Goal: Task Accomplishment & Management: Manage account settings

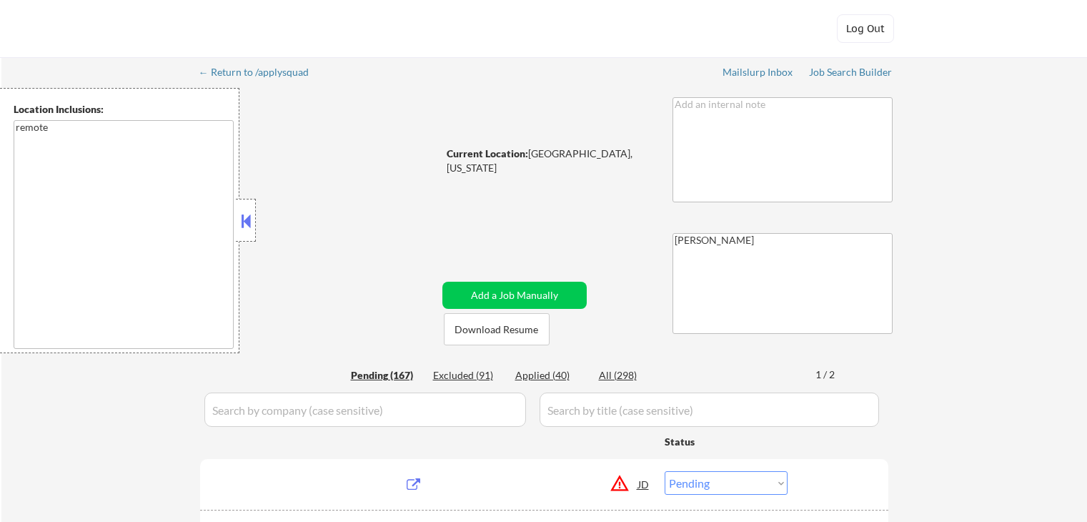
select select ""pending""
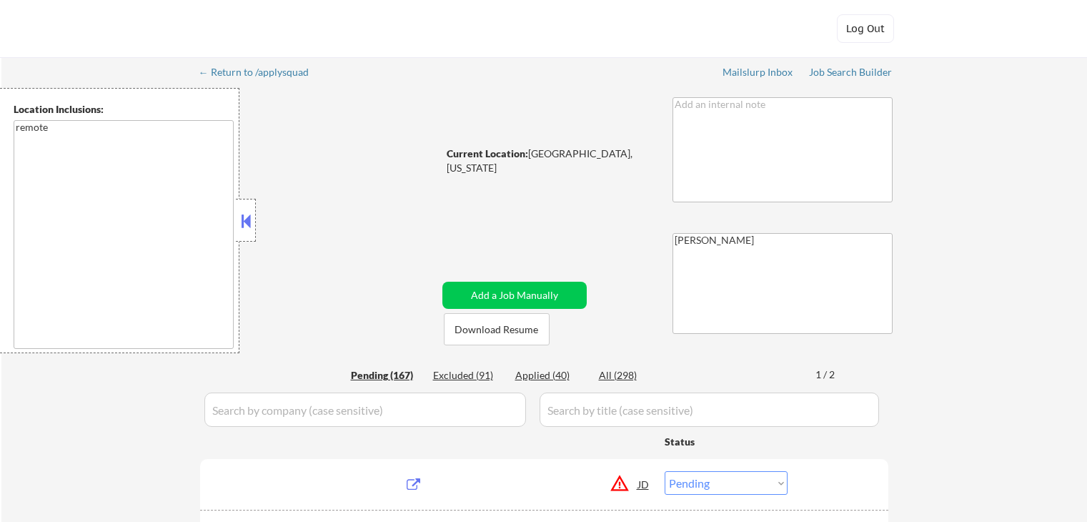
select select ""pending""
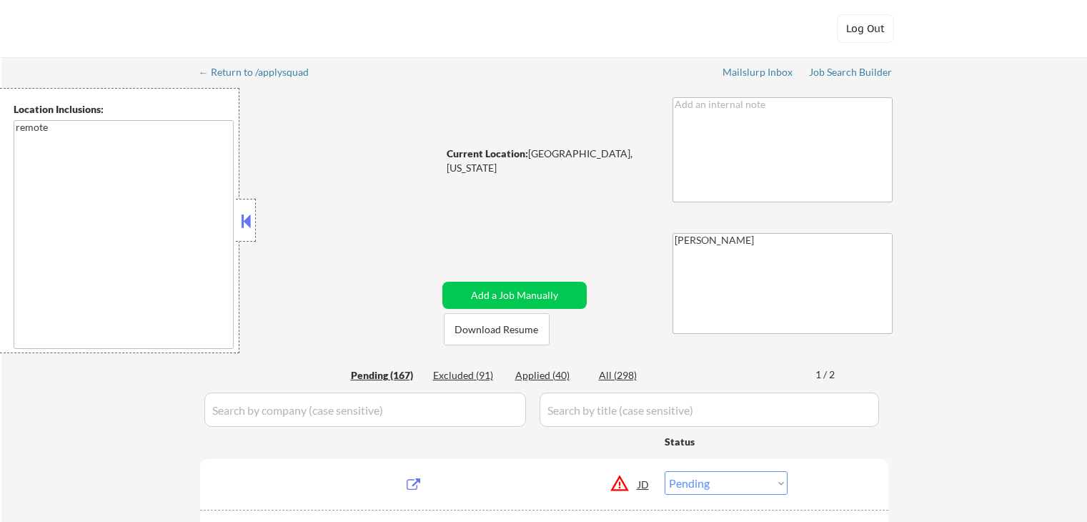
select select ""pending""
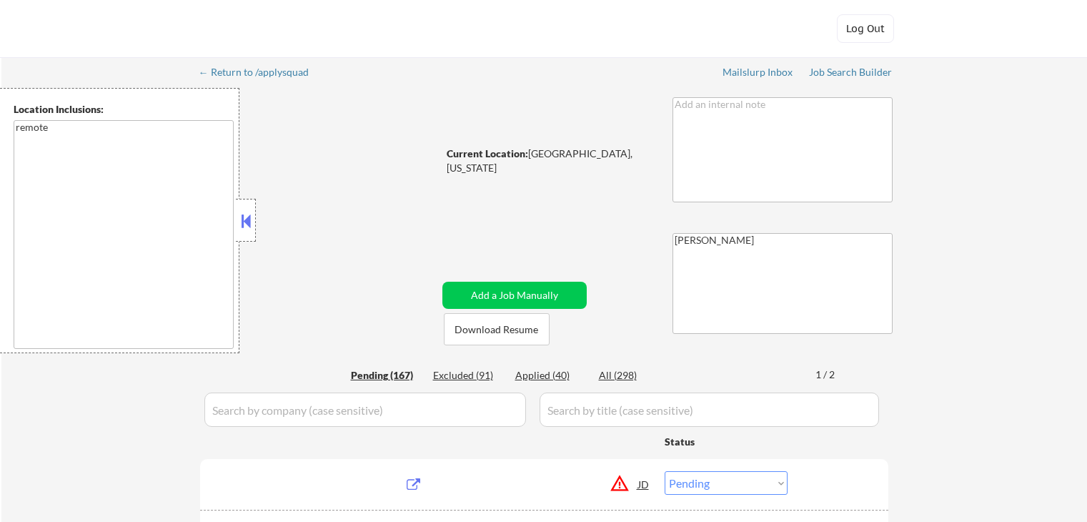
select select ""pending""
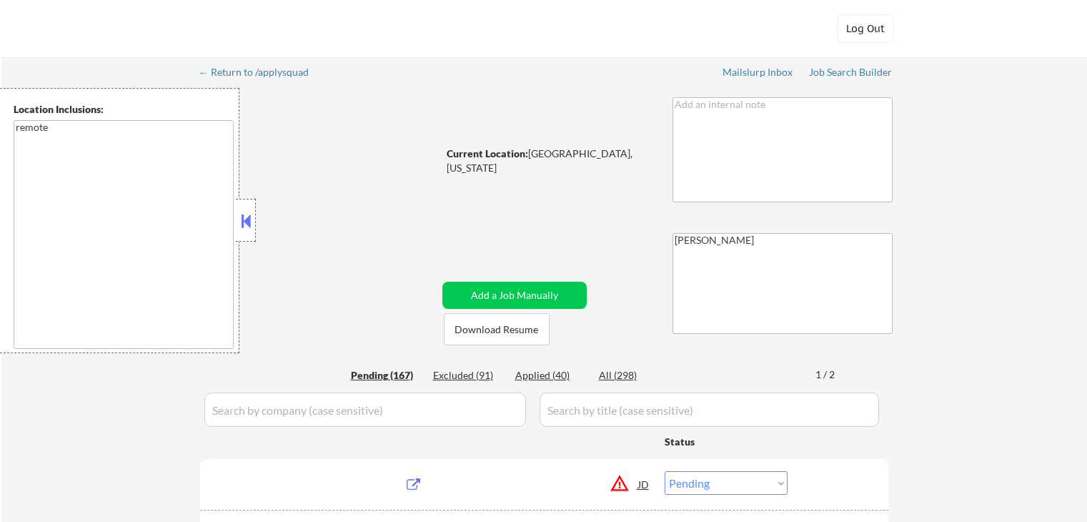
select select ""pending""
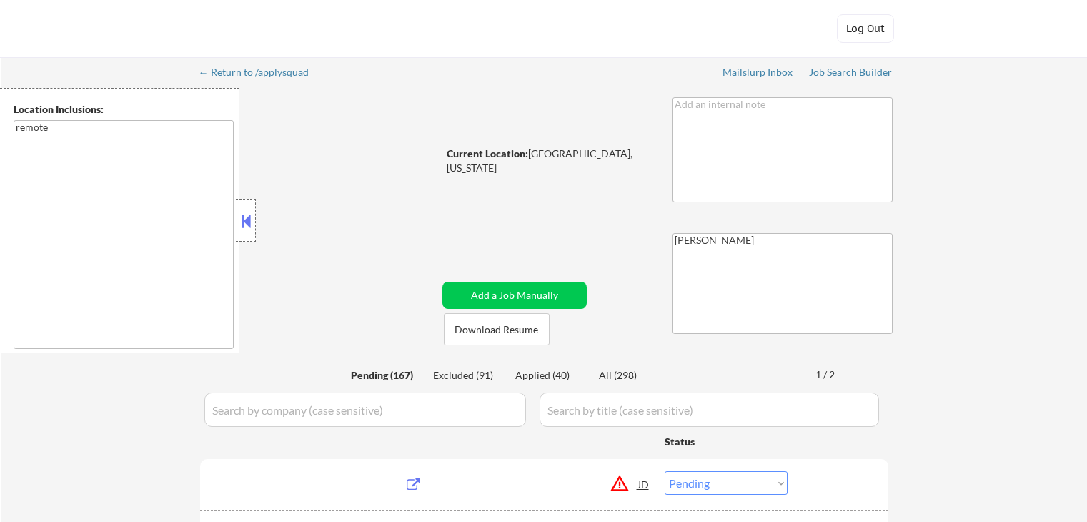
select select ""pending""
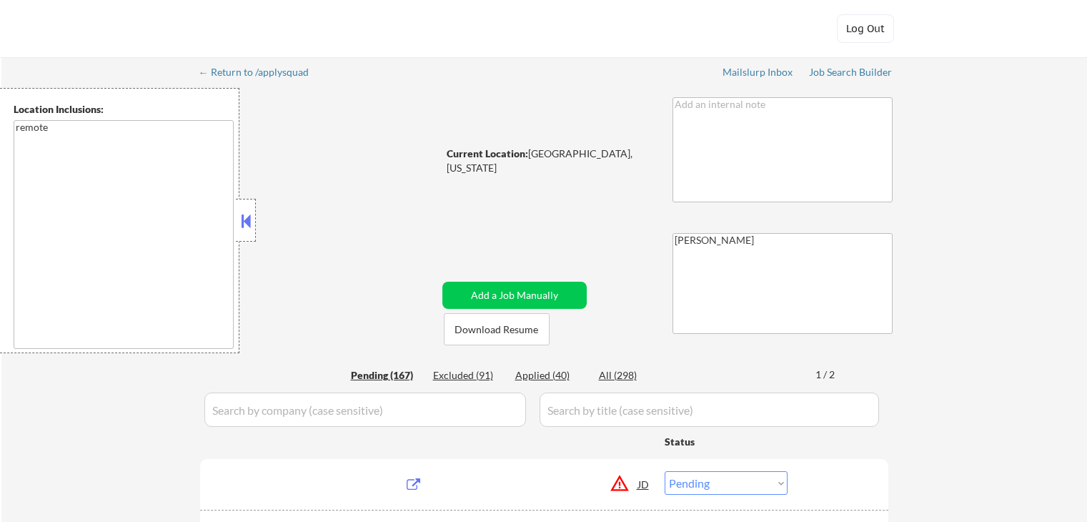
select select ""pending""
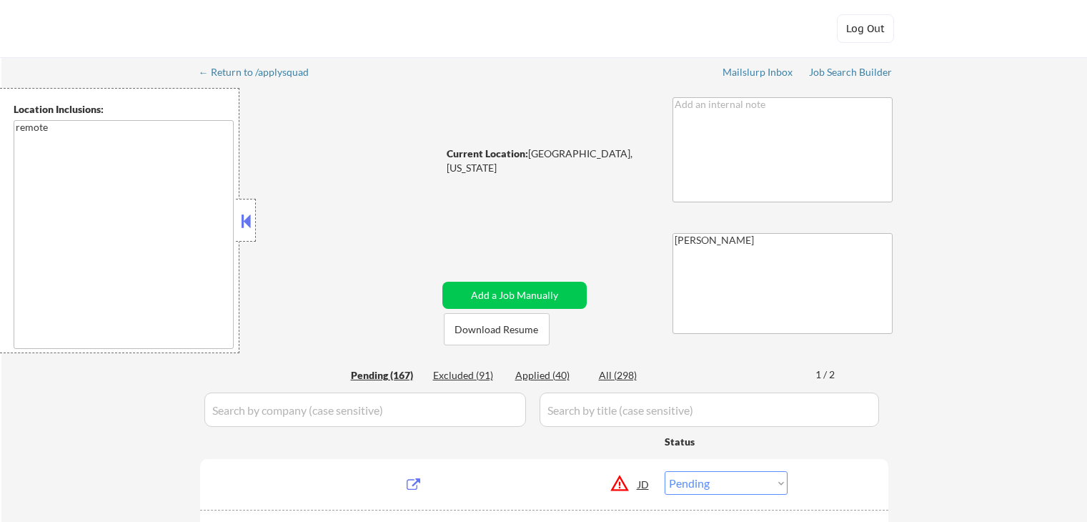
select select ""pending""
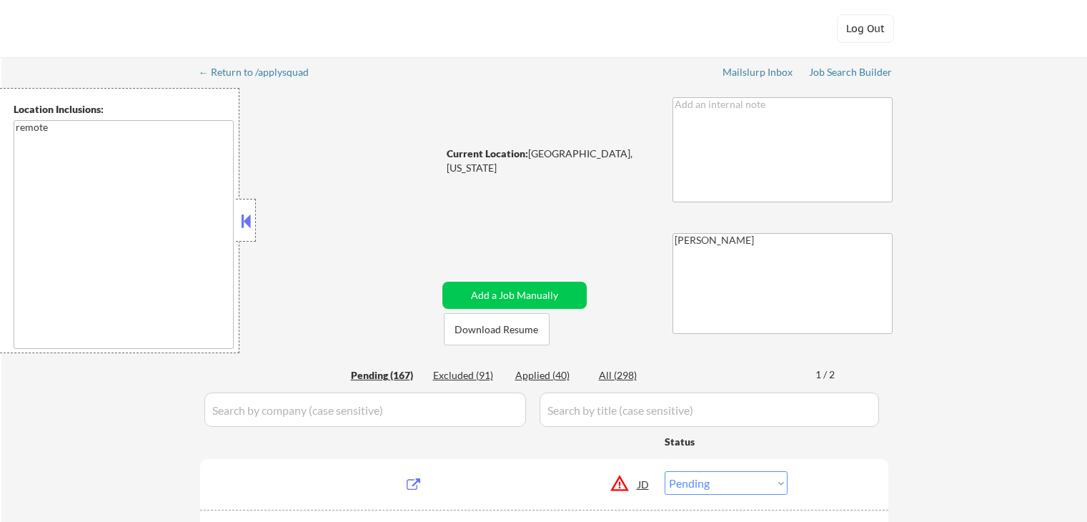
select select ""pending""
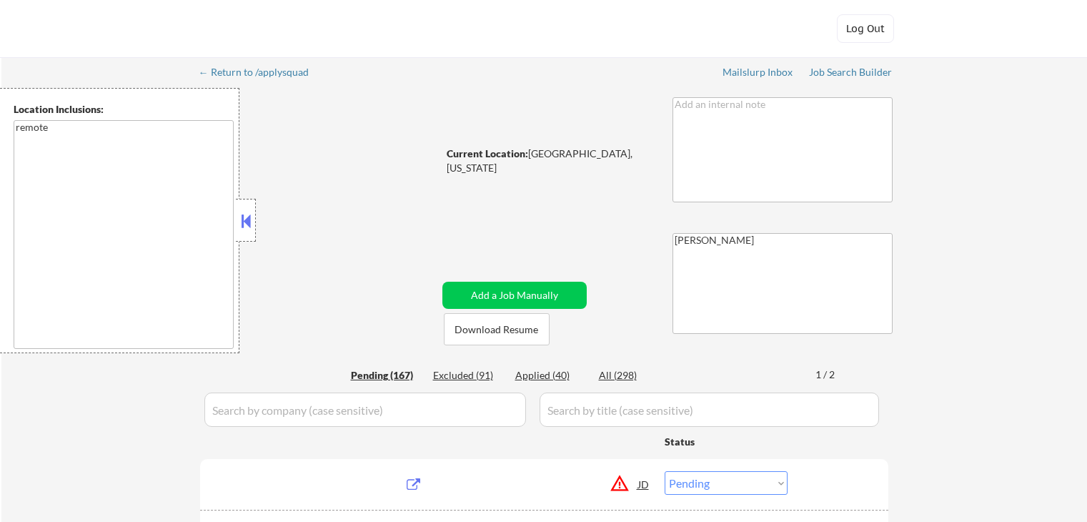
select select ""pending""
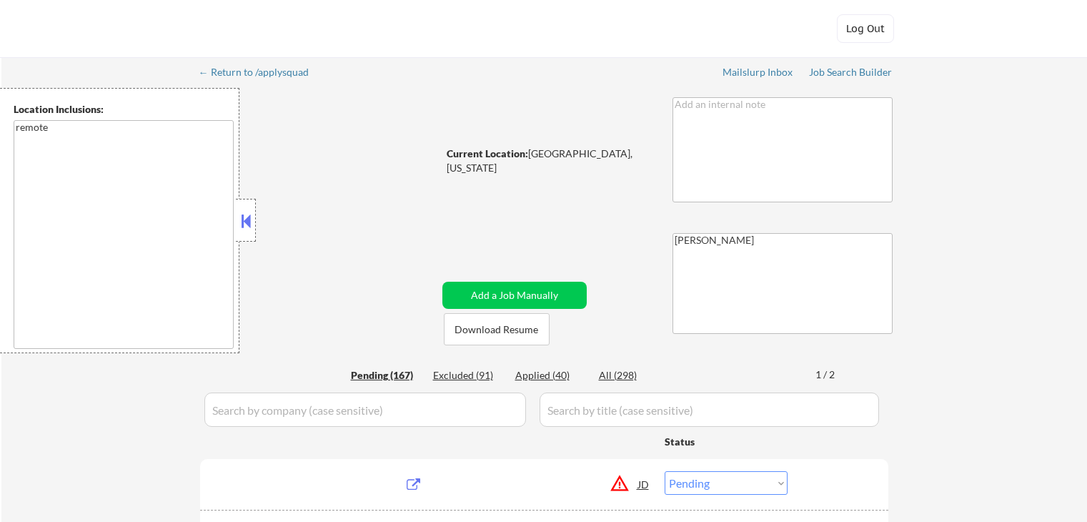
select select ""pending""
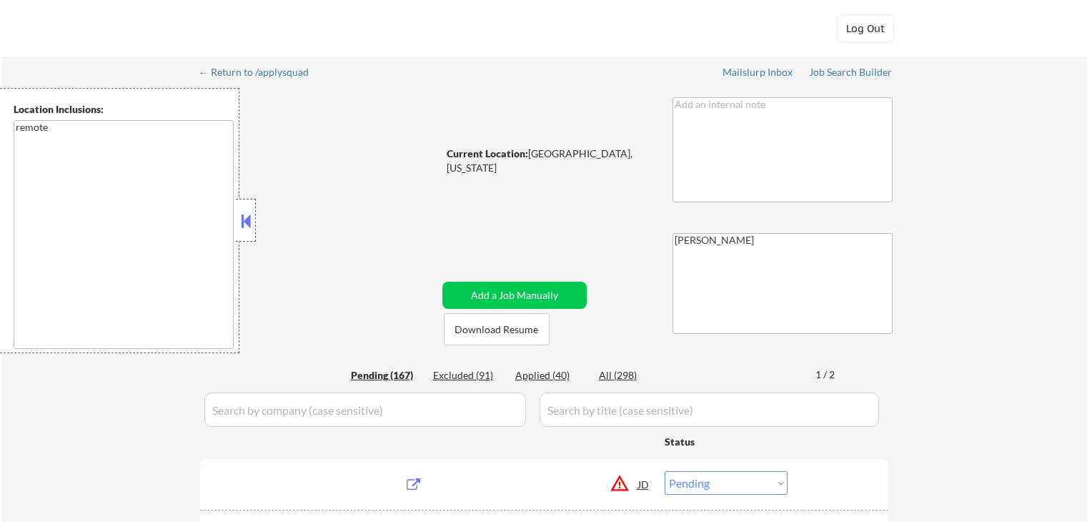
select select ""pending""
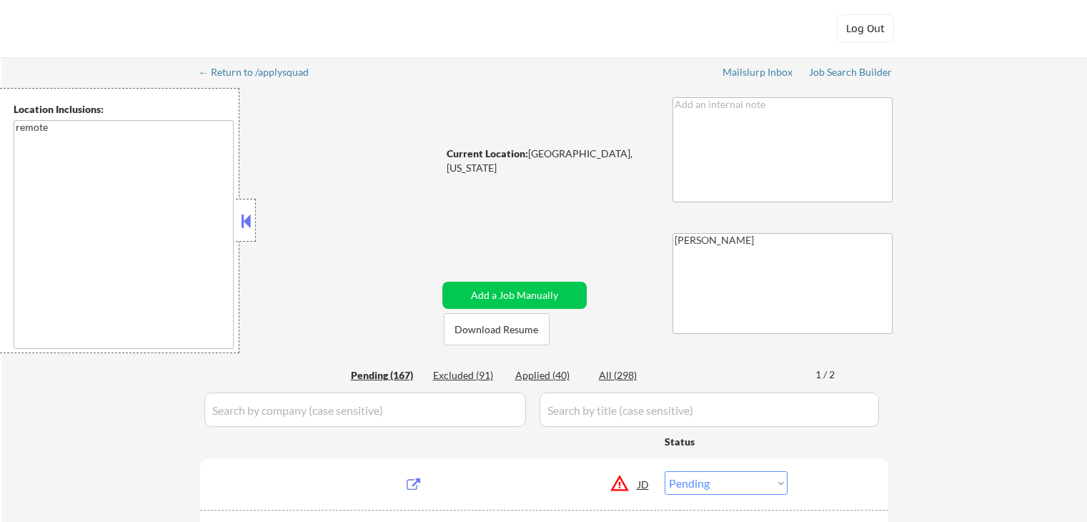
select select ""pending""
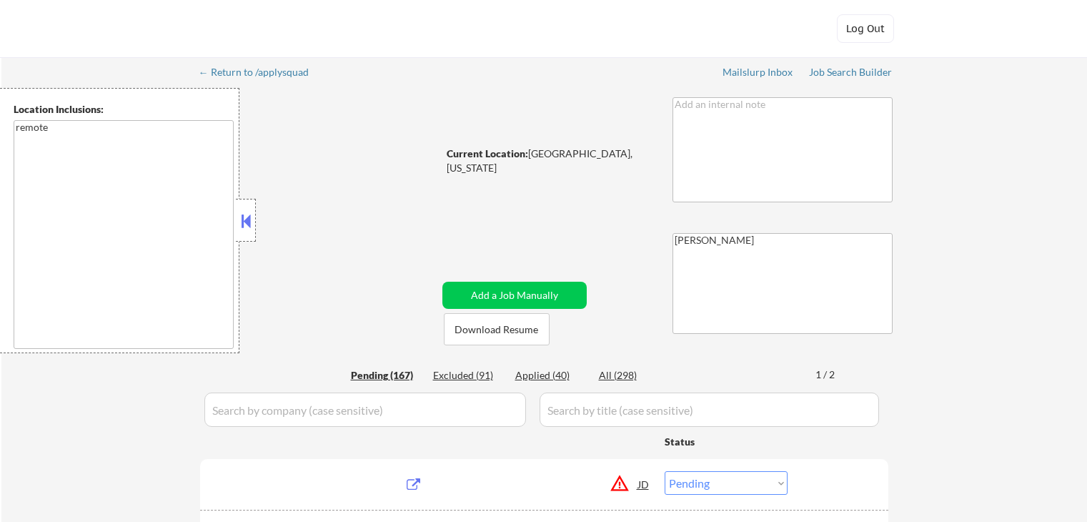
select select ""pending""
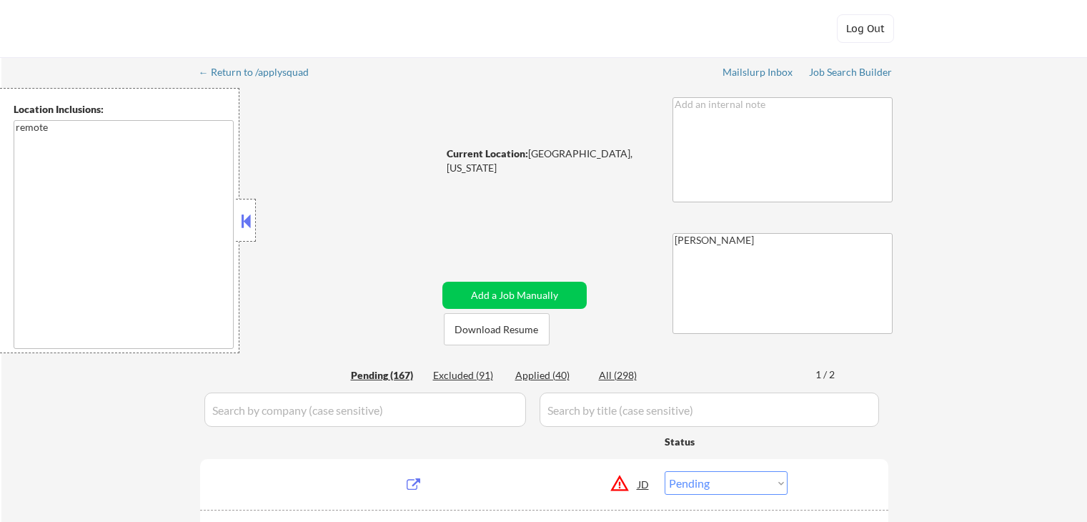
select select ""pending""
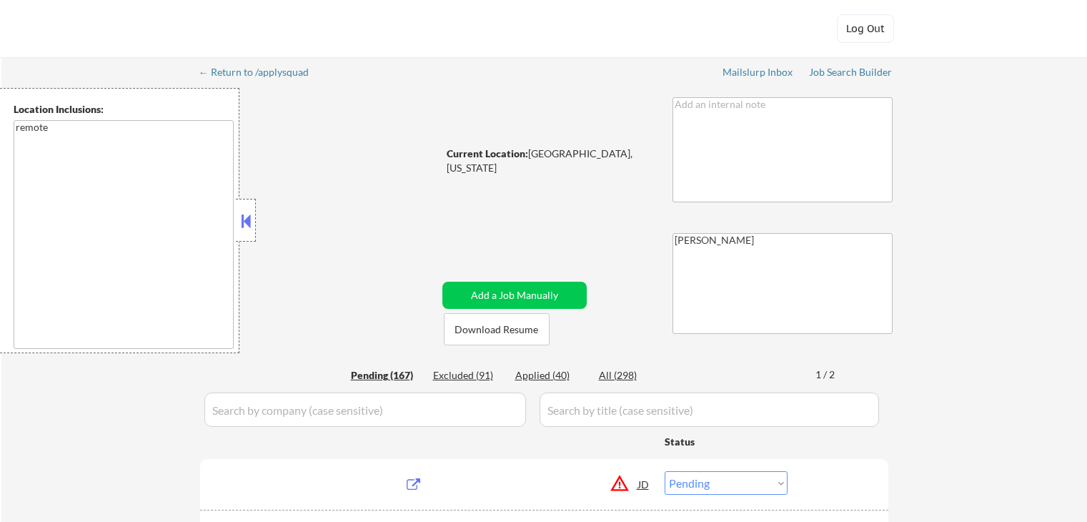
select select ""pending""
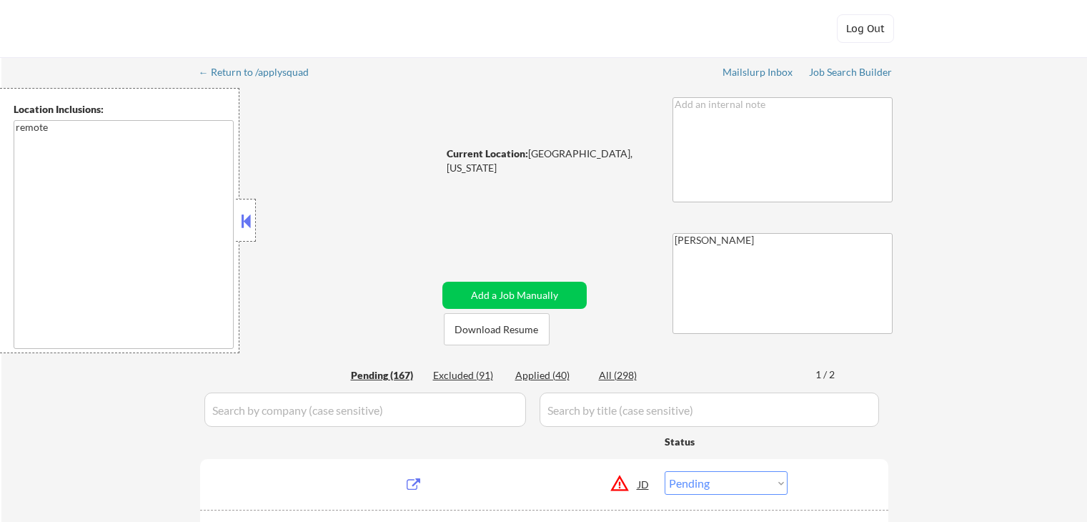
select select ""pending""
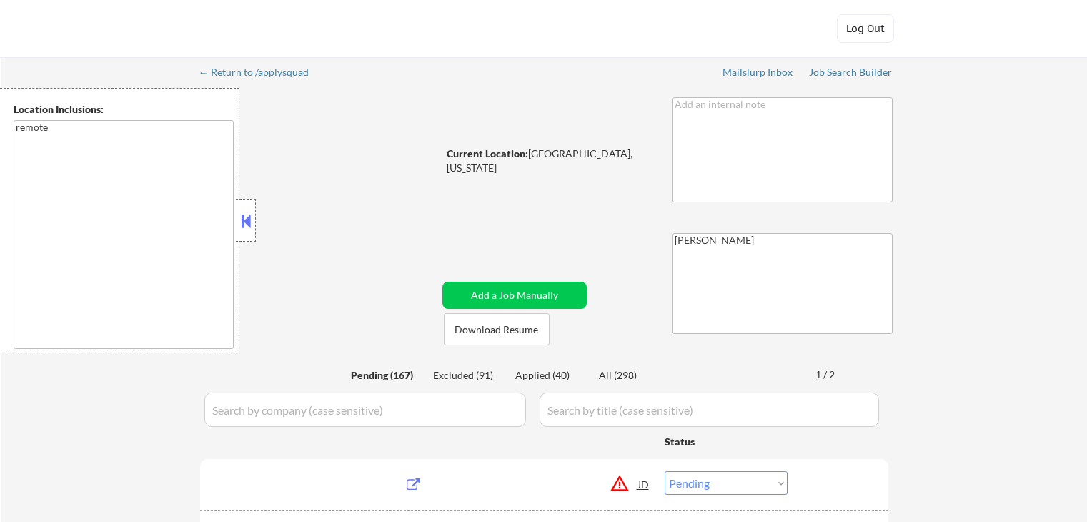
select select ""pending""
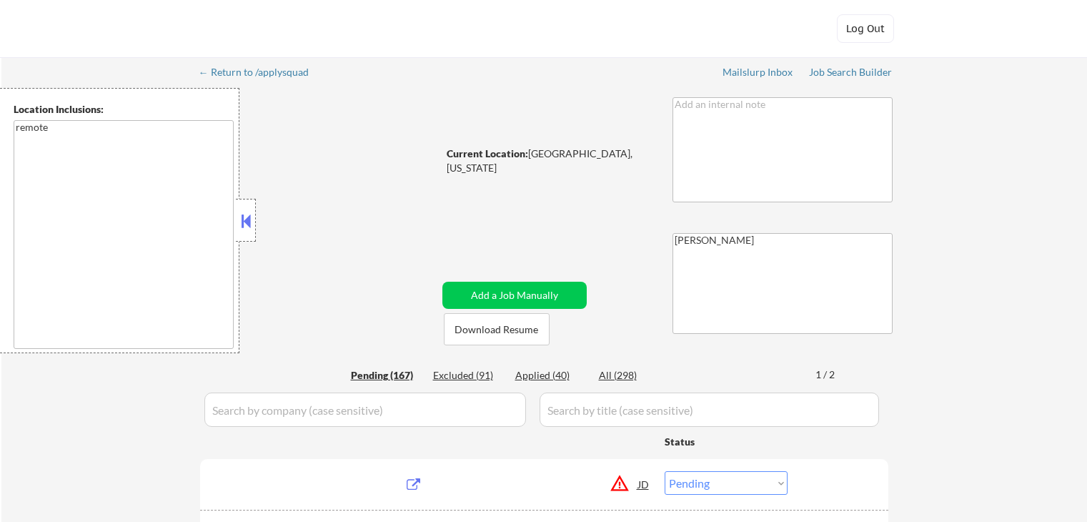
select select ""pending""
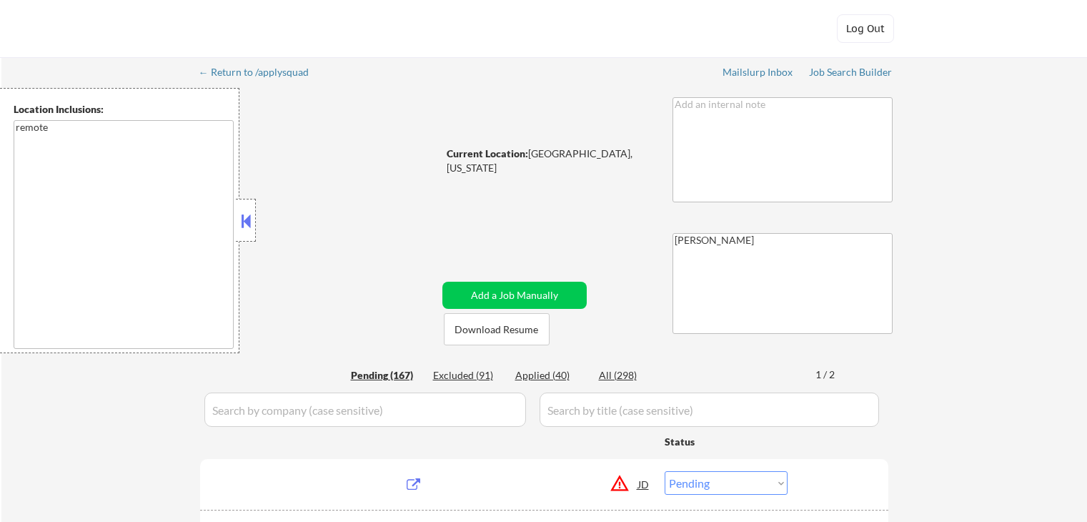
select select ""pending""
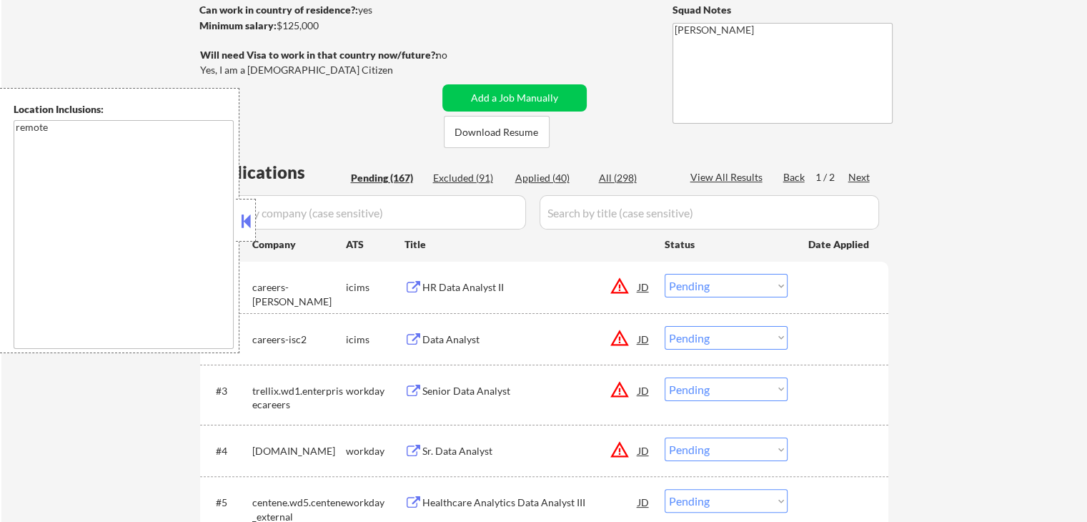
scroll to position [214, 0]
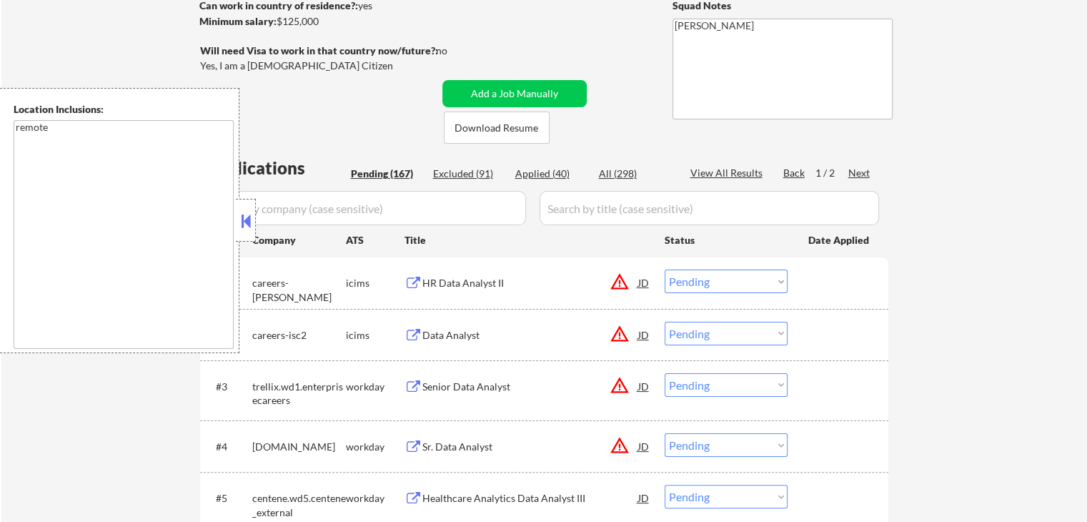
click at [242, 225] on button at bounding box center [246, 220] width 16 height 21
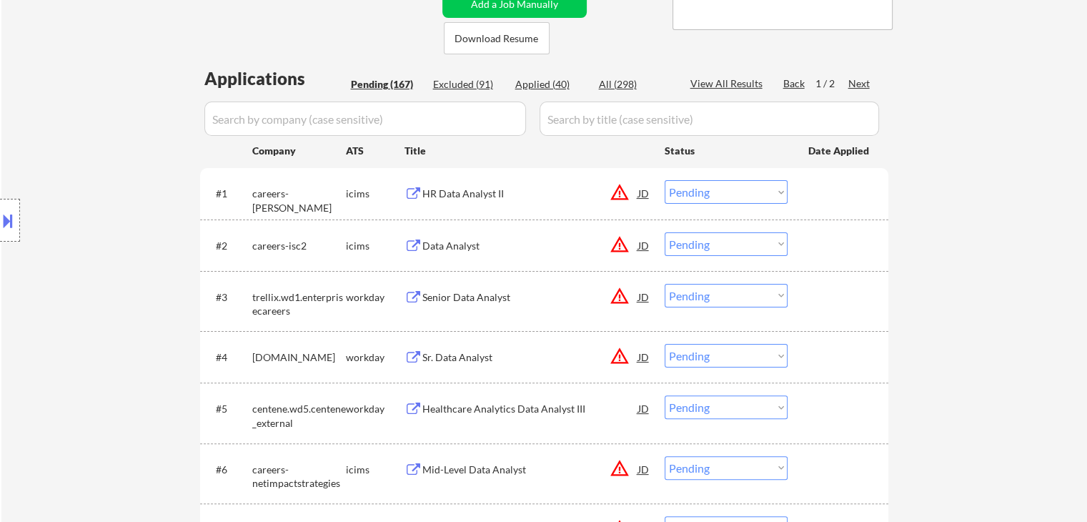
scroll to position [143, 0]
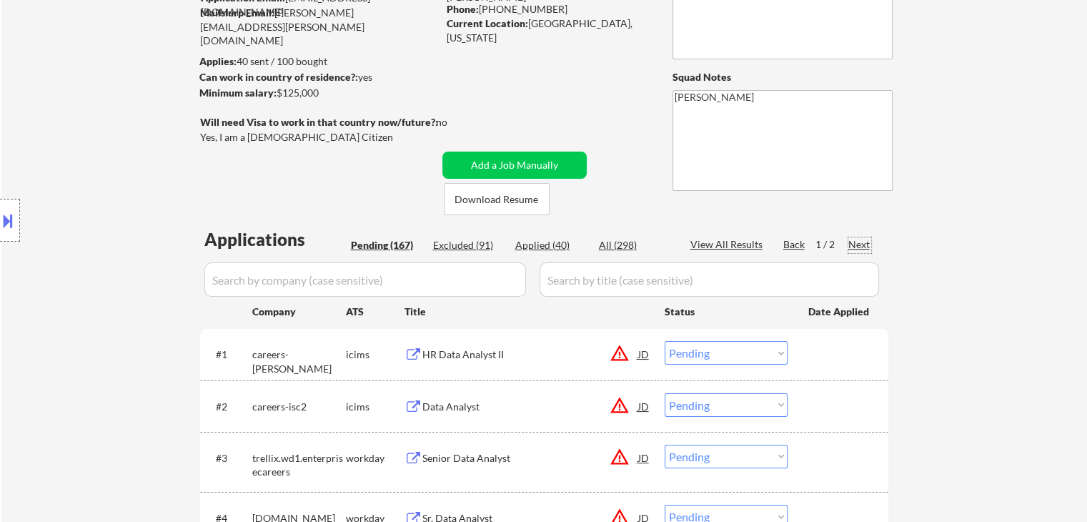
click at [855, 241] on div "Next" at bounding box center [859, 244] width 23 height 14
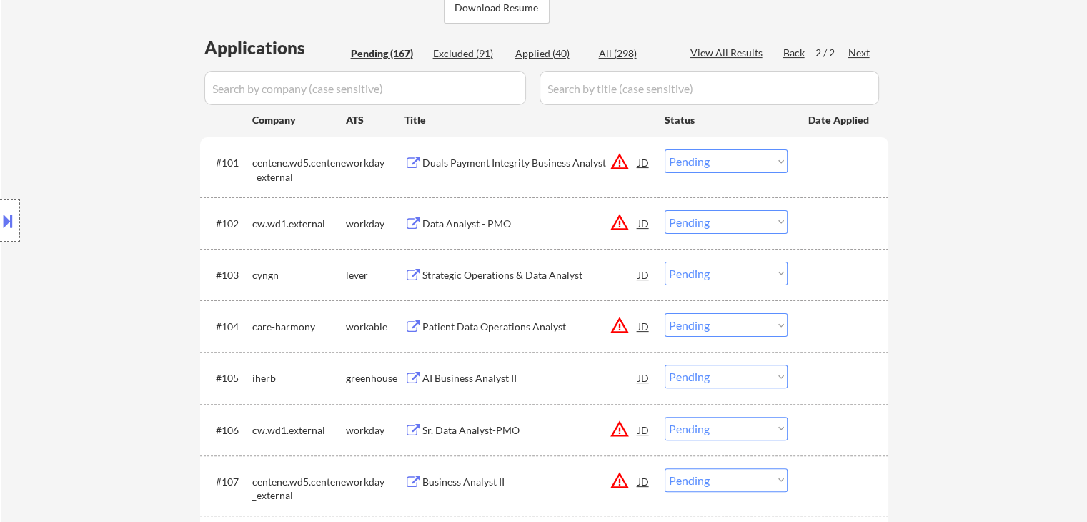
scroll to position [286, 0]
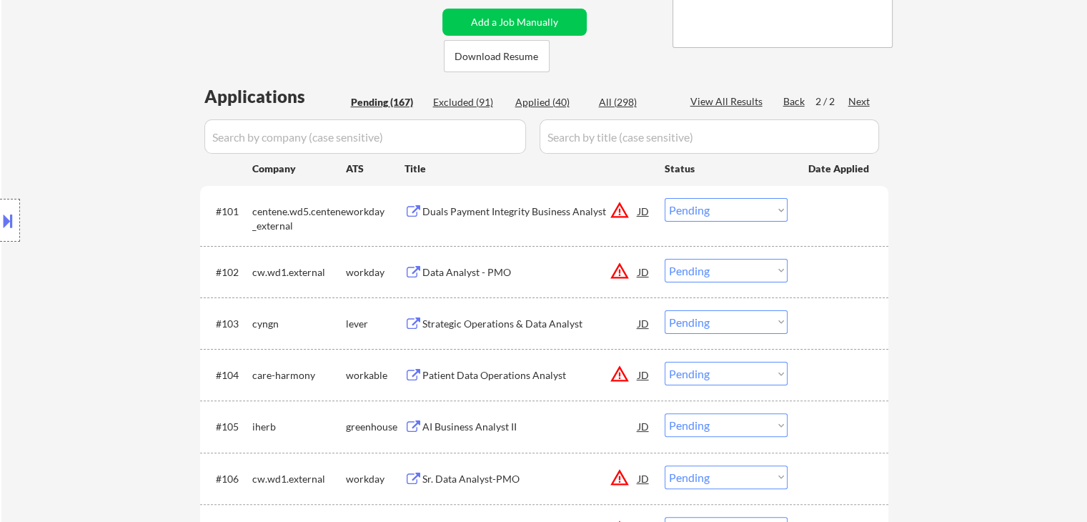
click at [0, 182] on div "Location Inclusions: remote" at bounding box center [128, 220] width 256 height 265
click at [86, 158] on div "Location Inclusions: remote" at bounding box center [128, 220] width 256 height 265
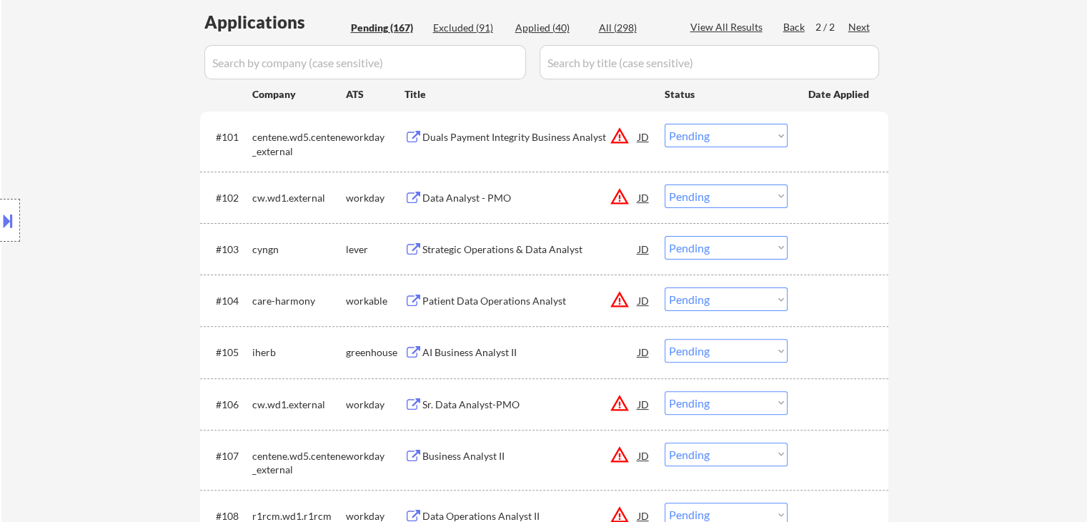
scroll to position [429, 0]
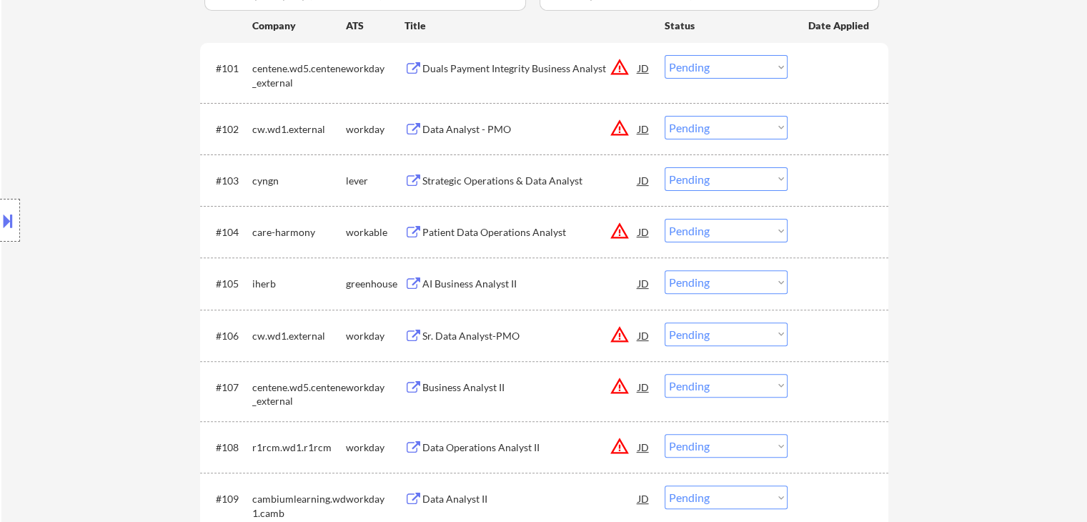
click at [109, 156] on div "Location Inclusions: remote" at bounding box center [128, 220] width 256 height 265
click at [104, 149] on div "Location Inclusions: remote" at bounding box center [128, 220] width 256 height 265
click at [100, 149] on div "Location Inclusions: remote" at bounding box center [128, 220] width 256 height 265
click at [5, 181] on div "Location Inclusions: remote" at bounding box center [128, 220] width 256 height 265
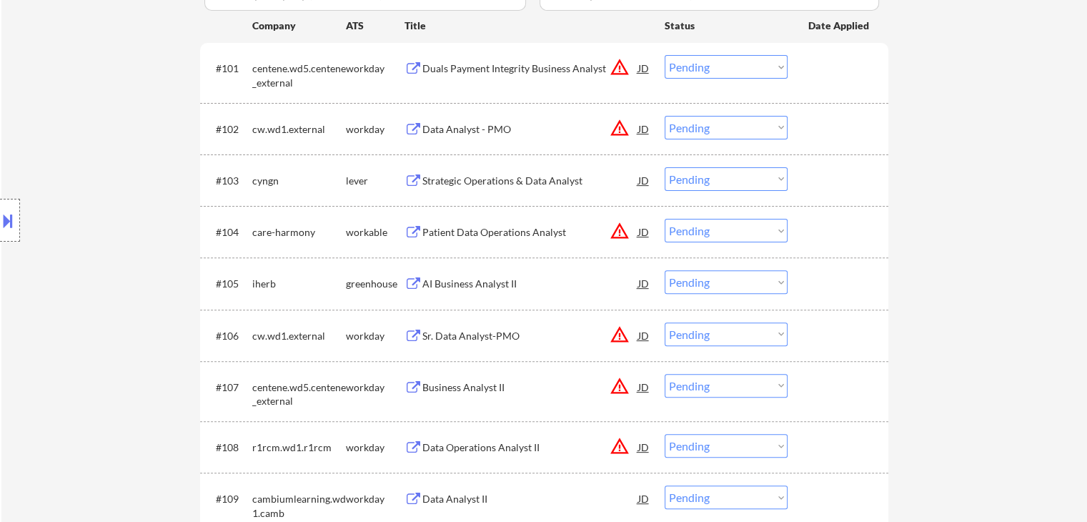
click at [37, 156] on div "Location Inclusions: remote" at bounding box center [128, 220] width 256 height 265
click at [37, 157] on div "Location Inclusions: remote" at bounding box center [128, 220] width 256 height 265
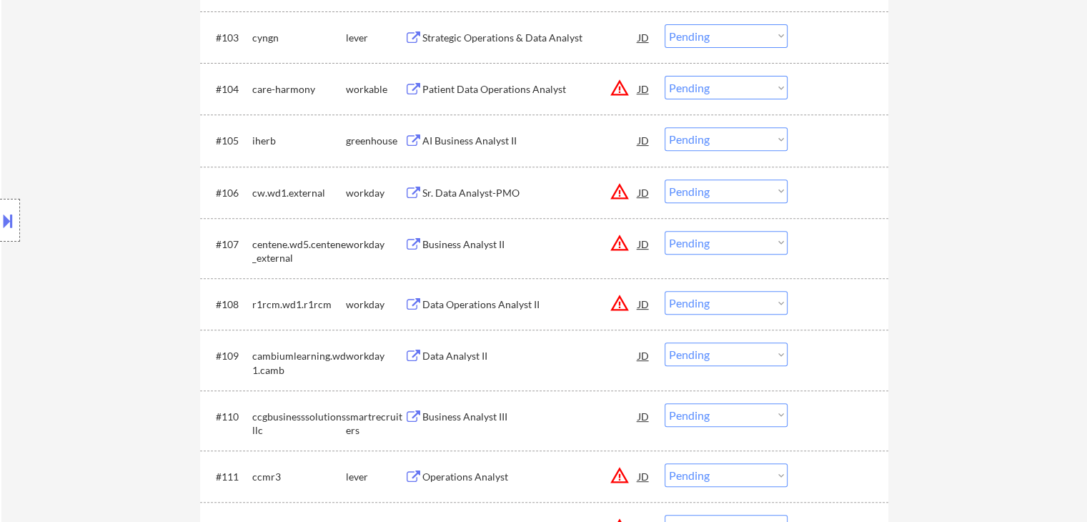
scroll to position [500, 0]
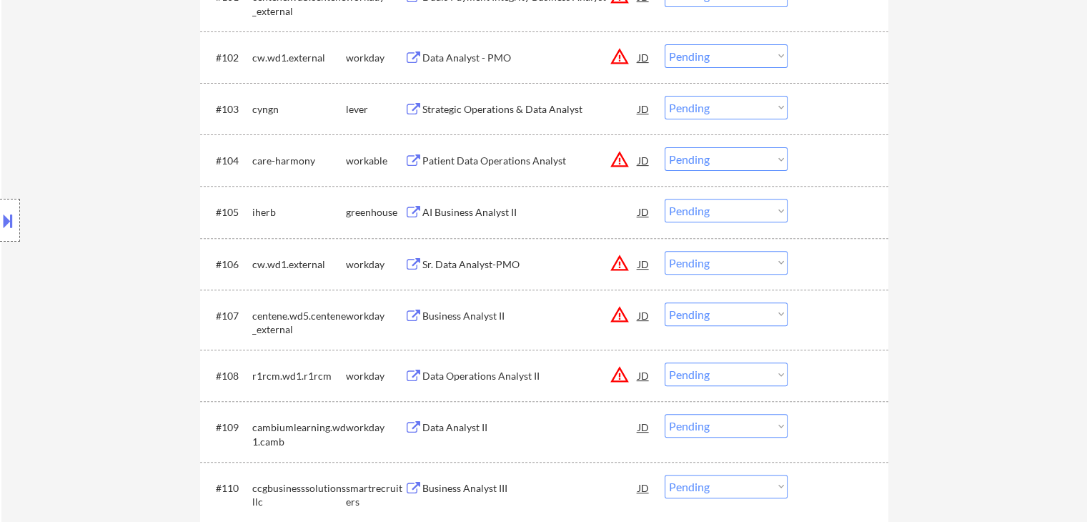
click at [0, 201] on div at bounding box center [10, 220] width 20 height 43
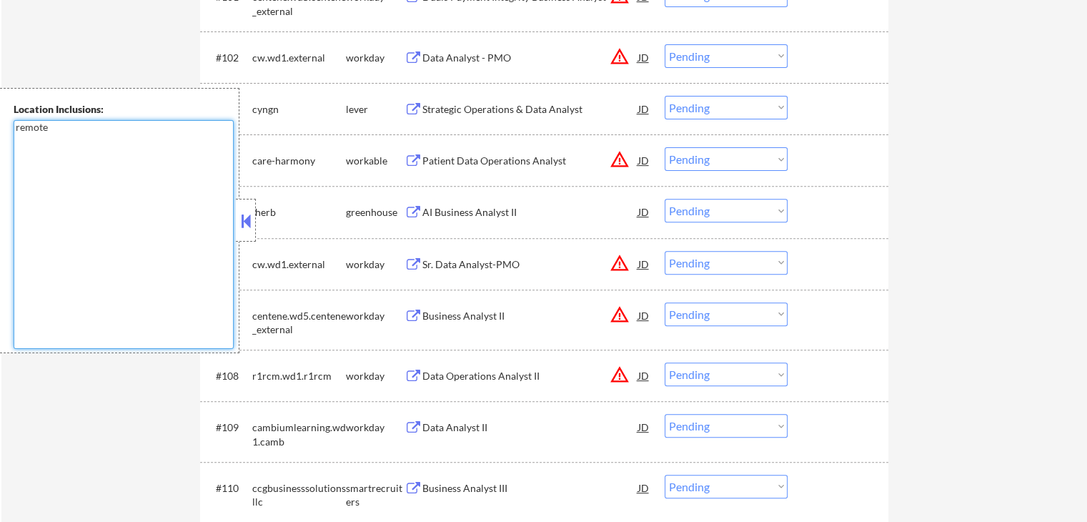
drag, startPoint x: 17, startPoint y: 142, endPoint x: 0, endPoint y: 139, distance: 17.5
click at [0, 139] on div "Location Inclusions: remote" at bounding box center [119, 220] width 239 height 265
click at [243, 220] on button at bounding box center [246, 220] width 16 height 21
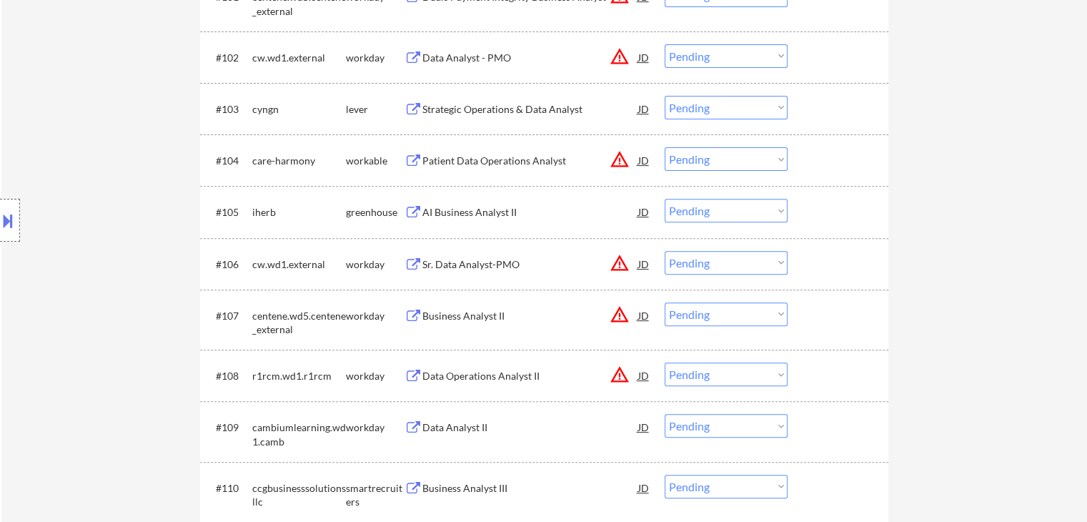
click at [133, 195] on div "Location Inclusions: remote" at bounding box center [128, 220] width 256 height 265
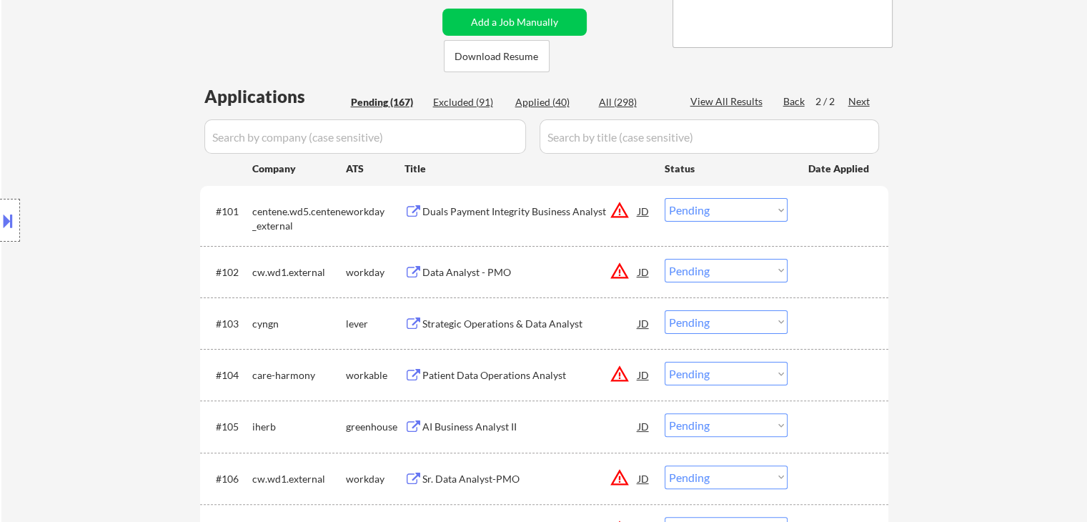
scroll to position [0, 0]
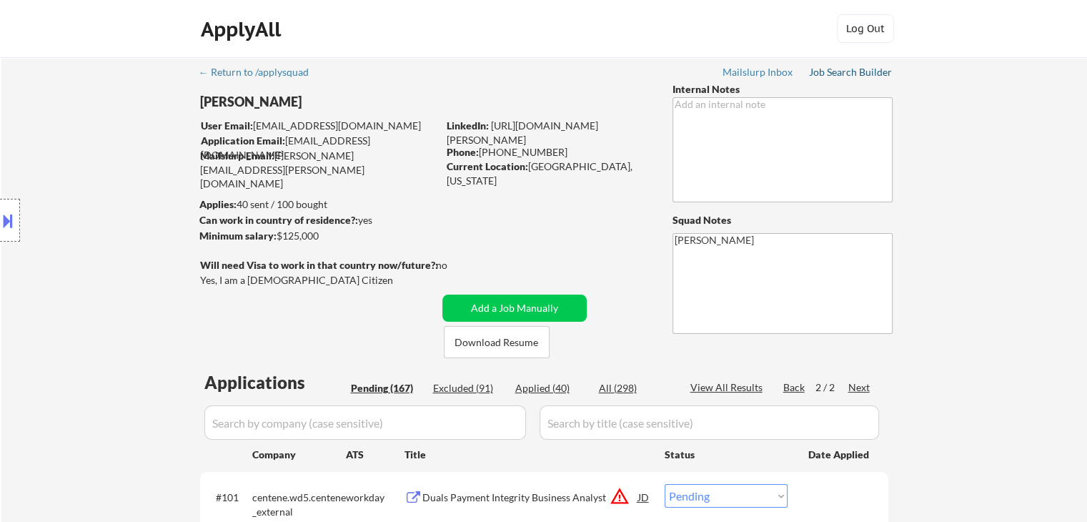
click at [835, 76] on div "Job Search Builder" at bounding box center [851, 72] width 84 height 10
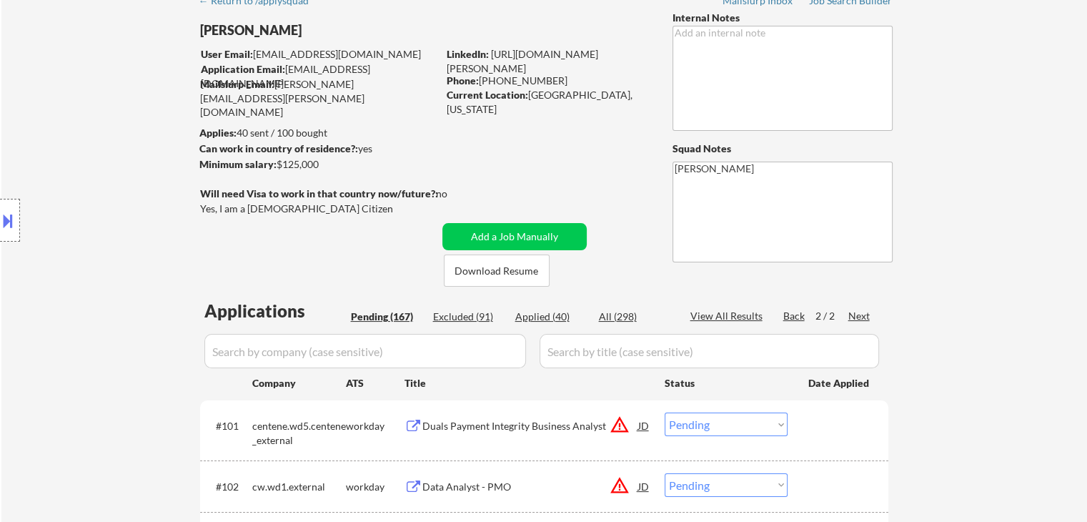
click at [121, 271] on div "Location Inclusions: remote" at bounding box center [128, 220] width 256 height 265
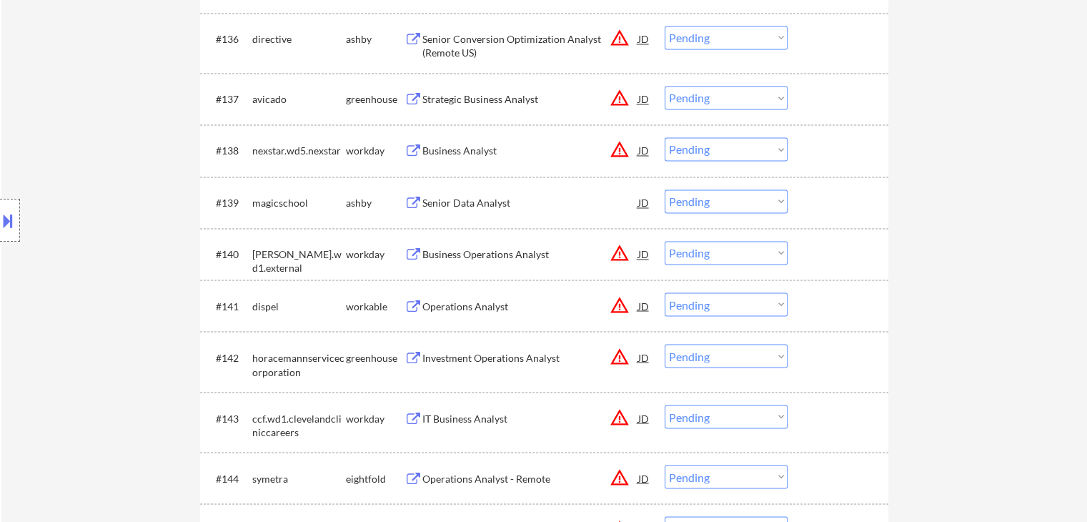
scroll to position [2072, 0]
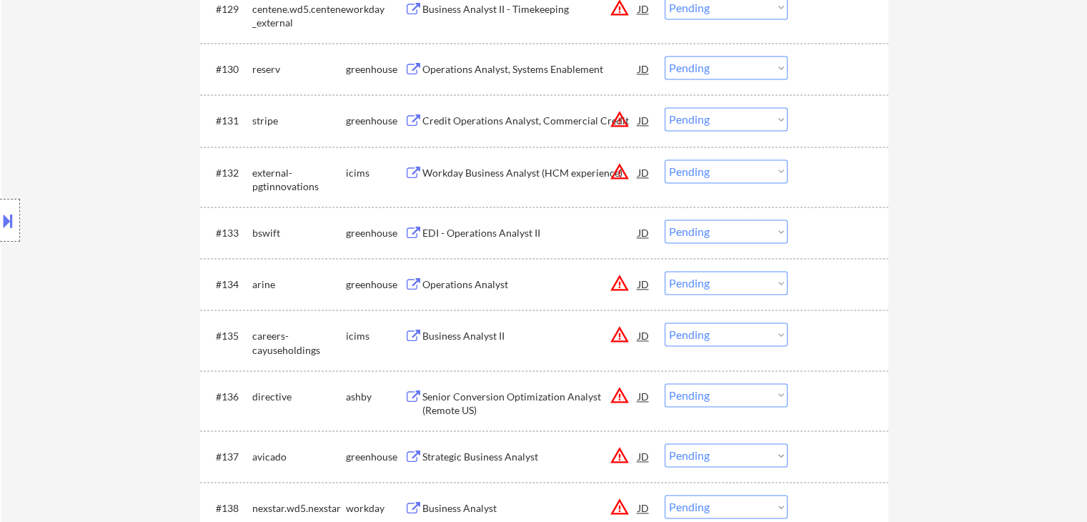
click at [473, 284] on div "Operations Analyst" at bounding box center [530, 284] width 216 height 14
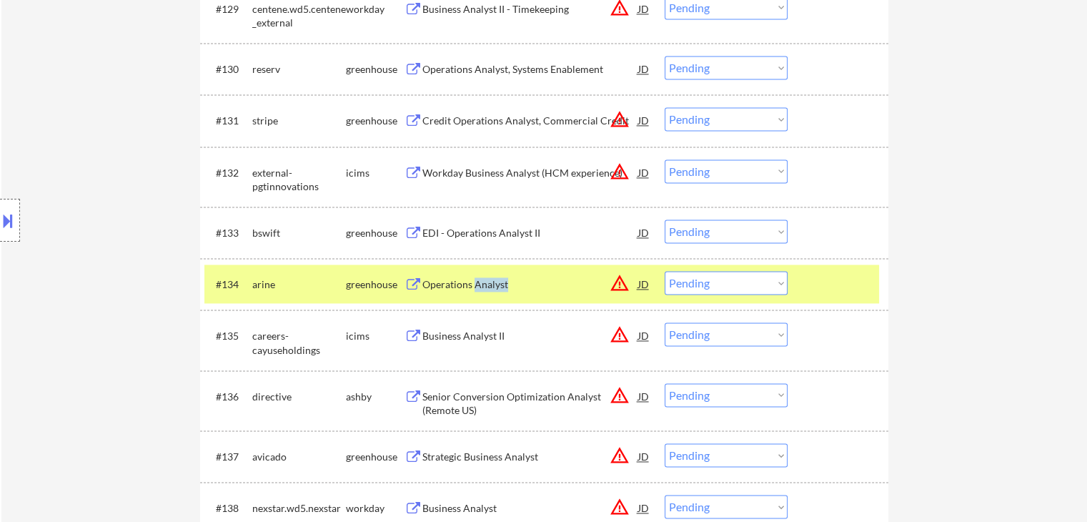
click at [473, 284] on div "Operations Analyst" at bounding box center [530, 284] width 216 height 14
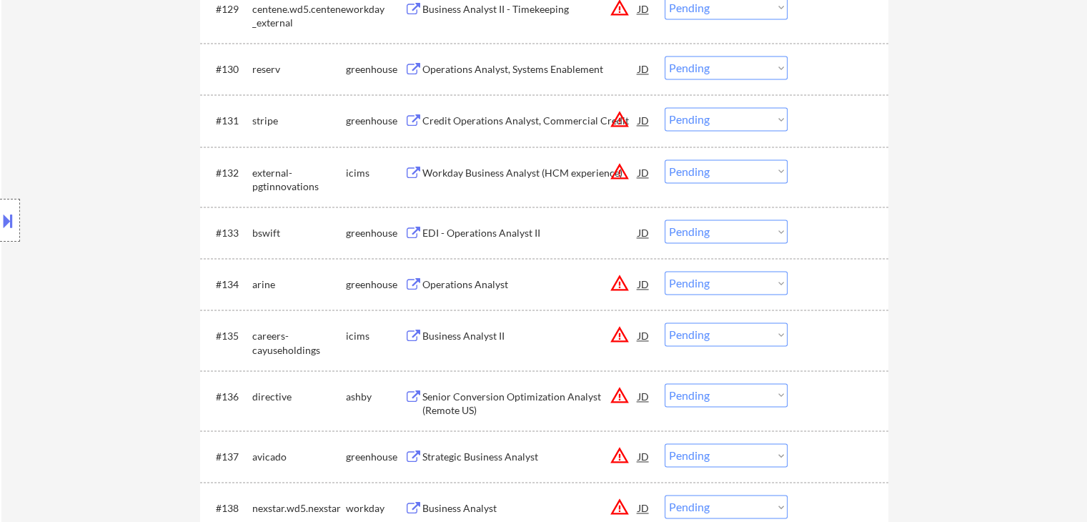
click at [483, 232] on div "EDI - Operations Analyst II" at bounding box center [530, 233] width 216 height 14
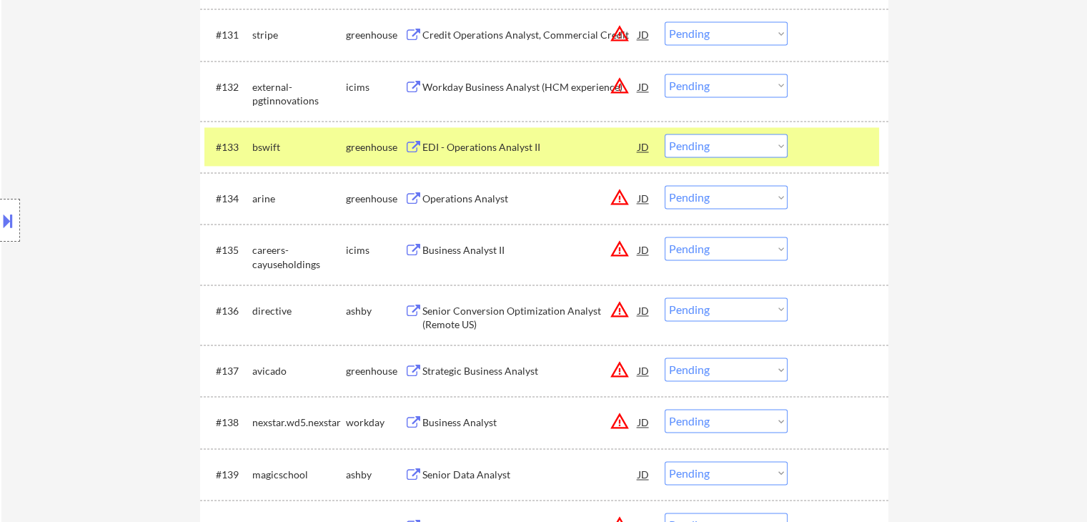
scroll to position [2215, 0]
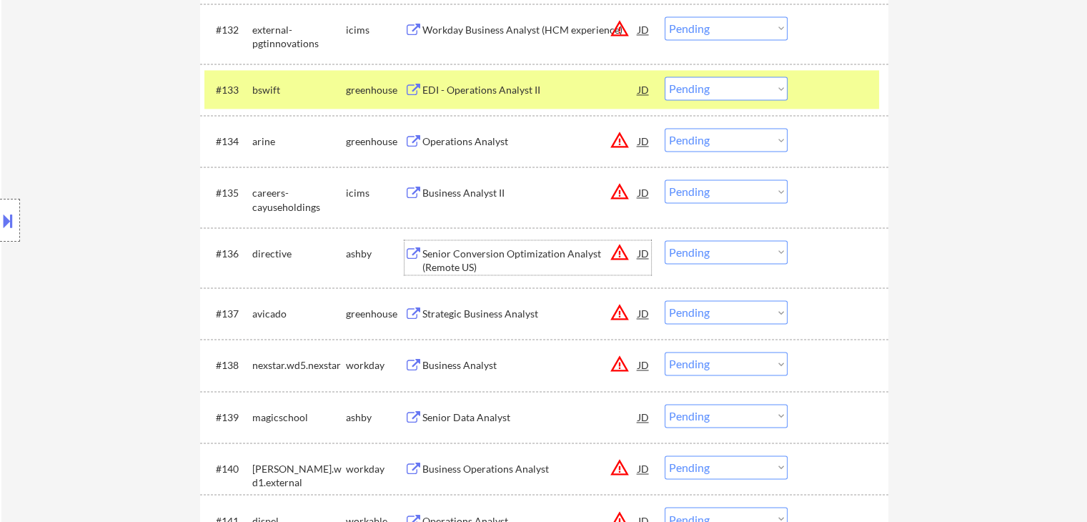
click at [431, 247] on div "Senior Conversion Optimization Analyst (Remote US)" at bounding box center [530, 261] width 216 height 28
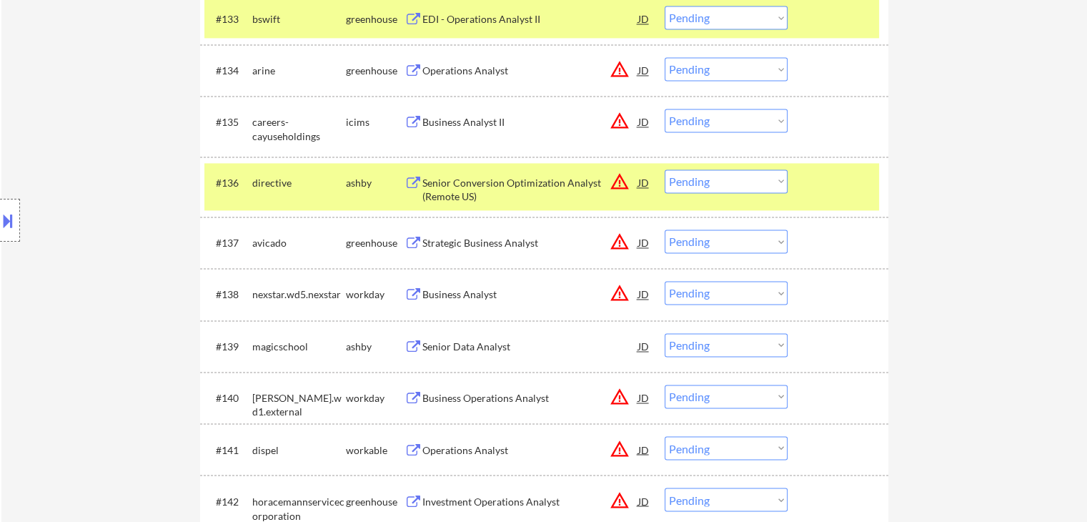
scroll to position [2358, 0]
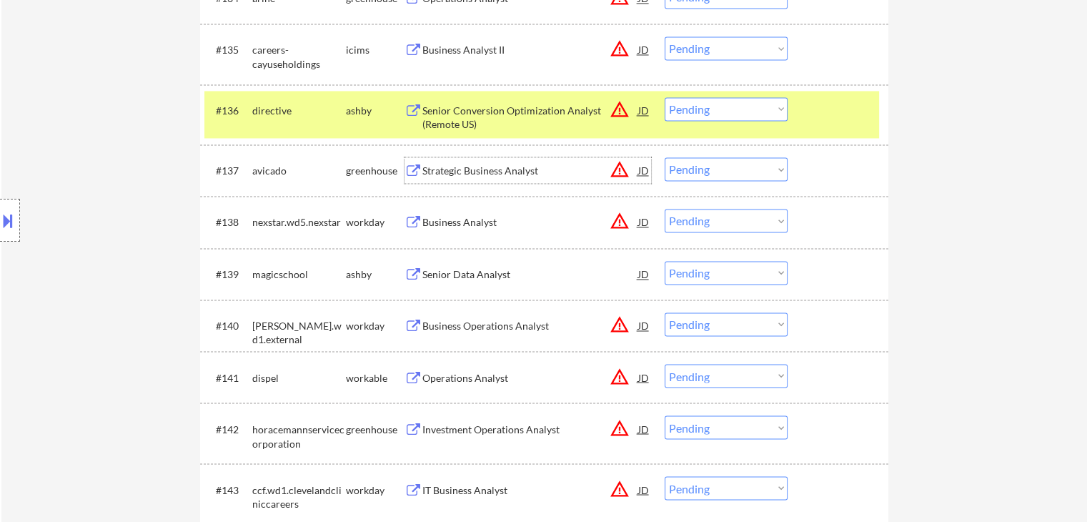
click at [446, 172] on div "Strategic Business Analyst" at bounding box center [530, 171] width 216 height 14
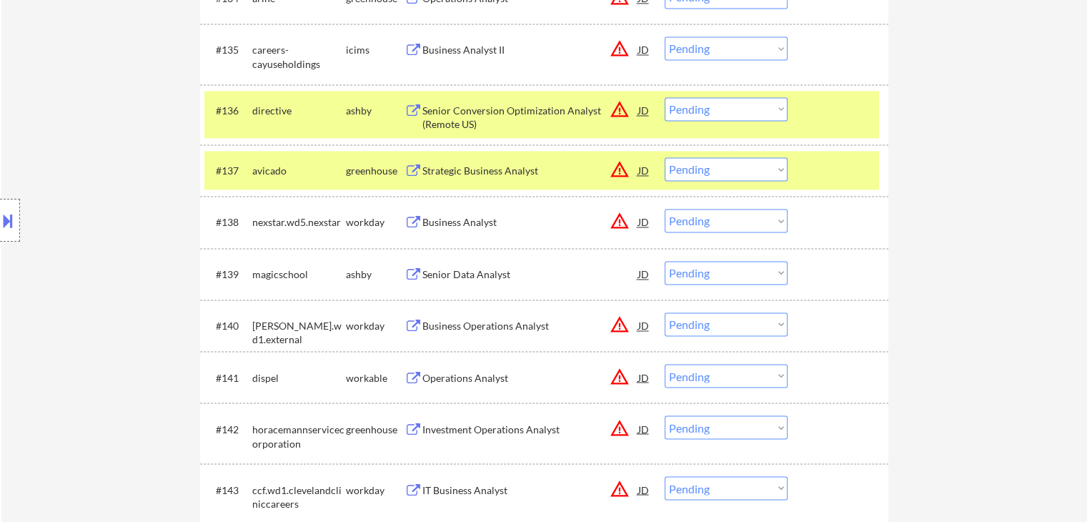
click at [454, 272] on div "Senior Data Analyst" at bounding box center [530, 274] width 216 height 14
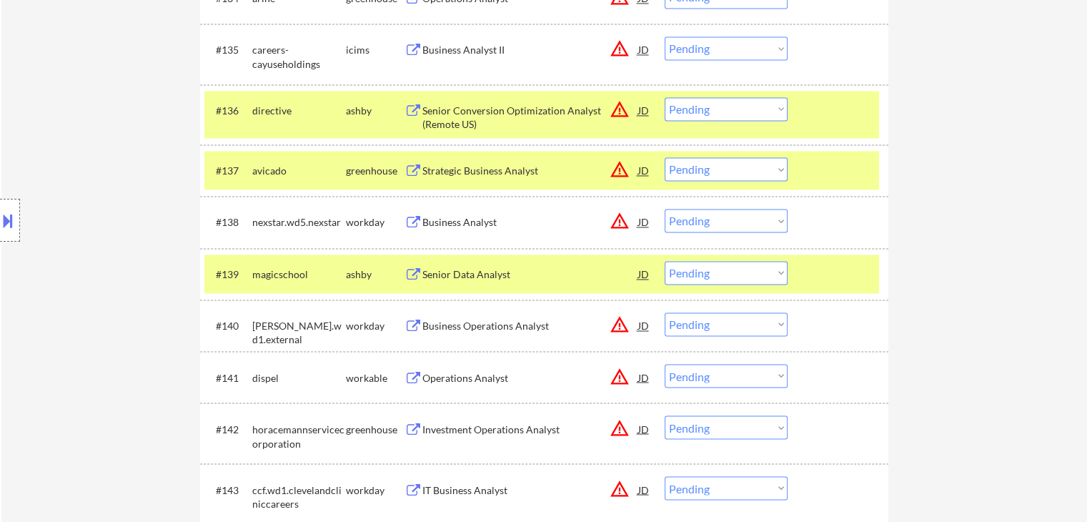
scroll to position [2501, 0]
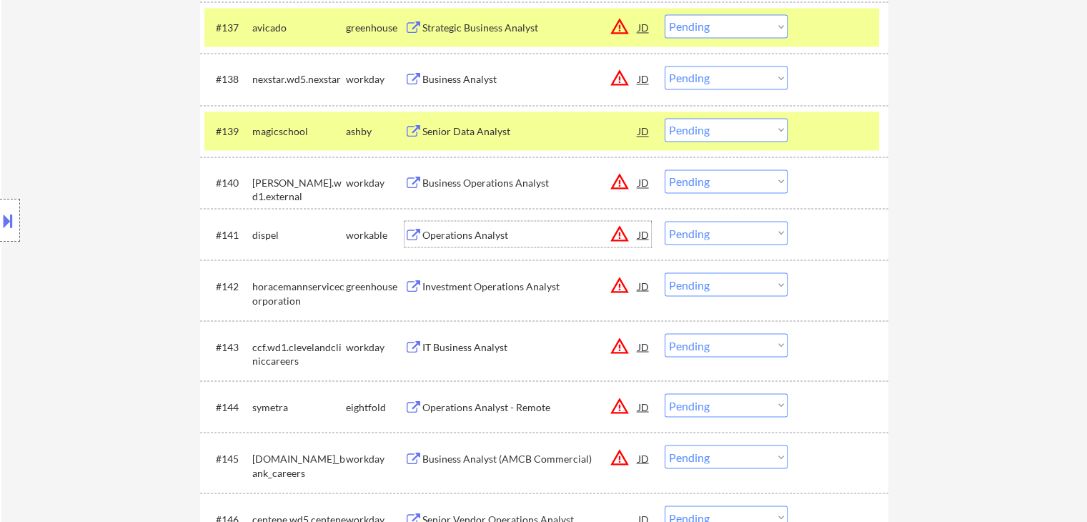
click at [476, 229] on div "Operations Analyst" at bounding box center [530, 234] width 216 height 14
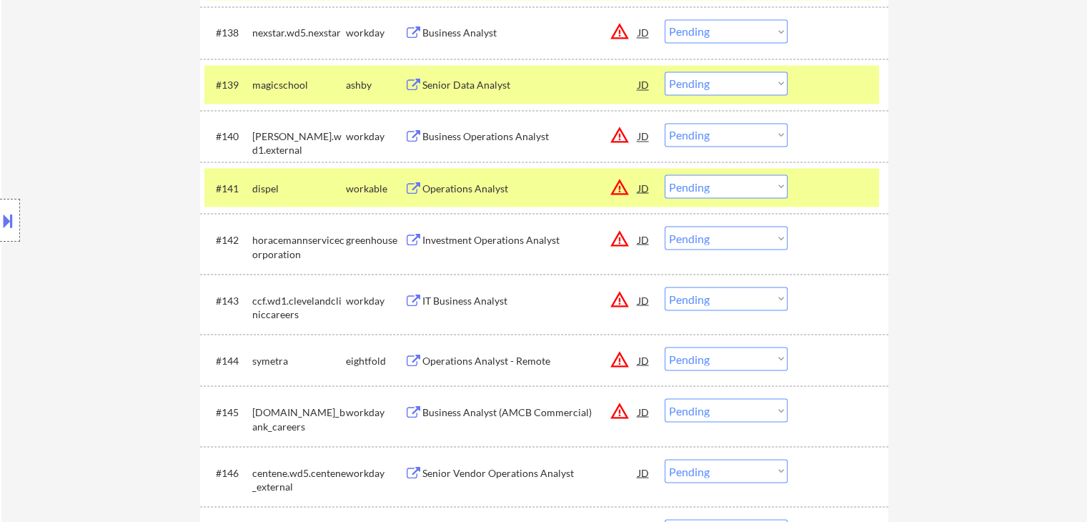
scroll to position [2573, 0]
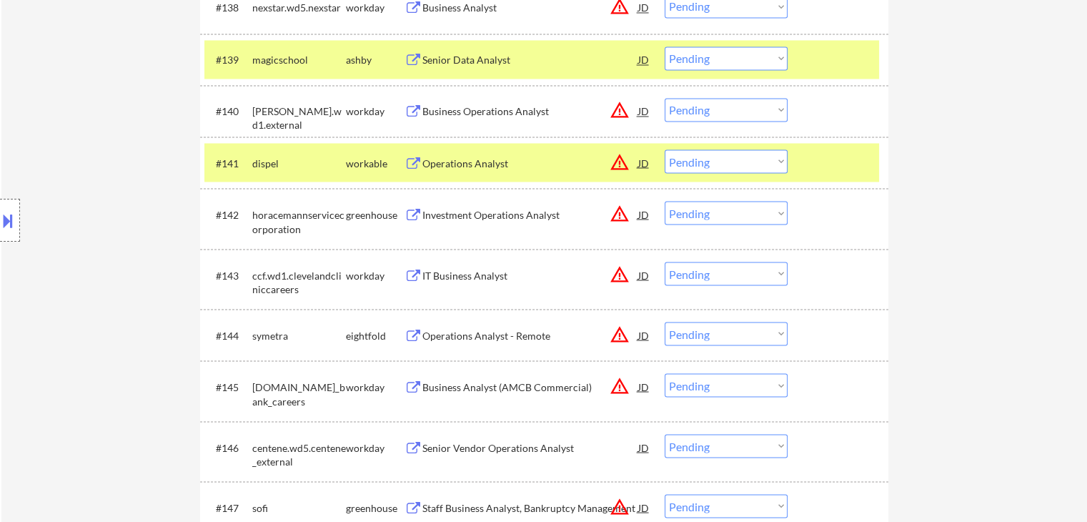
click at [457, 220] on div "Investment Operations Analyst" at bounding box center [530, 214] width 216 height 14
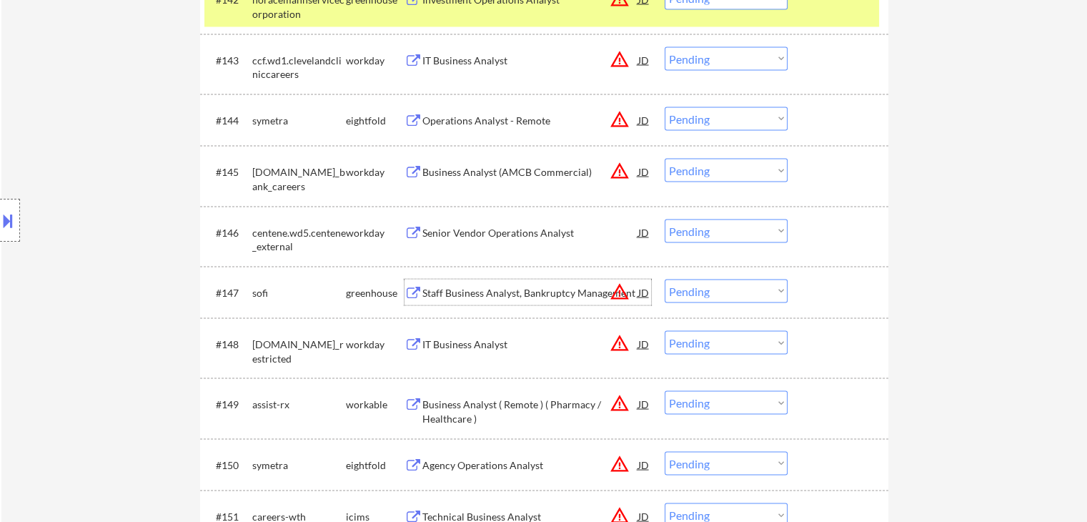
click at [489, 292] on div "Staff Business Analyst, Bankruptcy Management" at bounding box center [530, 293] width 216 height 14
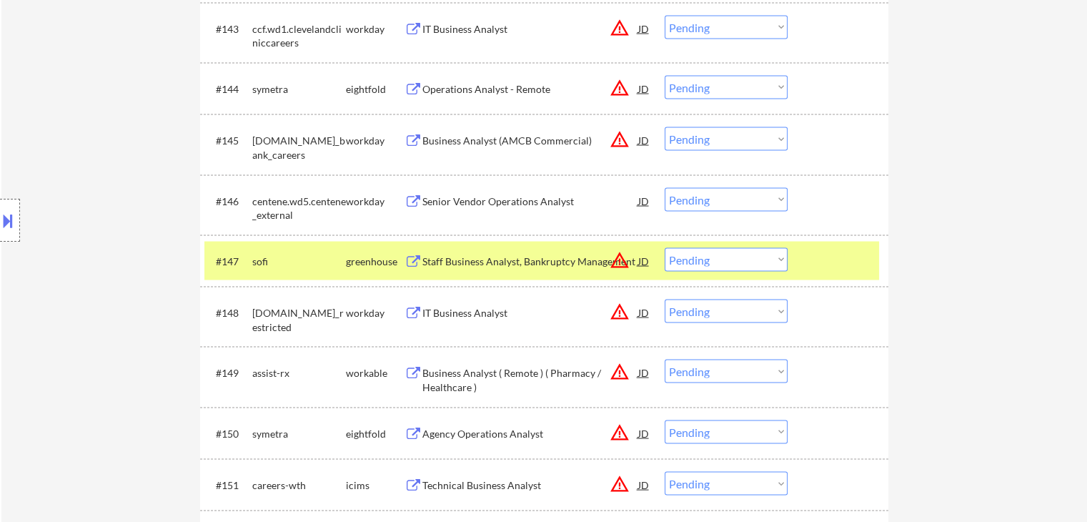
scroll to position [2930, 0]
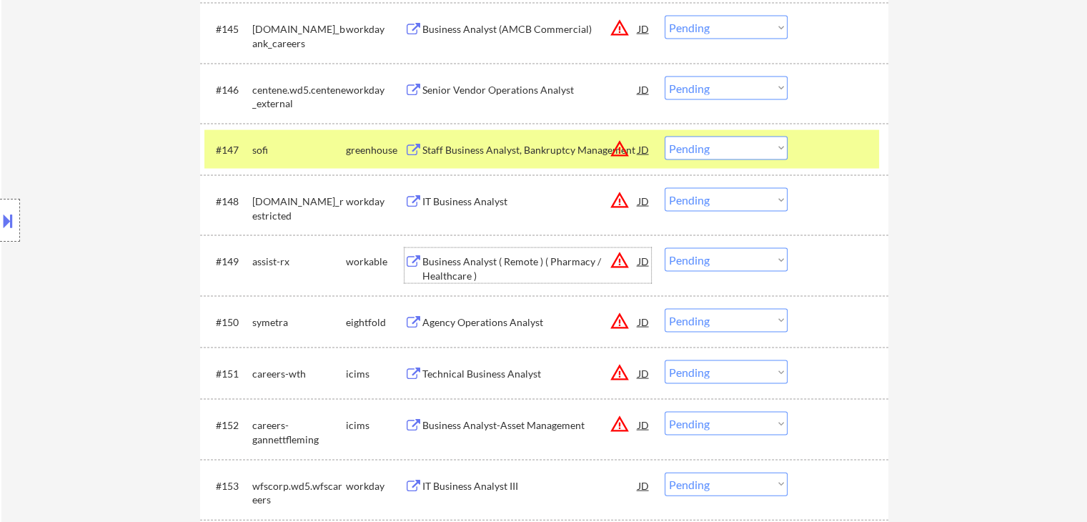
click at [462, 269] on div "Business Analyst ( Remote ) ( Pharmacy / Healthcare )" at bounding box center [530, 268] width 216 height 28
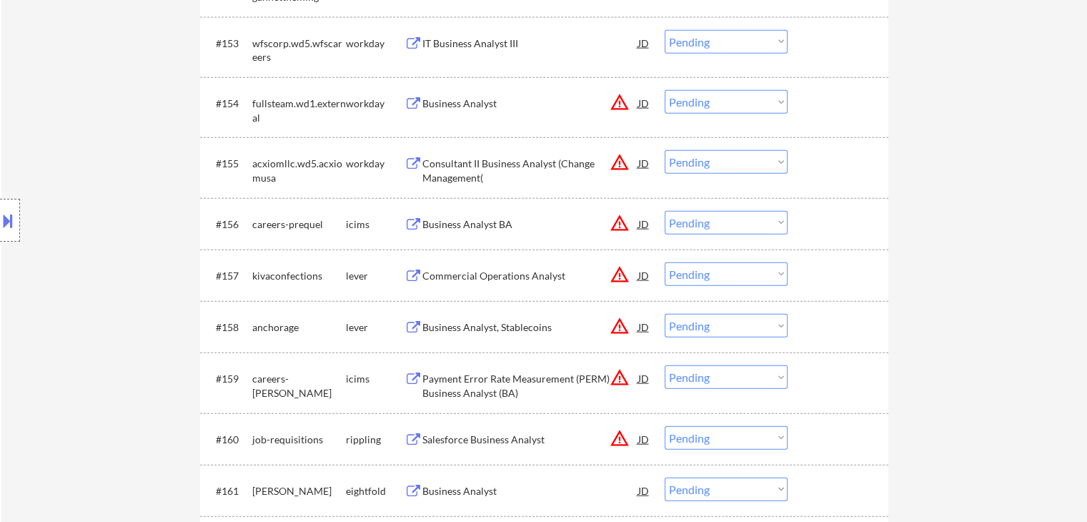
scroll to position [3430, 0]
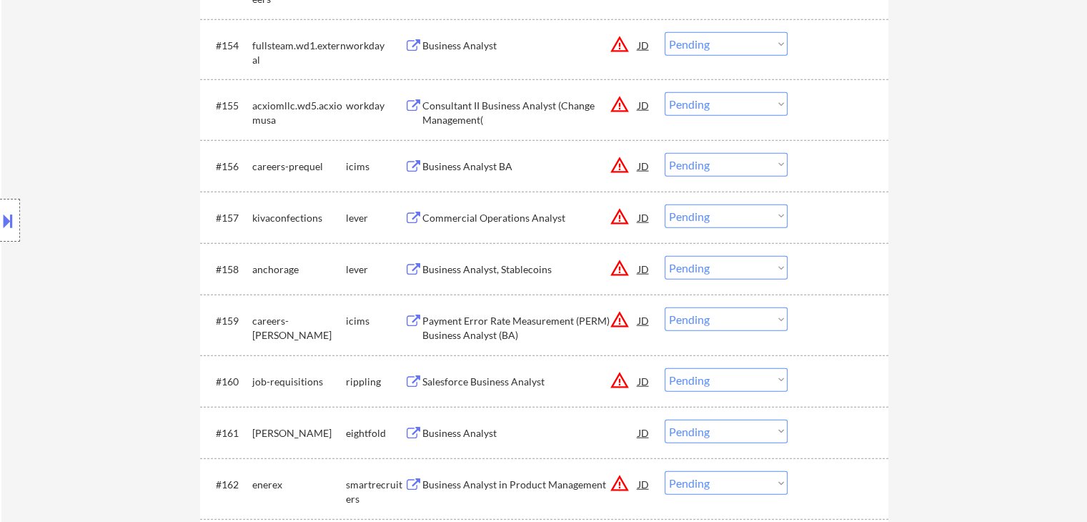
click at [460, 214] on div "Commercial Operations Analyst" at bounding box center [530, 218] width 216 height 14
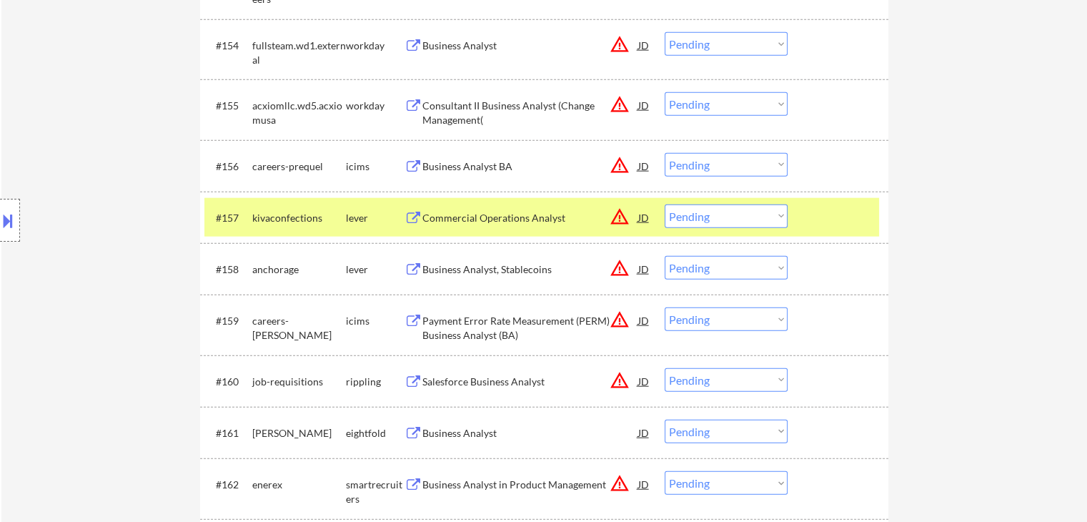
click at [461, 266] on div "Business Analyst, Stablecoins" at bounding box center [530, 269] width 216 height 14
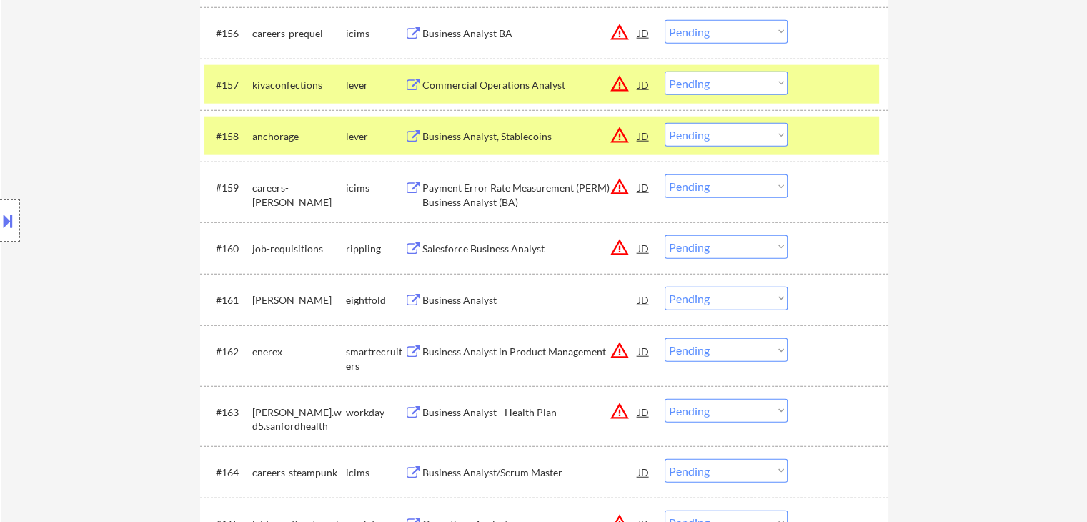
scroll to position [3644, 0]
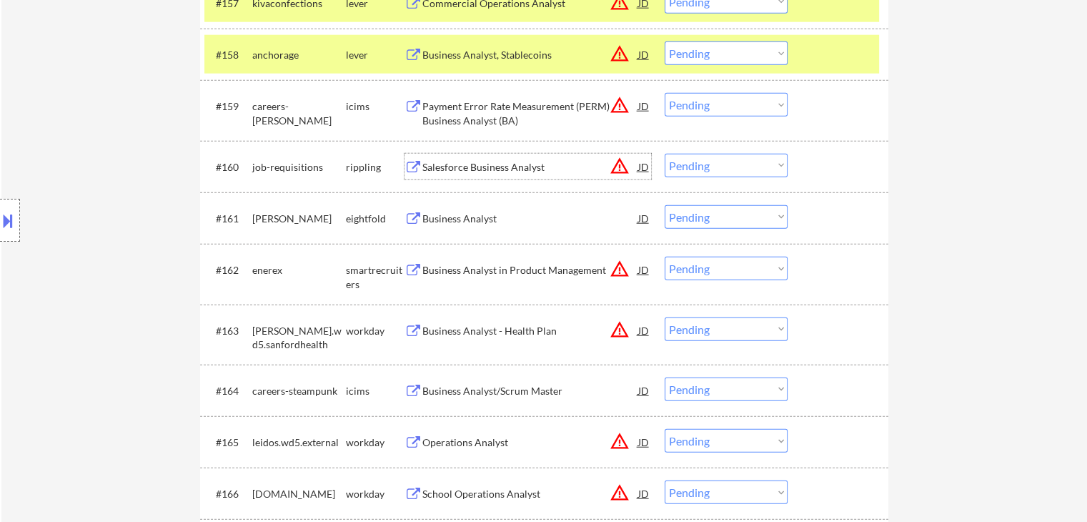
click at [454, 161] on div "Salesforce Business Analyst" at bounding box center [530, 167] width 216 height 14
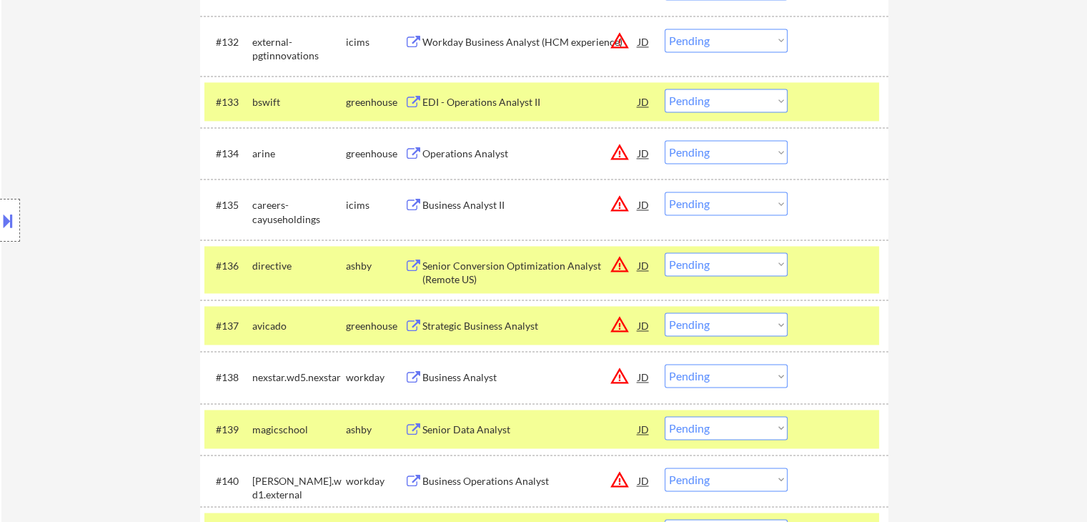
scroll to position [2144, 0]
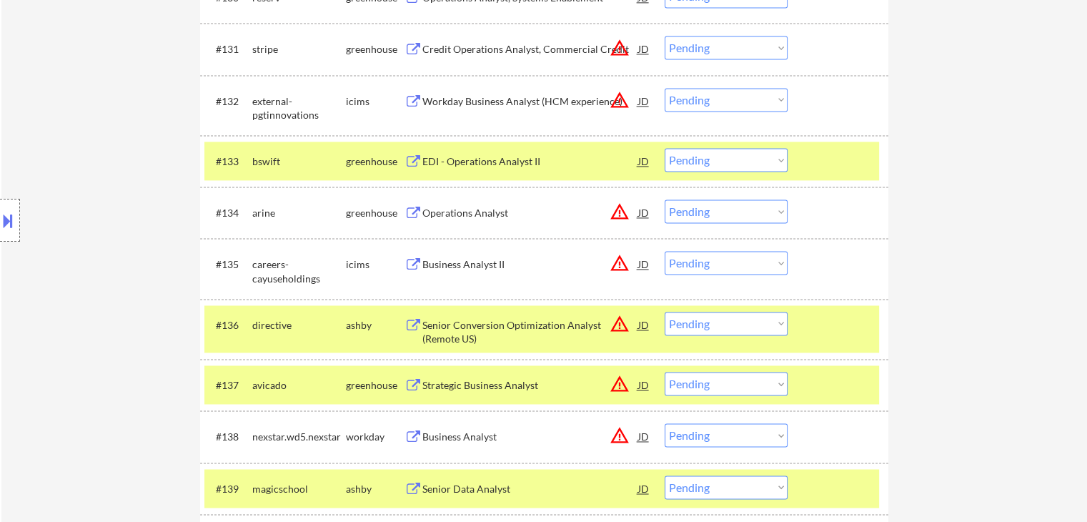
drag, startPoint x: 714, startPoint y: 158, endPoint x: 714, endPoint y: 167, distance: 8.6
click at [714, 158] on select "Choose an option... Pending Applied Excluded (Questions) Excluded (Expired) Exc…" at bounding box center [726, 160] width 123 height 24
click at [665, 148] on select "Choose an option... Pending Applied Excluded (Questions) Excluded (Expired) Exc…" at bounding box center [726, 160] width 123 height 24
select select ""pending""
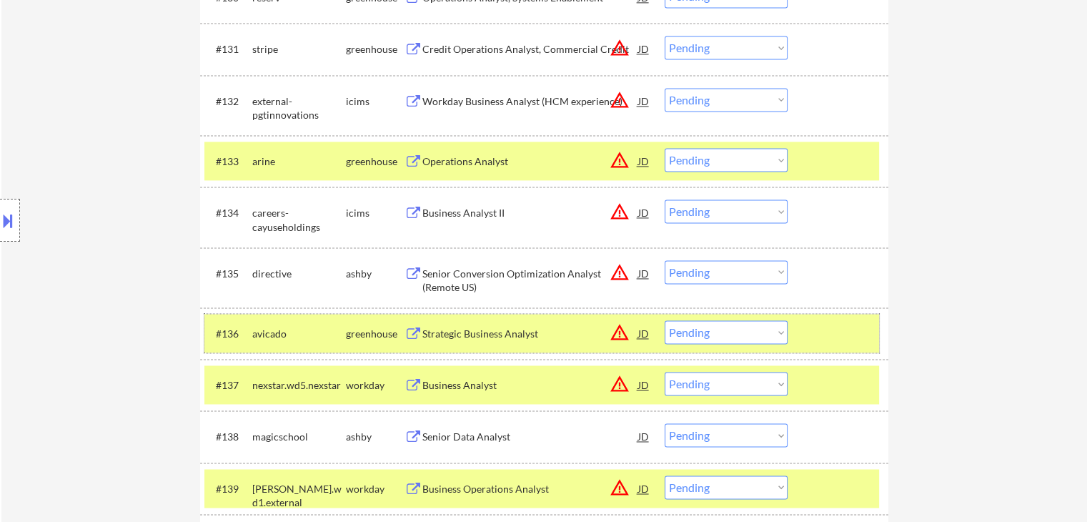
click at [692, 319] on div "#136 avicado greenhouse Strategic Business Analyst JD warning_amber Choose an o…" at bounding box center [541, 333] width 675 height 39
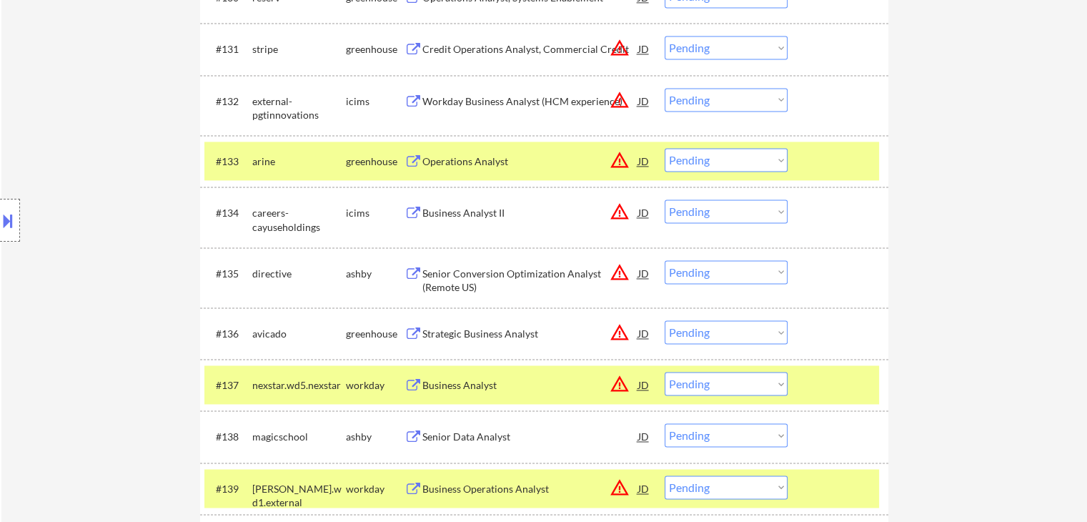
drag, startPoint x: 696, startPoint y: 329, endPoint x: 695, endPoint y: 337, distance: 7.2
click at [696, 329] on select "Choose an option... Pending Applied Excluded (Questions) Excluded (Expired) Exc…" at bounding box center [726, 332] width 123 height 24
click at [665, 320] on select "Choose an option... Pending Applied Excluded (Questions) Excluded (Expired) Exc…" at bounding box center [726, 332] width 123 height 24
select select ""pending""
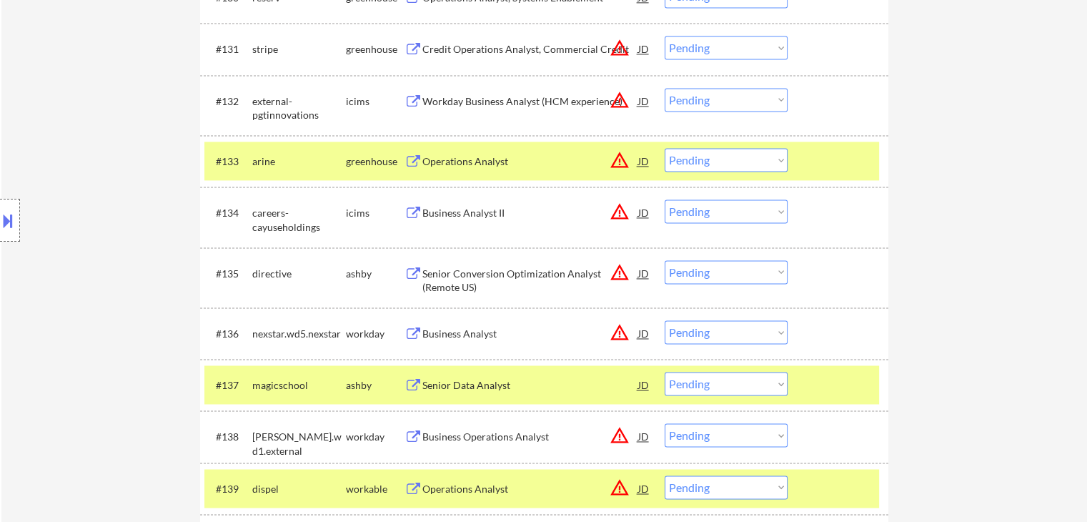
click at [722, 269] on select "Choose an option... Pending Applied Excluded (Questions) Excluded (Expired) Exc…" at bounding box center [726, 272] width 123 height 24
click at [665, 260] on select "Choose an option... Pending Applied Excluded (Questions) Excluded (Expired) Exc…" at bounding box center [726, 272] width 123 height 24
select select ""pending""
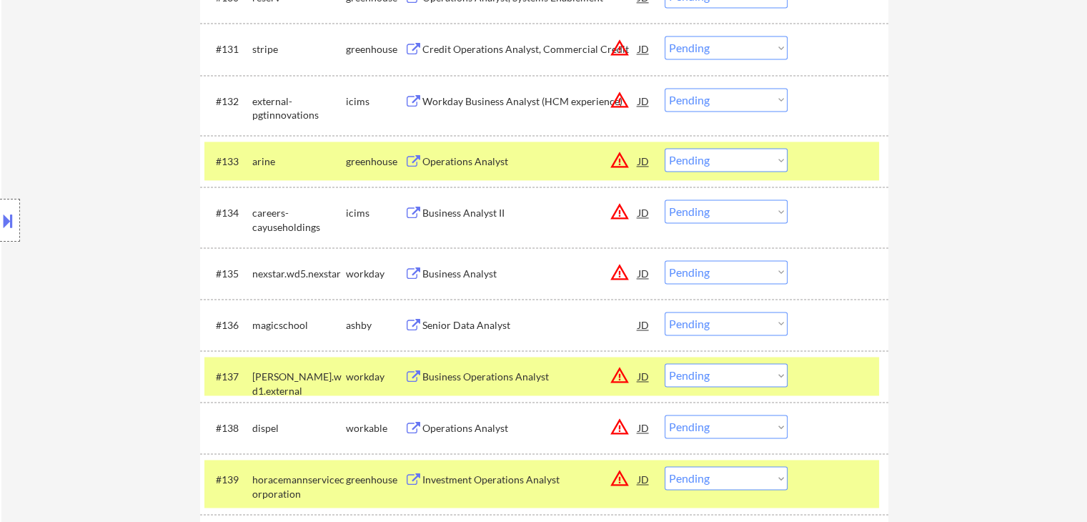
click at [690, 427] on select "Choose an option... Pending Applied Excluded (Questions) Excluded (Expired) Exc…" at bounding box center [726, 426] width 123 height 24
click at [665, 414] on select "Choose an option... Pending Applied Excluded (Questions) Excluded (Expired) Exc…" at bounding box center [726, 426] width 123 height 24
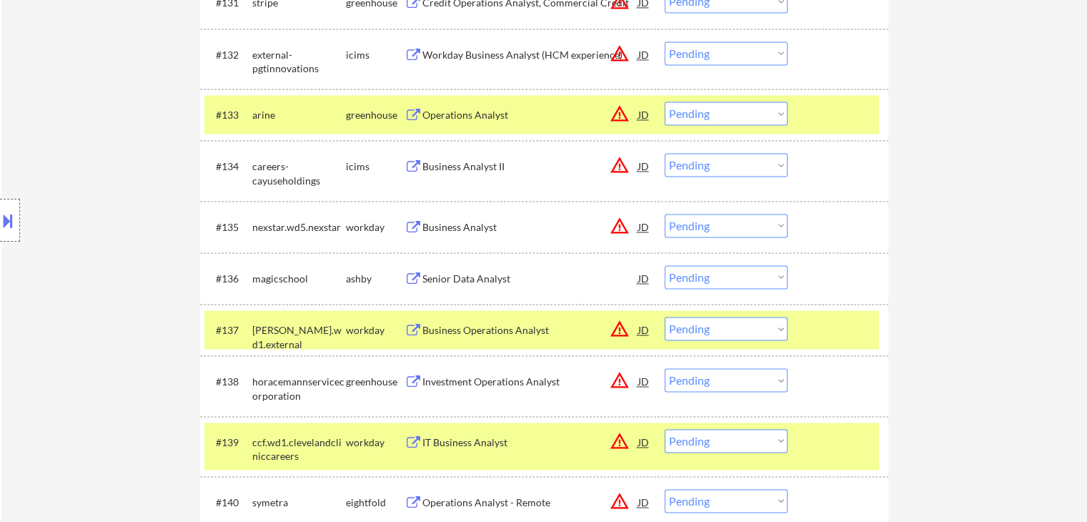
scroll to position [2215, 0]
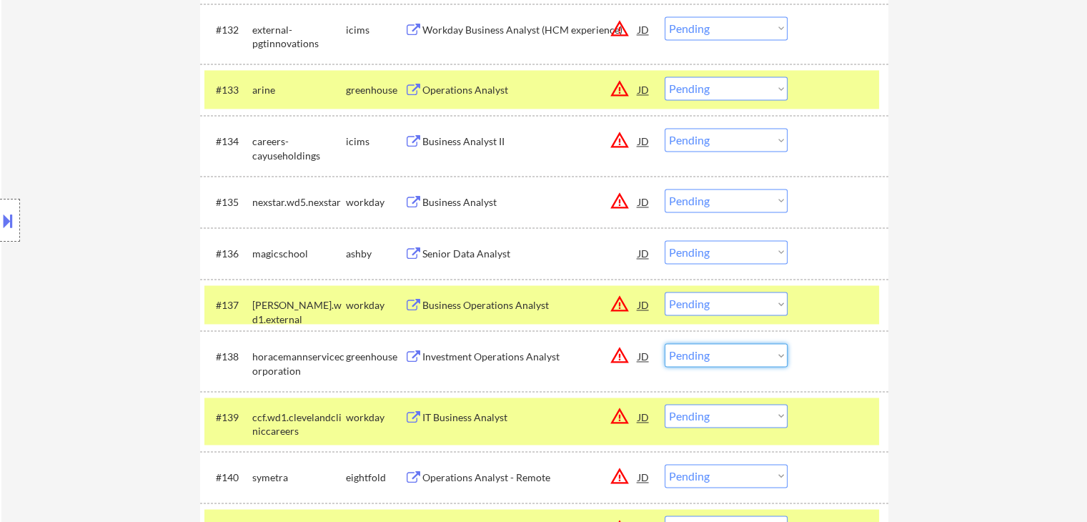
click at [720, 347] on select "Choose an option... Pending Applied Excluded (Questions) Excluded (Expired) Exc…" at bounding box center [726, 355] width 123 height 24
click at [665, 343] on select "Choose an option... Pending Applied Excluded (Questions) Excluded (Expired) Exc…" at bounding box center [726, 355] width 123 height 24
select select ""pending""
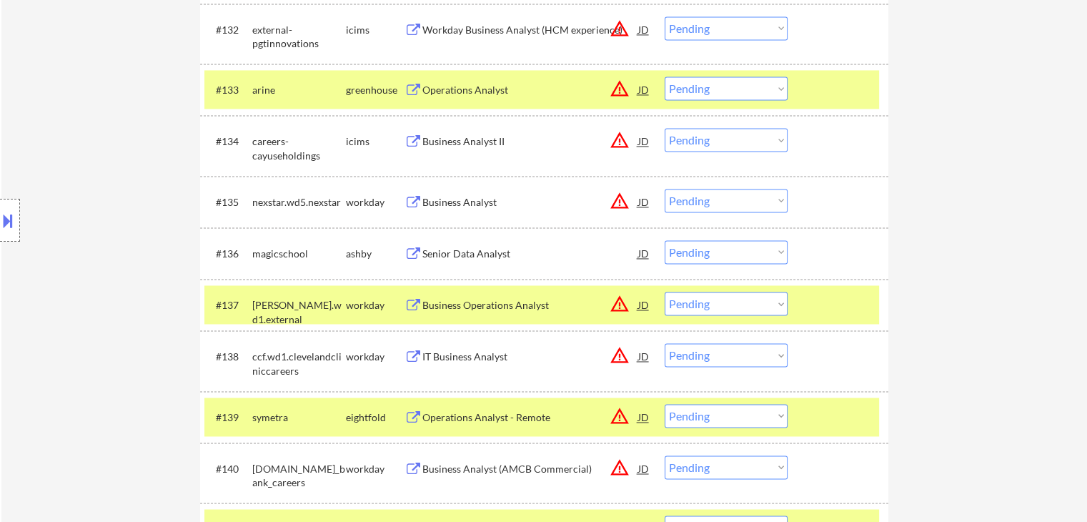
click at [116, 269] on div "Location Inclusions: remote" at bounding box center [128, 220] width 256 height 265
click at [116, 272] on div "Location Inclusions: remote" at bounding box center [128, 220] width 256 height 265
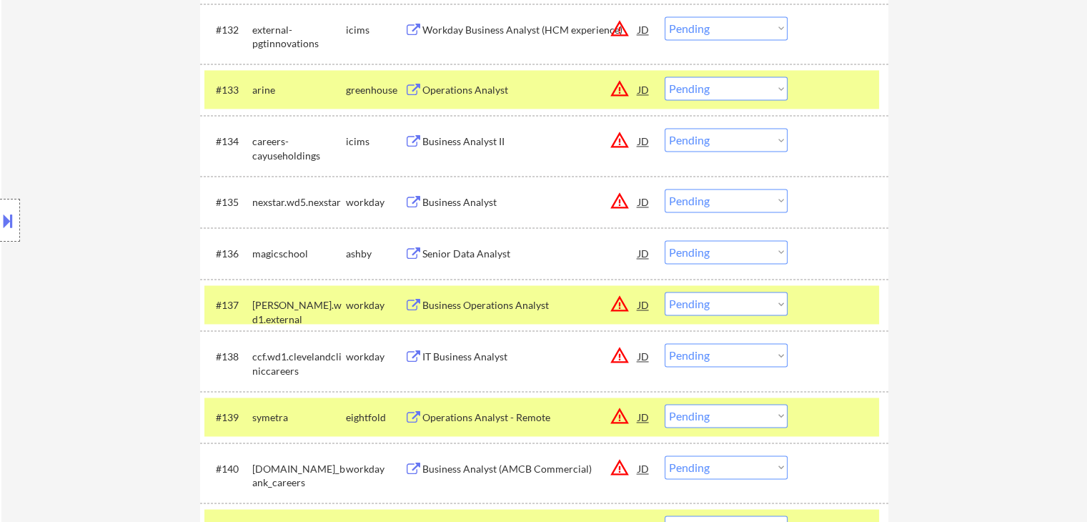
click at [116, 272] on div "Location Inclusions: remote" at bounding box center [128, 220] width 256 height 265
click at [116, 274] on div "Location Inclusions: remote" at bounding box center [128, 220] width 256 height 265
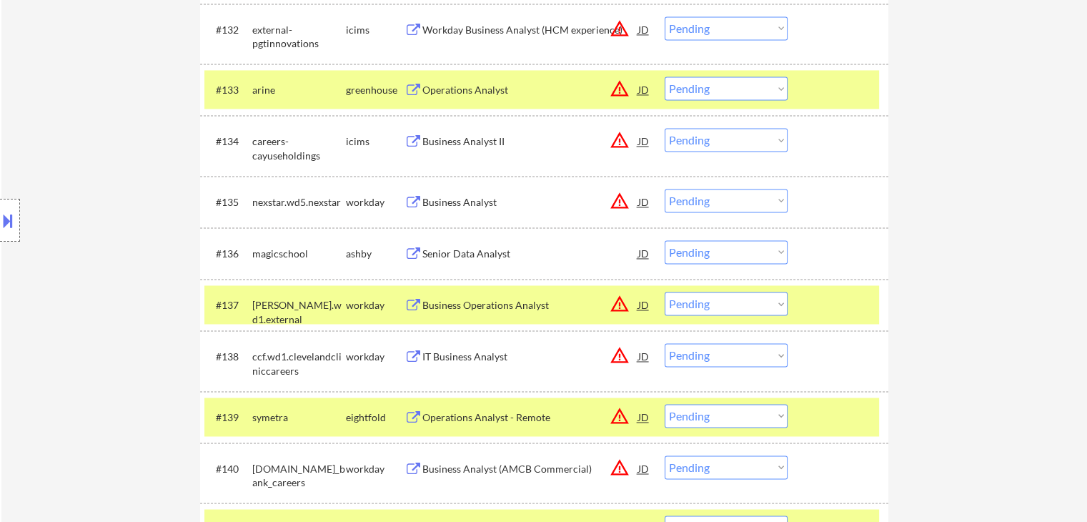
click at [116, 274] on div "Location Inclusions: remote" at bounding box center [128, 220] width 256 height 265
click at [106, 274] on div "Location Inclusions: remote" at bounding box center [128, 220] width 256 height 265
click at [105, 275] on div "Location Inclusions: remote" at bounding box center [128, 220] width 256 height 265
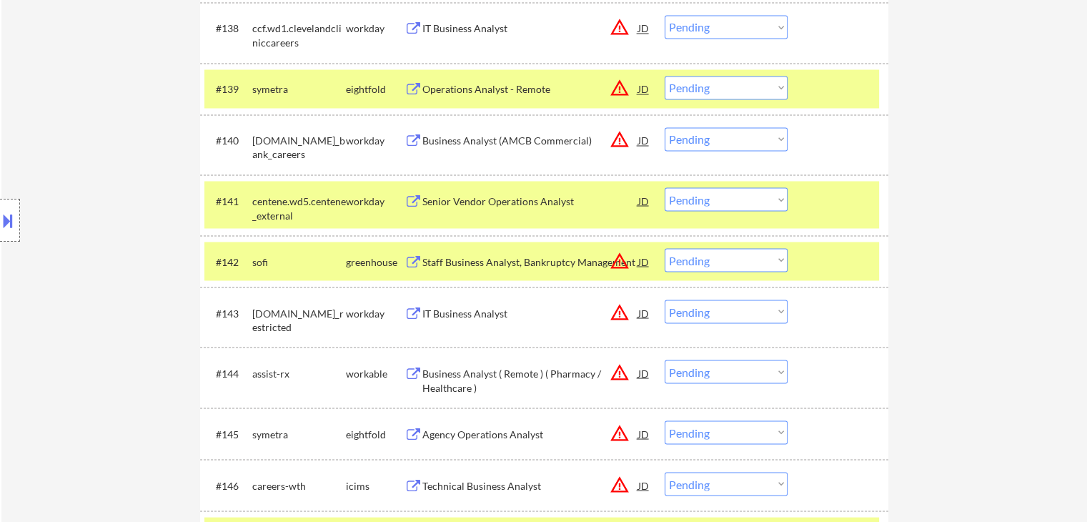
click at [711, 255] on select "Choose an option... Pending Applied Excluded (Questions) Excluded (Expired) Exc…" at bounding box center [726, 260] width 123 height 24
click at [665, 248] on select "Choose an option... Pending Applied Excluded (Questions) Excluded (Expired) Exc…" at bounding box center [726, 260] width 123 height 24
select select ""pending""
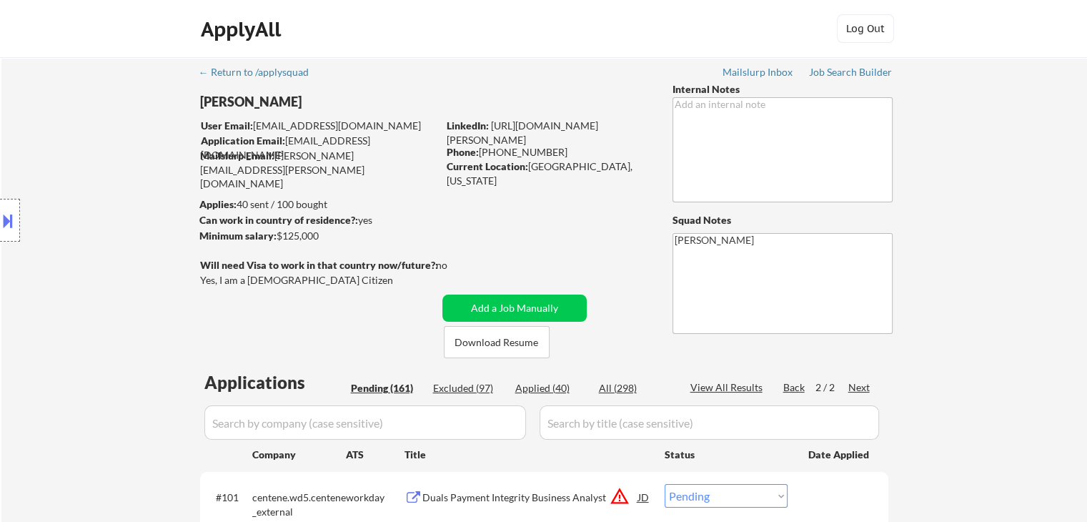
scroll to position [3060, 0]
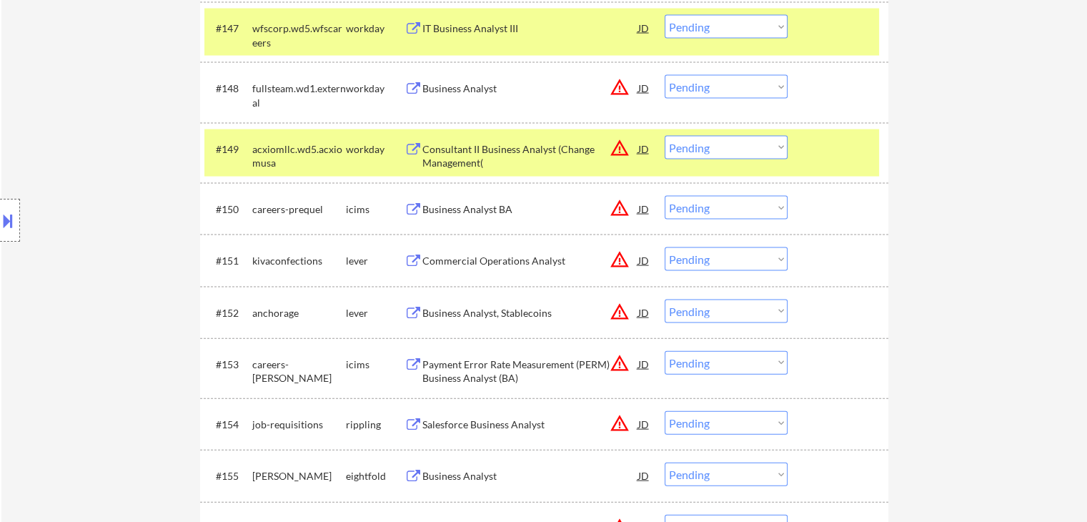
click at [703, 263] on select "Choose an option... Pending Applied Excluded (Questions) Excluded (Expired) Exc…" at bounding box center [726, 259] width 123 height 24
click at [665, 247] on select "Choose an option... Pending Applied Excluded (Questions) Excluded (Expired) Exc…" at bounding box center [726, 259] width 123 height 24
select select ""pending""
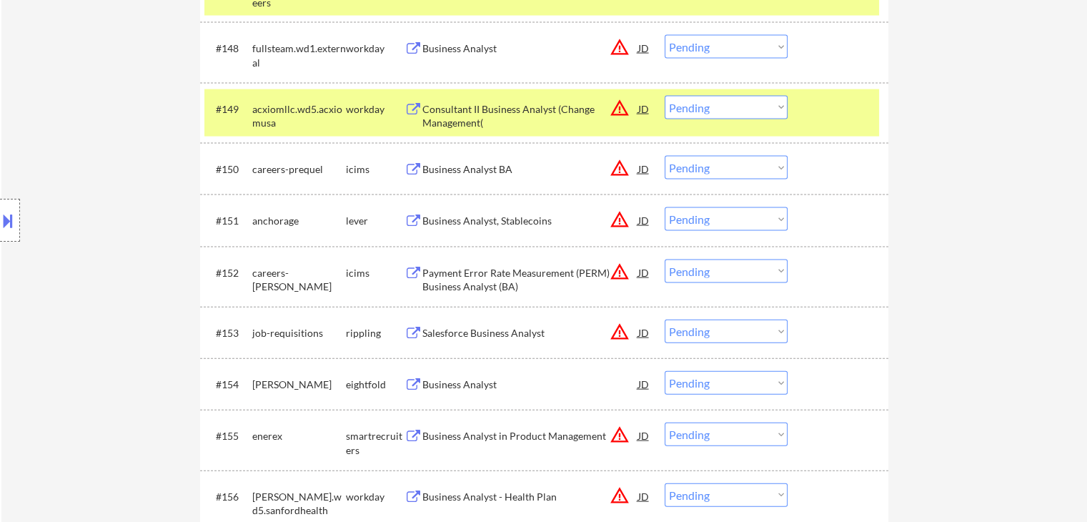
scroll to position [3203, 0]
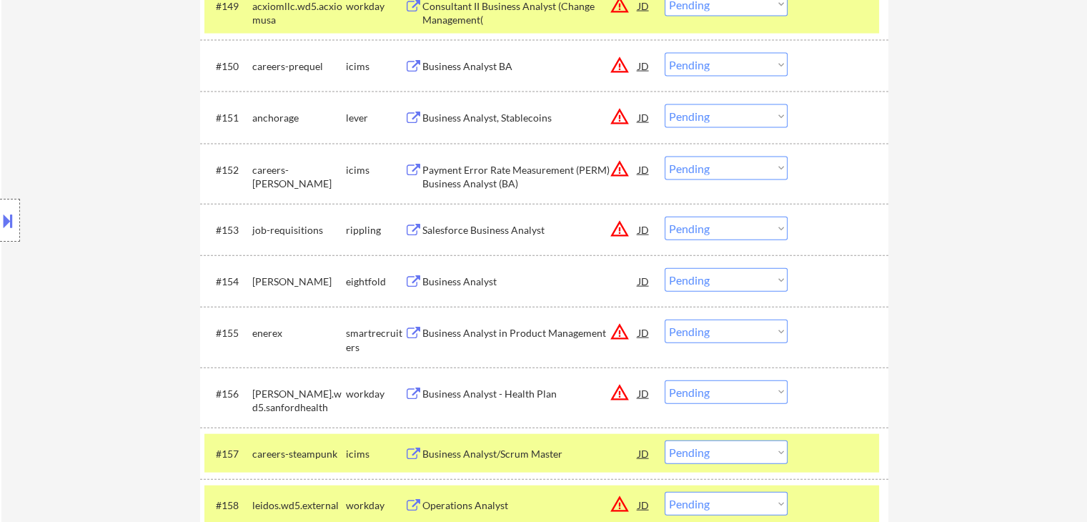
click at [712, 232] on select "Choose an option... Pending Applied Excluded (Questions) Excluded (Expired) Exc…" at bounding box center [726, 229] width 123 height 24
click at [665, 217] on select "Choose an option... Pending Applied Excluded (Questions) Excluded (Expired) Exc…" at bounding box center [726, 229] width 123 height 24
select select ""pending""
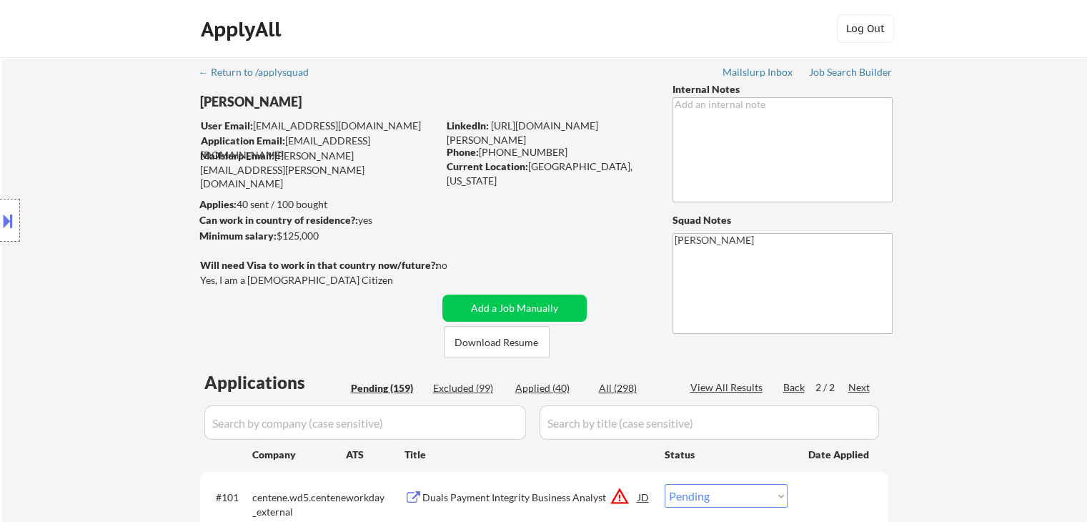
scroll to position [2044, 0]
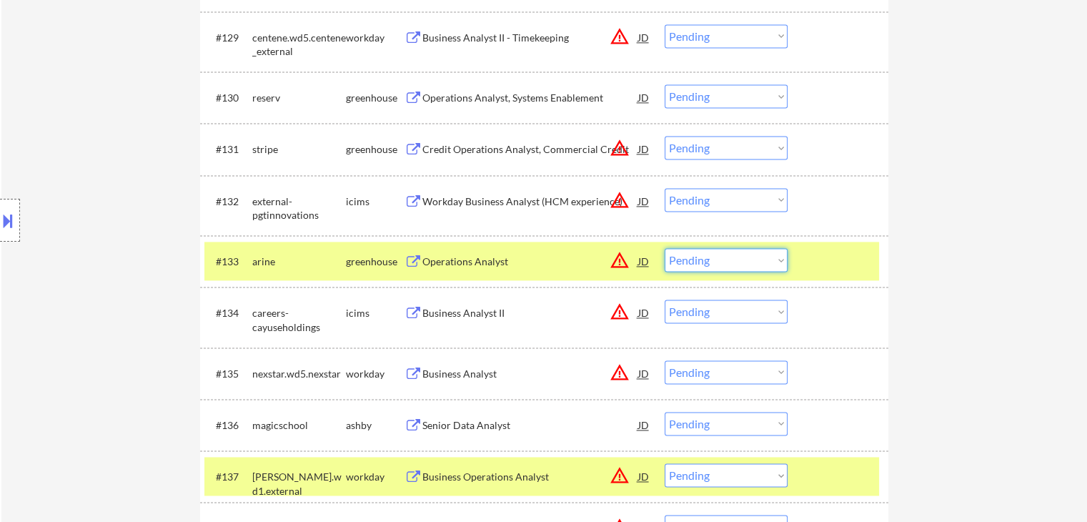
click at [717, 259] on select "Choose an option... Pending Applied Excluded (Questions) Excluded (Expired) Exc…" at bounding box center [726, 260] width 123 height 24
click at [665, 248] on select "Choose an option... Pending Applied Excluded (Questions) Excluded (Expired) Exc…" at bounding box center [726, 260] width 123 height 24
select select ""pending""
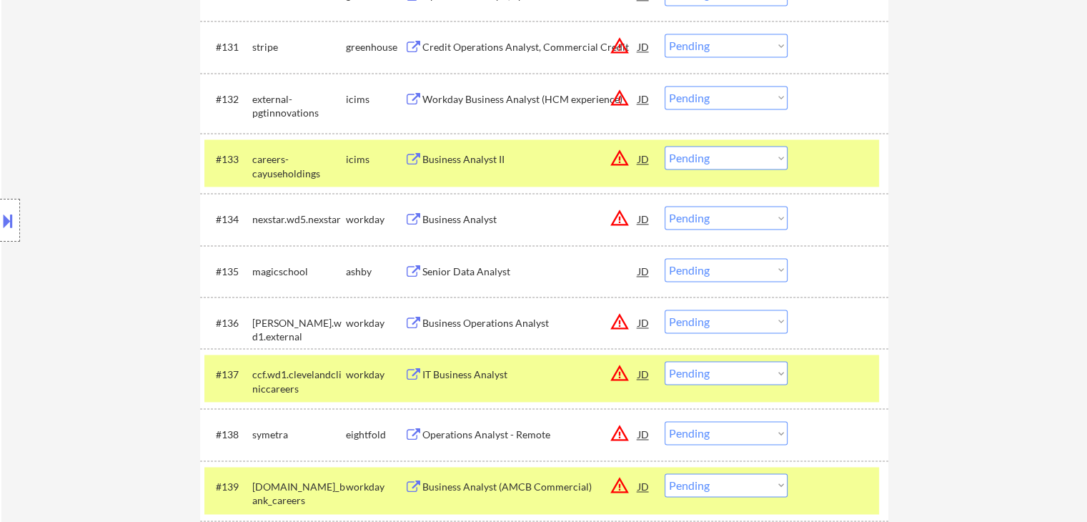
scroll to position [2258, 0]
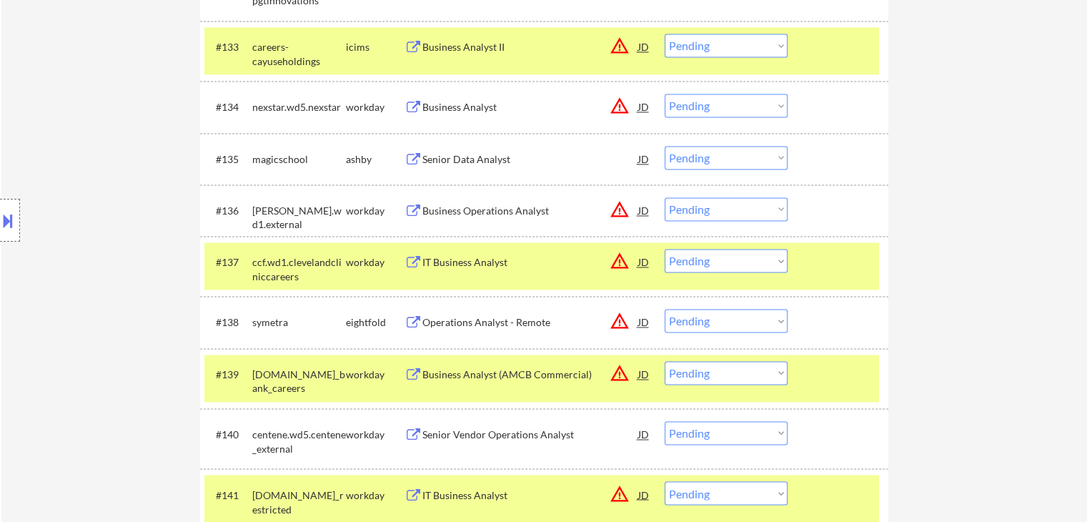
click at [690, 162] on select "Choose an option... Pending Applied Excluded (Questions) Excluded (Expired) Exc…" at bounding box center [726, 158] width 123 height 24
click at [665, 146] on select "Choose an option... Pending Applied Excluded (Questions) Excluded (Expired) Exc…" at bounding box center [726, 158] width 123 height 24
select select ""pending""
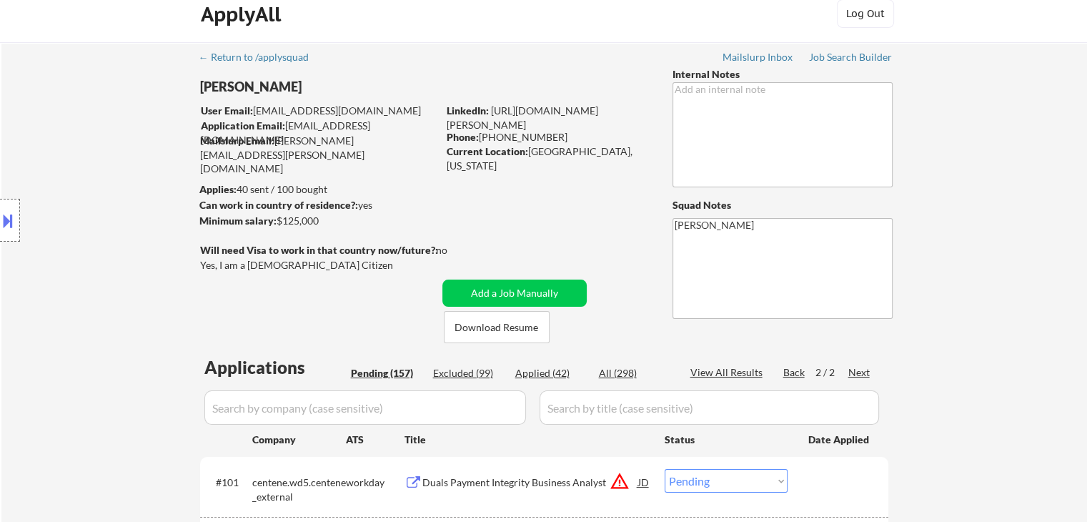
scroll to position [0, 0]
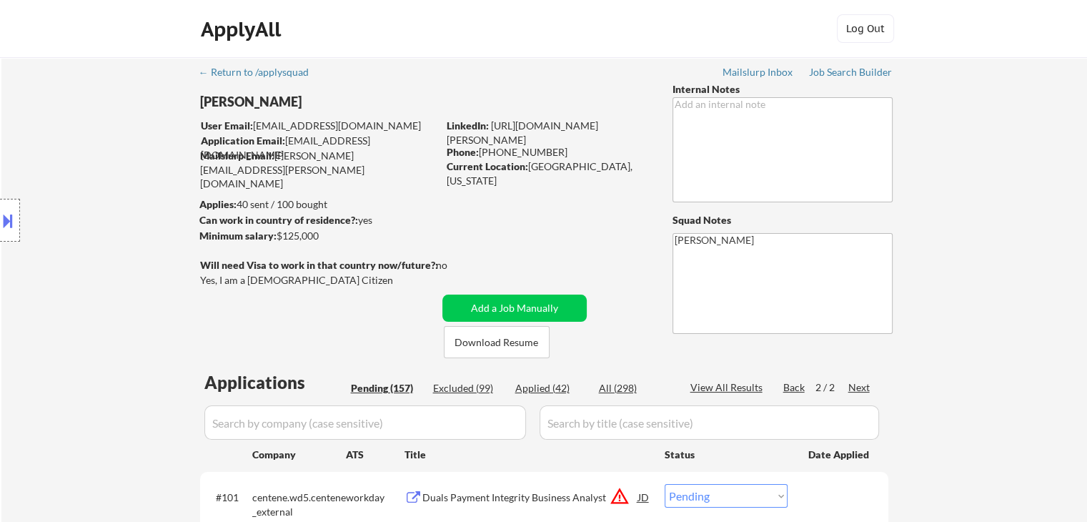
drag, startPoint x: 326, startPoint y: 232, endPoint x: 280, endPoint y: 240, distance: 46.4
click at [280, 240] on div "Minimum salary: $125,000" at bounding box center [318, 236] width 238 height 14
copy div "$125,000"
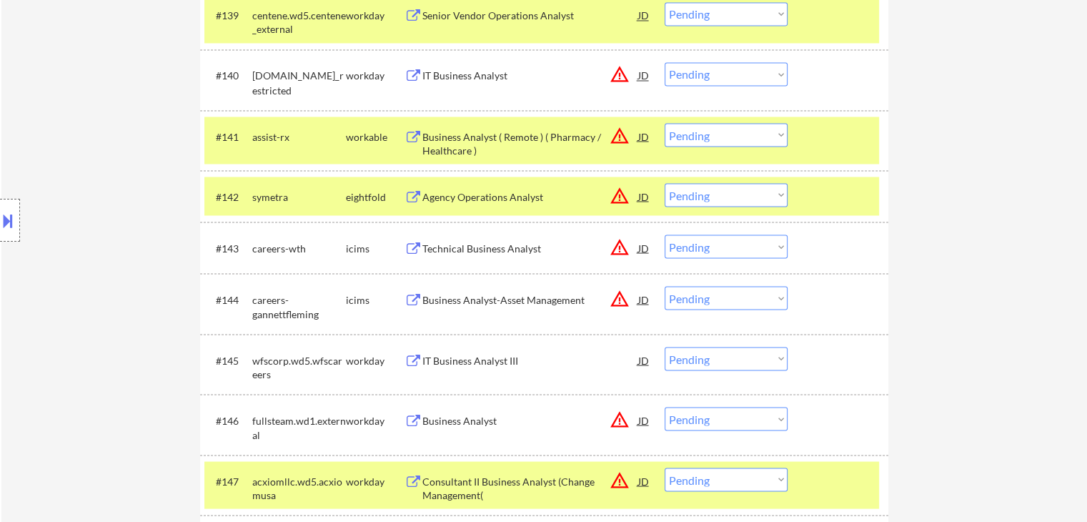
scroll to position [2643, 0]
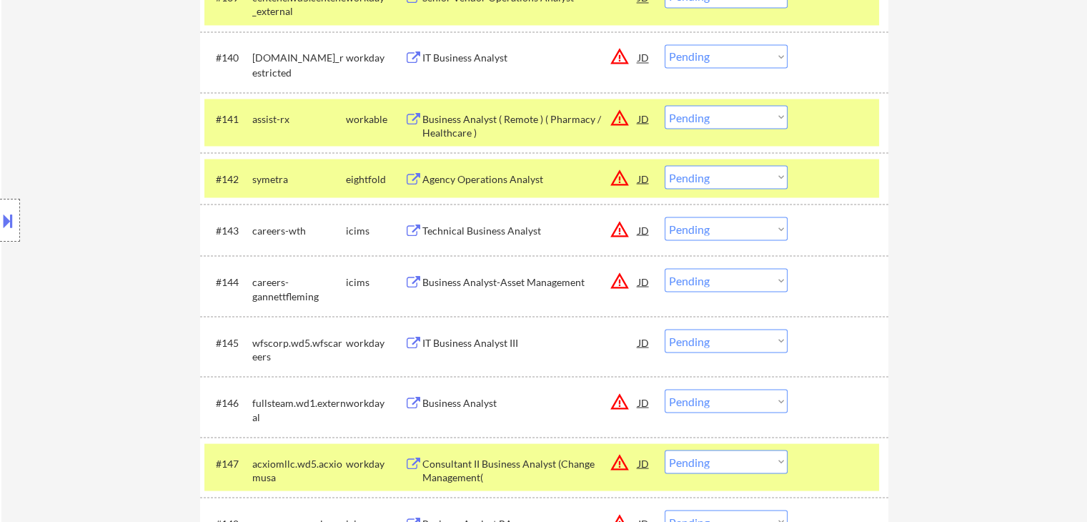
drag, startPoint x: 697, startPoint y: 109, endPoint x: 696, endPoint y: 127, distance: 17.9
click at [697, 111] on select "Choose an option... Pending Applied Excluded (Questions) Excluded (Expired) Exc…" at bounding box center [726, 117] width 123 height 24
click at [665, 105] on select "Choose an option... Pending Applied Excluded (Questions) Excluded (Expired) Exc…" at bounding box center [726, 117] width 123 height 24
select select ""pending""
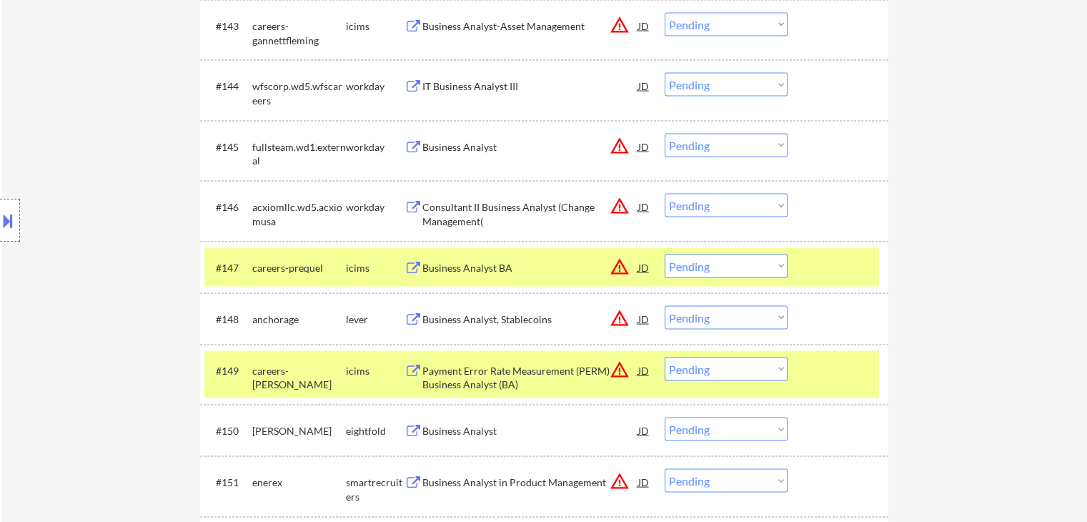
scroll to position [2858, 0]
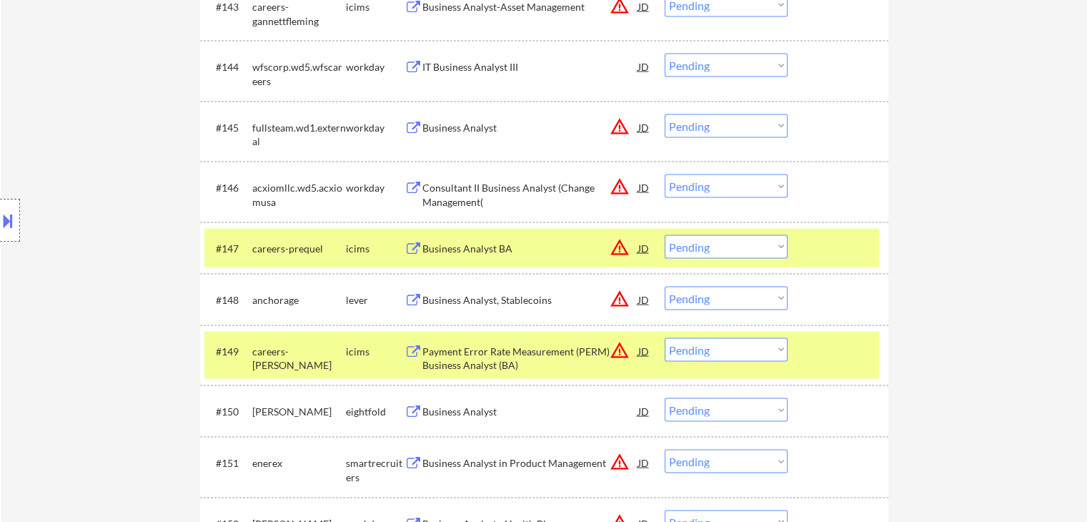
drag, startPoint x: 709, startPoint y: 296, endPoint x: 702, endPoint y: 306, distance: 12.3
click at [709, 296] on select "Choose an option... Pending Applied Excluded (Questions) Excluded (Expired) Exc…" at bounding box center [726, 299] width 123 height 24
click at [665, 287] on select "Choose an option... Pending Applied Excluded (Questions) Excluded (Expired) Exc…" at bounding box center [726, 299] width 123 height 24
select select ""pending""
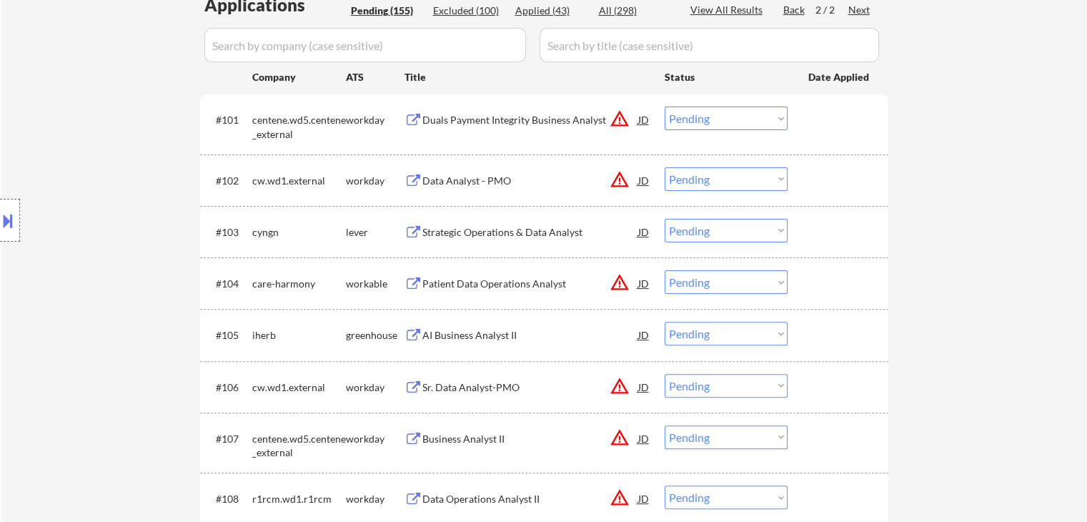
scroll to position [429, 0]
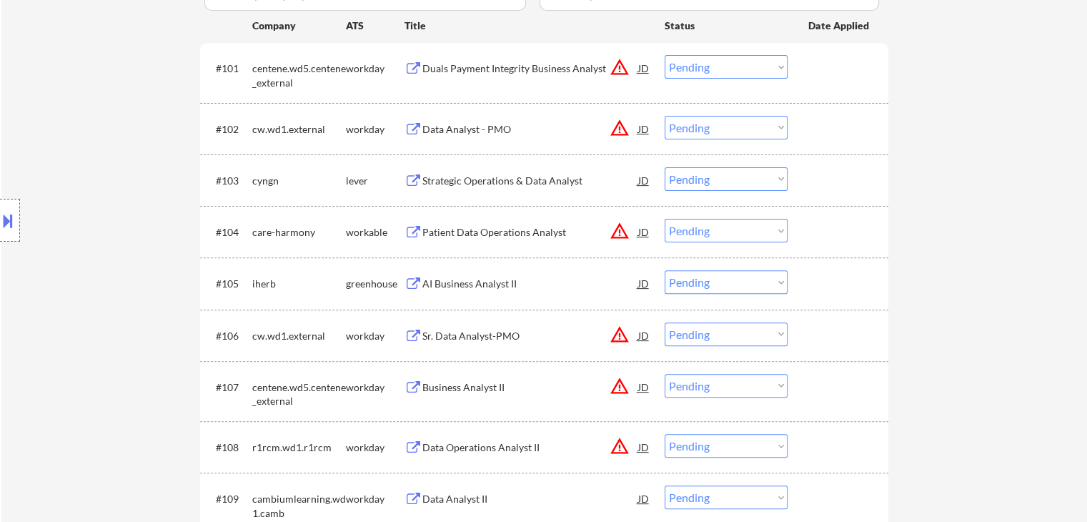
click at [456, 174] on div "Strategic Operations & Data Analyst" at bounding box center [530, 181] width 216 height 14
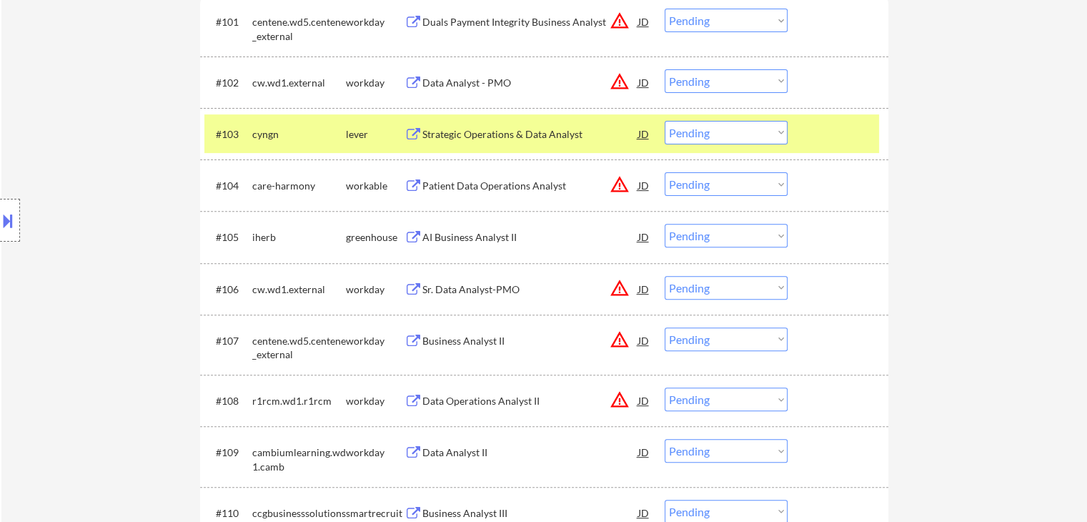
scroll to position [500, 0]
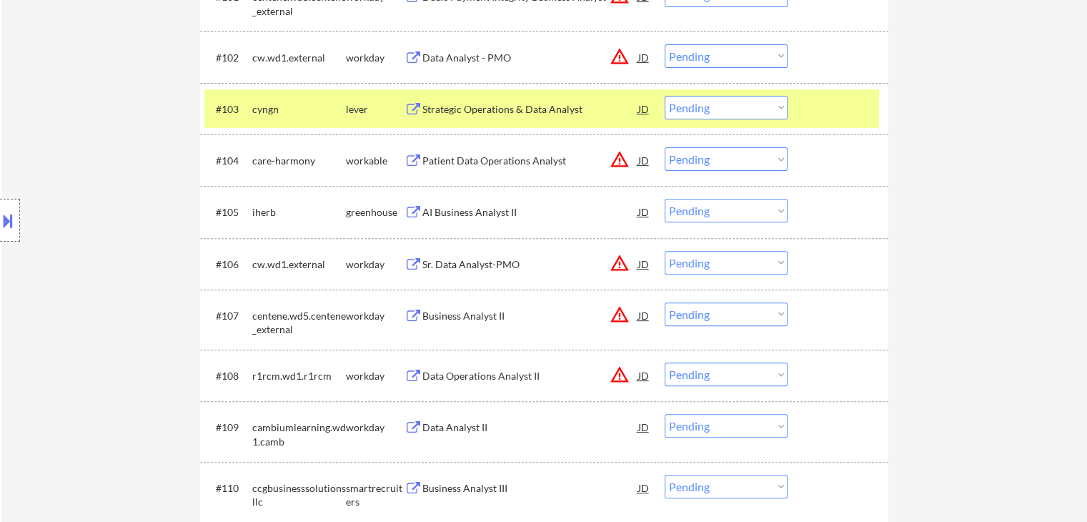
click at [486, 156] on div "Patient Data Operations Analyst" at bounding box center [530, 161] width 216 height 14
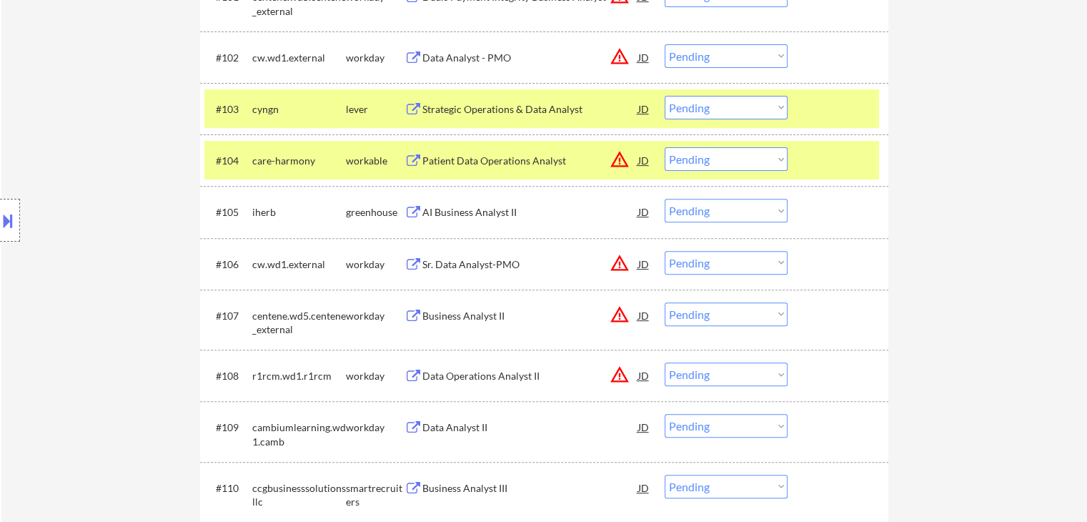
click at [474, 209] on div "AI Business Analyst II" at bounding box center [530, 212] width 216 height 14
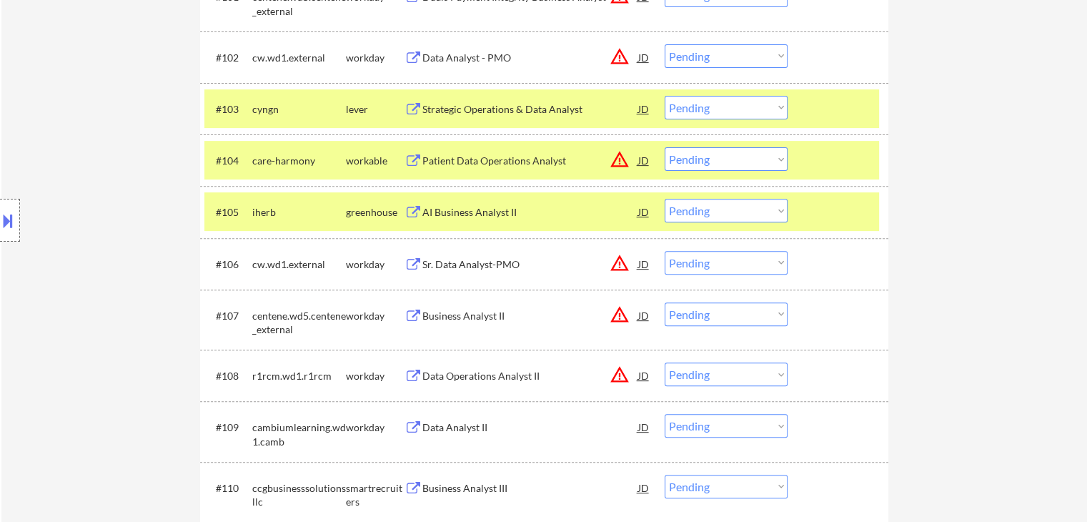
scroll to position [643, 0]
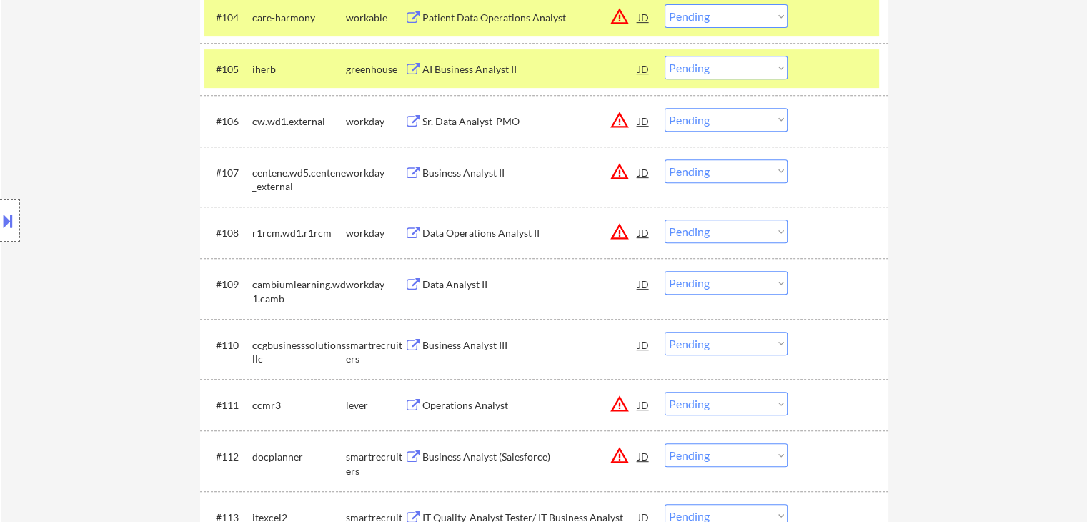
click at [457, 343] on div "Business Analyst III" at bounding box center [530, 345] width 216 height 14
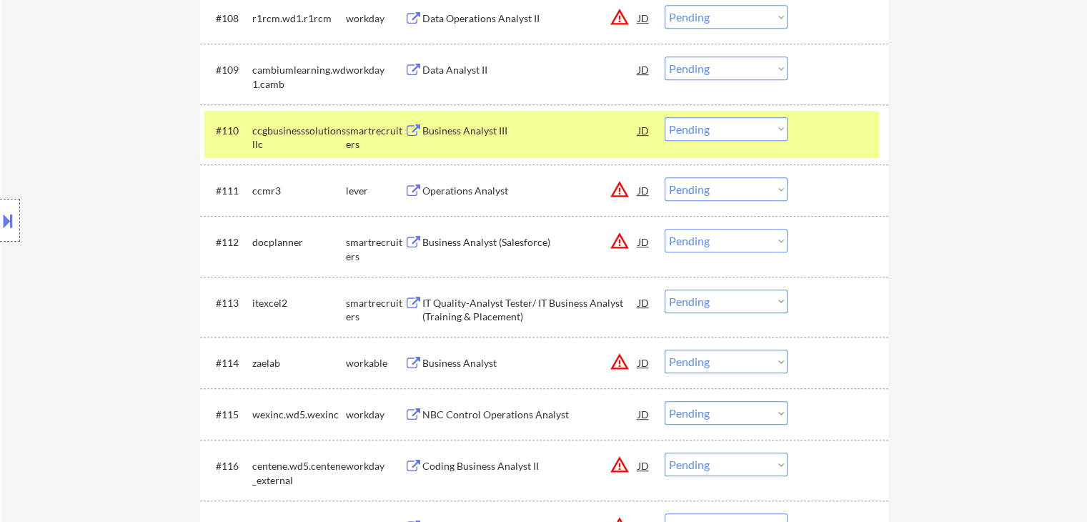
click at [463, 197] on div "Operations Analyst" at bounding box center [530, 191] width 216 height 14
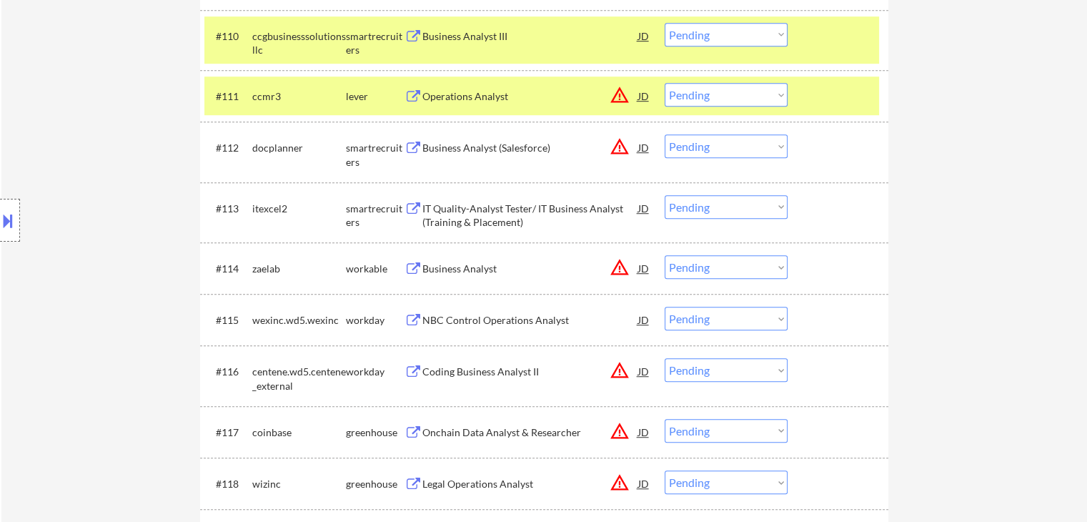
scroll to position [1000, 0]
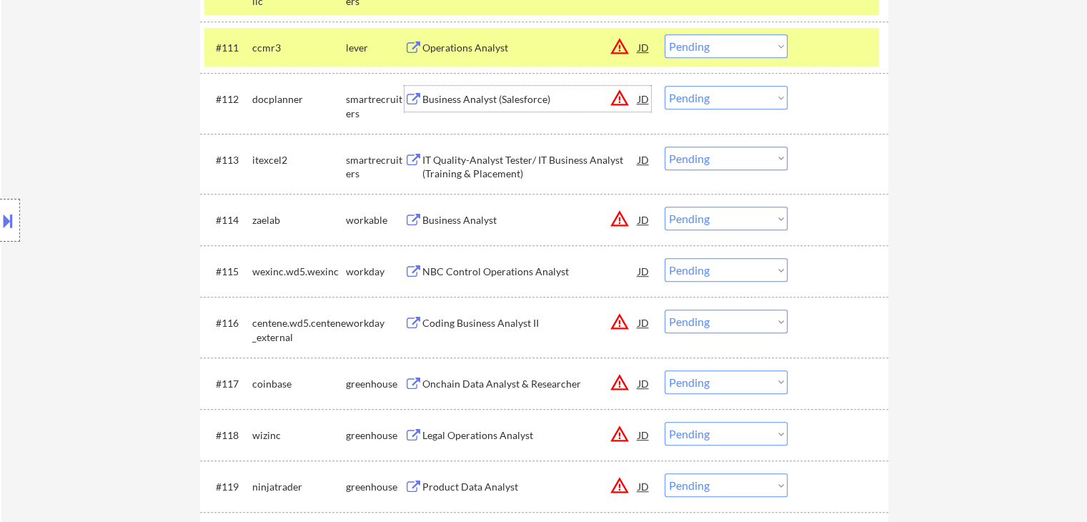
click at [454, 99] on div "Business Analyst (Salesforce)" at bounding box center [530, 99] width 216 height 14
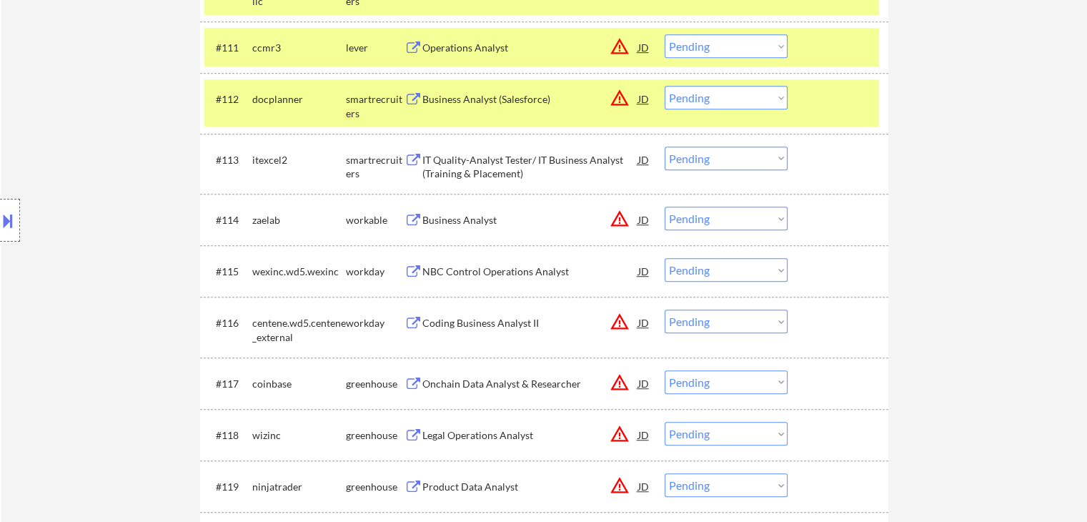
click at [444, 170] on div "IT Quality-Analyst Tester/ IT Business Analyst (Training & Placement)" at bounding box center [530, 167] width 216 height 28
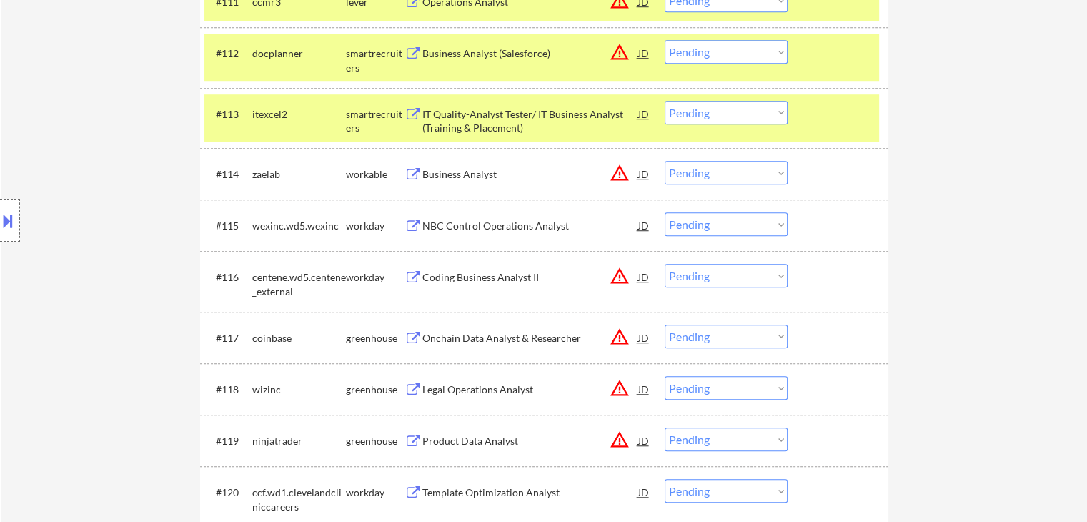
scroll to position [1072, 0]
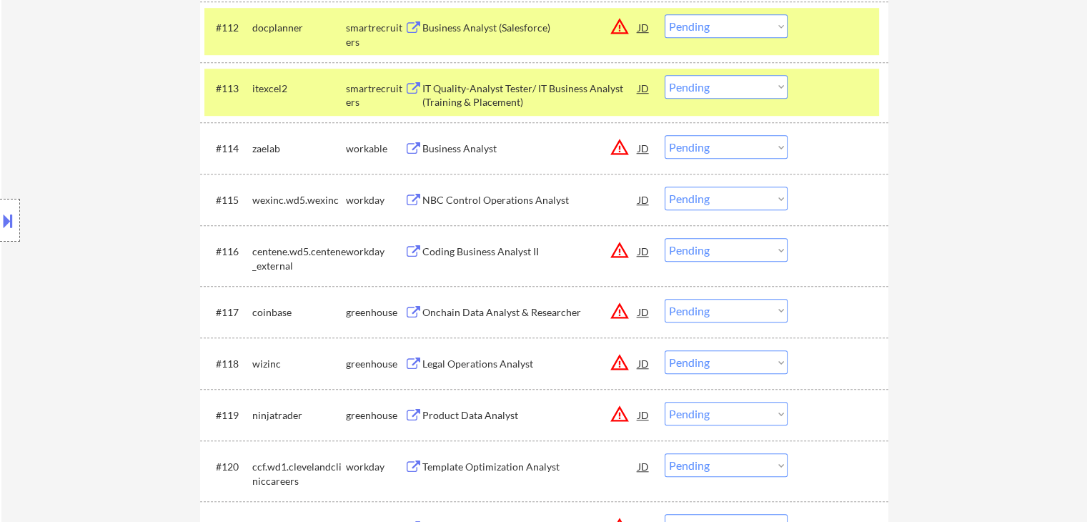
click at [460, 315] on div "Onchain Data Analyst & Researcher" at bounding box center [530, 312] width 216 height 14
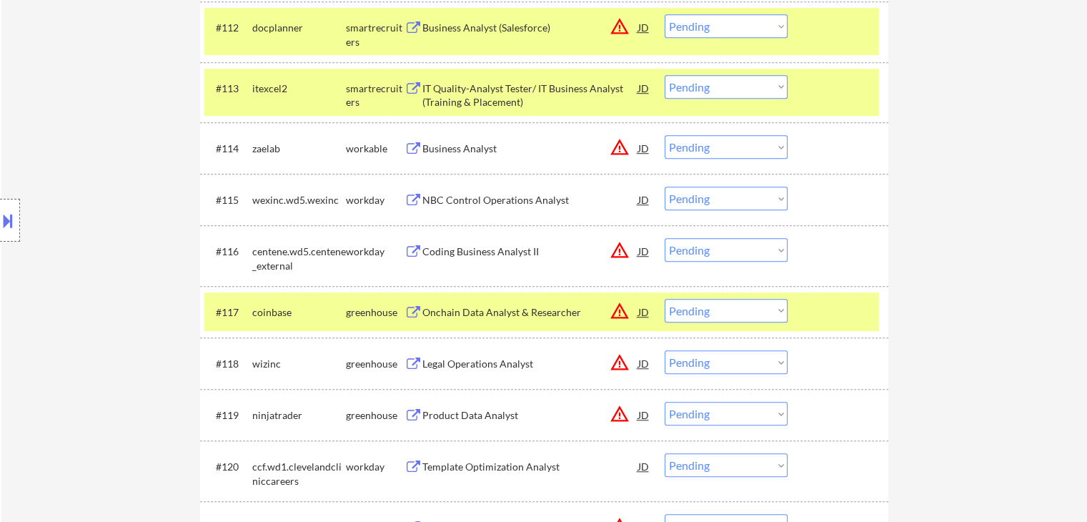
click at [450, 367] on div "Legal Operations Analyst" at bounding box center [530, 364] width 216 height 14
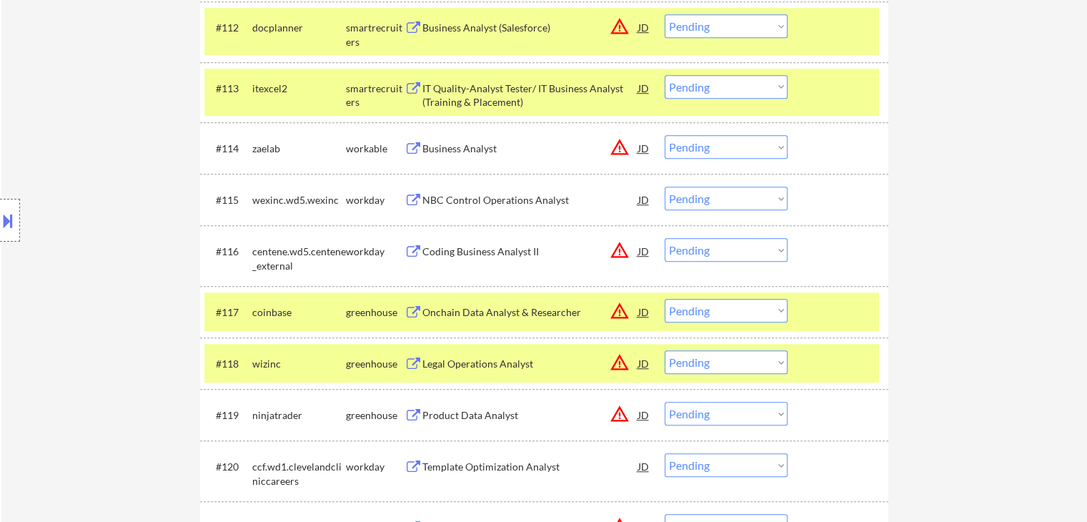
drag, startPoint x: 446, startPoint y: 412, endPoint x: 488, endPoint y: 374, distance: 56.2
click at [446, 411] on div "Product Data Analyst" at bounding box center [530, 415] width 216 height 14
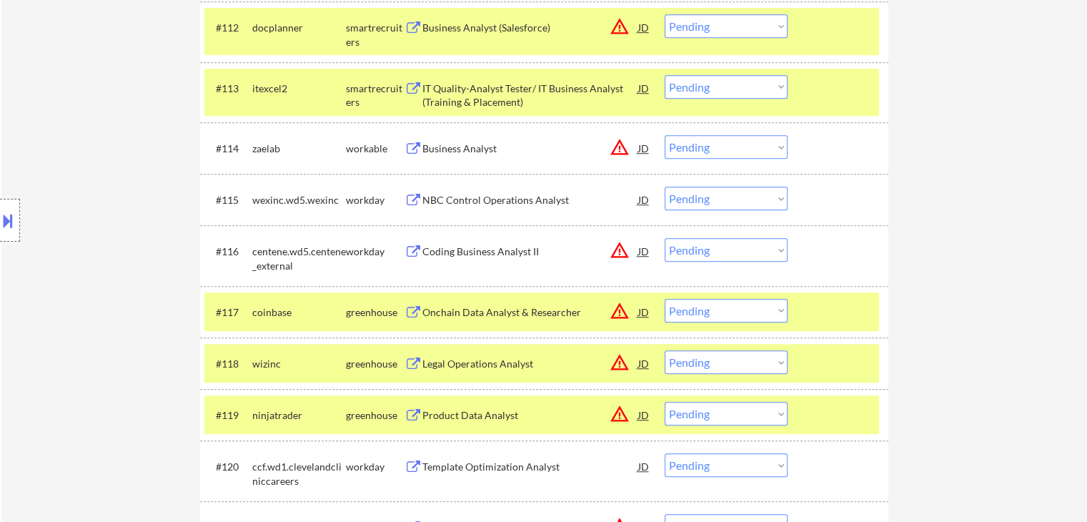
click at [0, 212] on button at bounding box center [8, 221] width 16 height 24
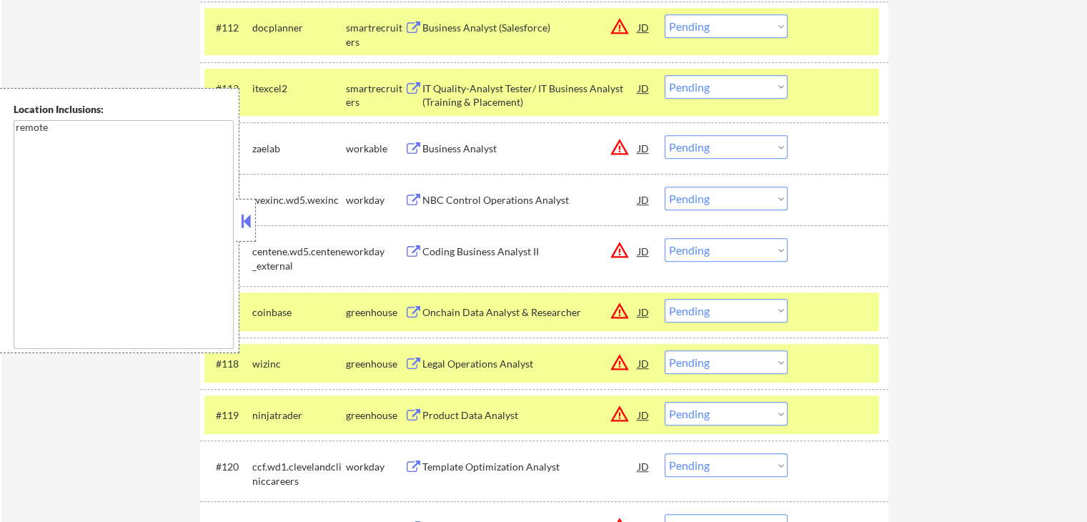
click at [247, 227] on button at bounding box center [246, 220] width 16 height 21
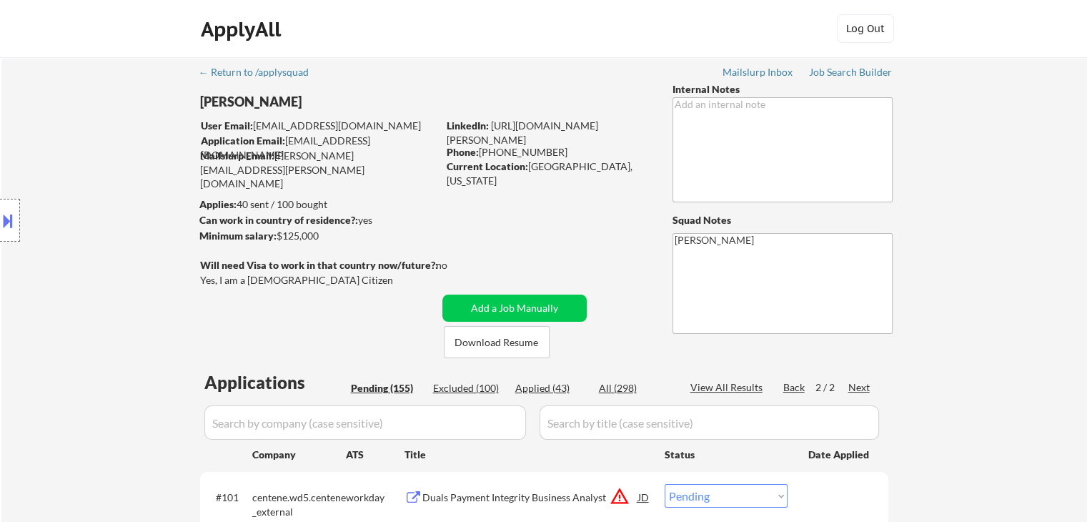
scroll to position [348, 0]
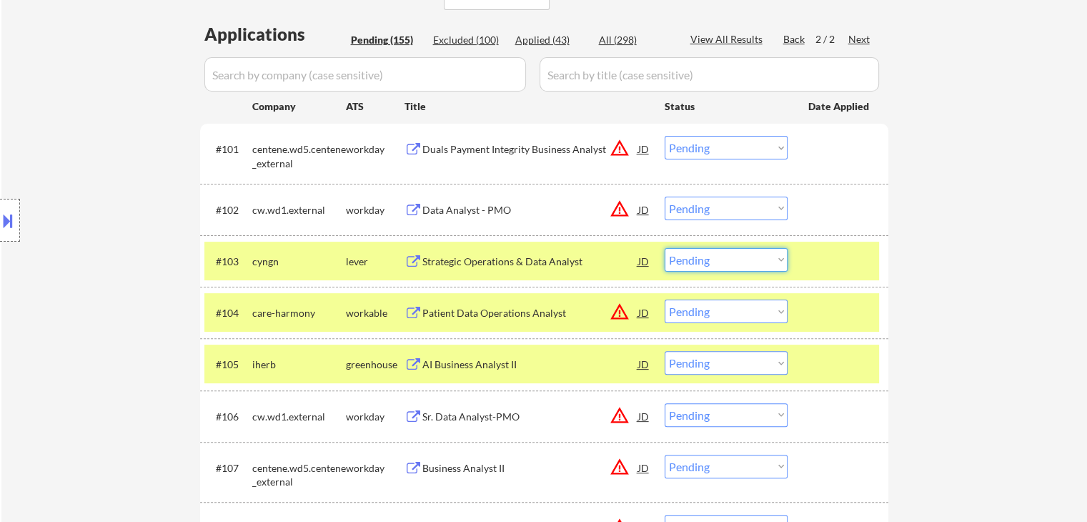
drag, startPoint x: 717, startPoint y: 264, endPoint x: 712, endPoint y: 270, distance: 8.1
click at [717, 264] on select "Choose an option... Pending Applied Excluded (Questions) Excluded (Expired) Exc…" at bounding box center [726, 260] width 123 height 24
click at [665, 248] on select "Choose an option... Pending Applied Excluded (Questions) Excluded (Expired) Exc…" at bounding box center [726, 260] width 123 height 24
select select ""pending""
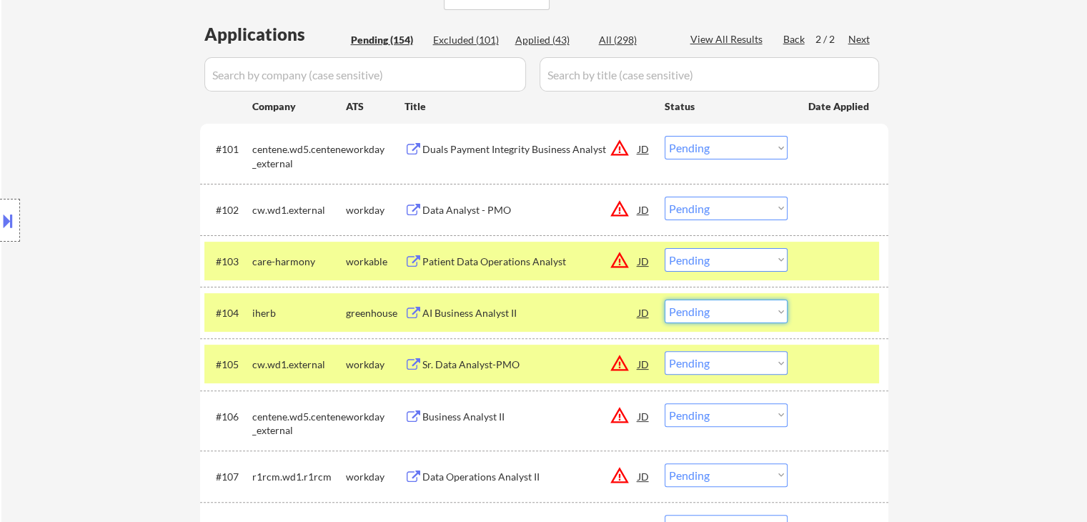
drag, startPoint x: 712, startPoint y: 308, endPoint x: 712, endPoint y: 321, distance: 12.9
click at [712, 308] on select "Choose an option... Pending Applied Excluded (Questions) Excluded (Expired) Exc…" at bounding box center [726, 311] width 123 height 24
click at [665, 299] on select "Choose an option... Pending Applied Excluded (Questions) Excluded (Expired) Exc…" at bounding box center [726, 311] width 123 height 24
select select ""pending""
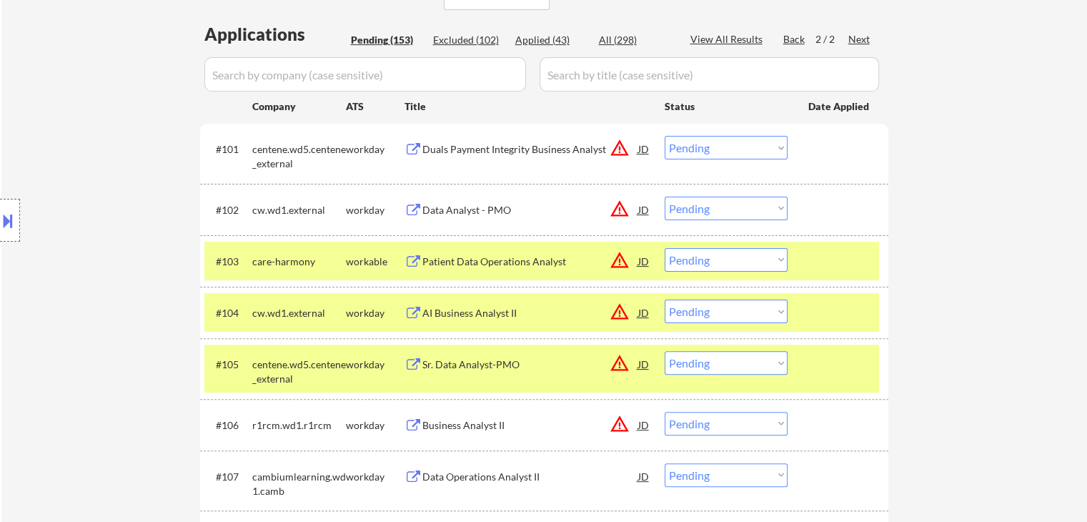
scroll to position [630, 0]
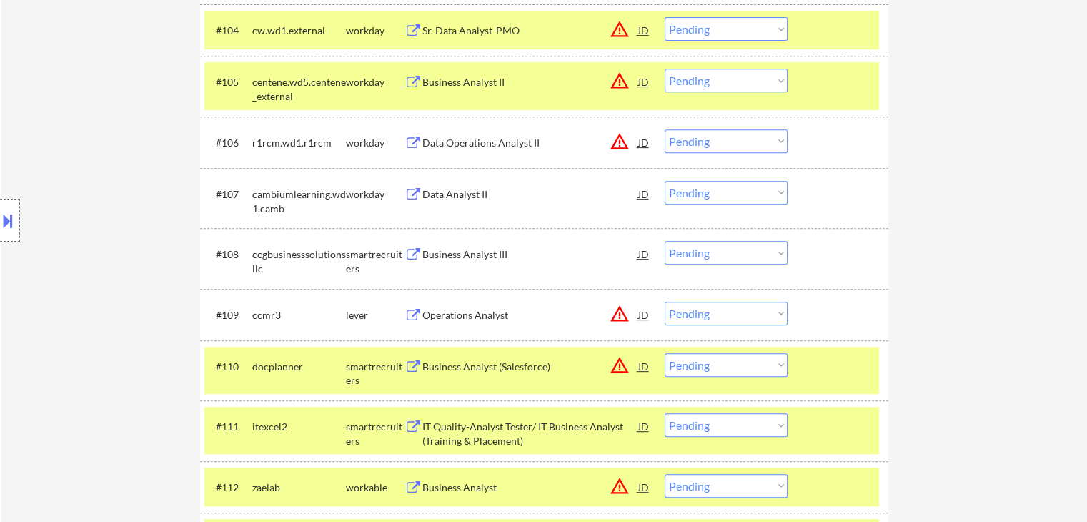
click at [728, 249] on select "Choose an option... Pending Applied Excluded (Questions) Excluded (Expired) Exc…" at bounding box center [726, 253] width 123 height 24
click at [665, 241] on select "Choose an option... Pending Applied Excluded (Questions) Excluded (Expired) Exc…" at bounding box center [726, 253] width 123 height 24
select select ""pending""
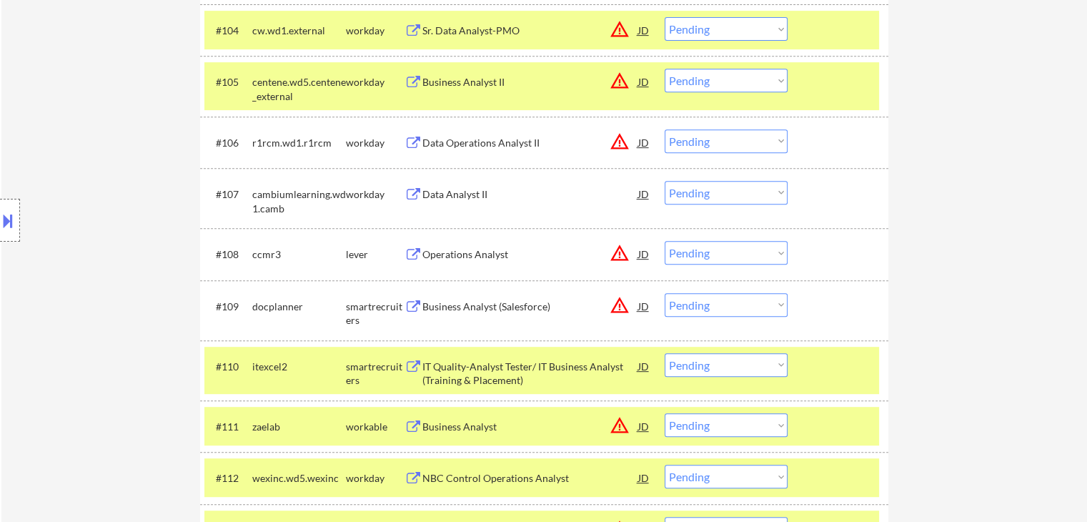
click at [712, 304] on select "Choose an option... Pending Applied Excluded (Questions) Excluded (Expired) Exc…" at bounding box center [726, 305] width 123 height 24
click at [665, 293] on select "Choose an option... Pending Applied Excluded (Questions) Excluded (Expired) Exc…" at bounding box center [726, 305] width 123 height 24
select select ""pending""
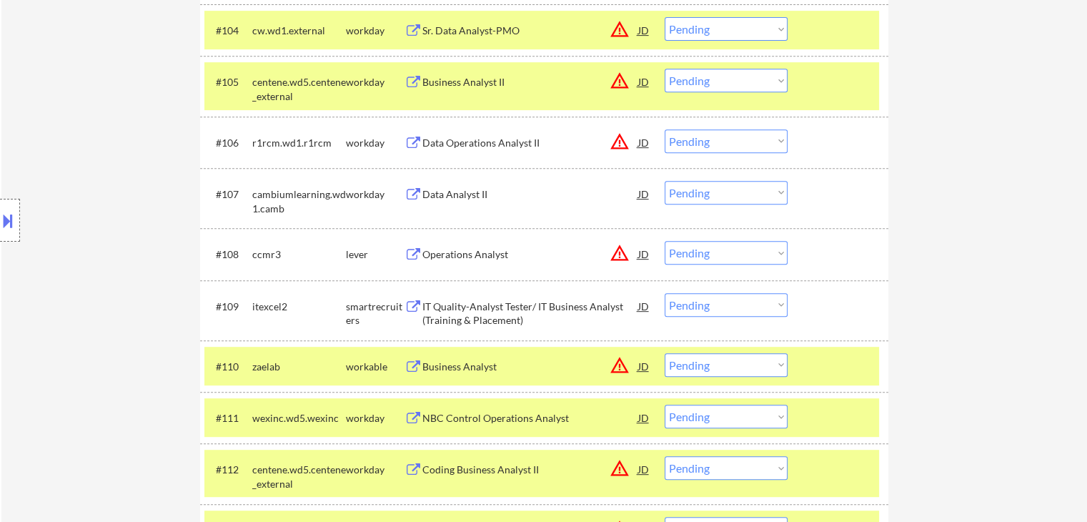
scroll to position [1002, 0]
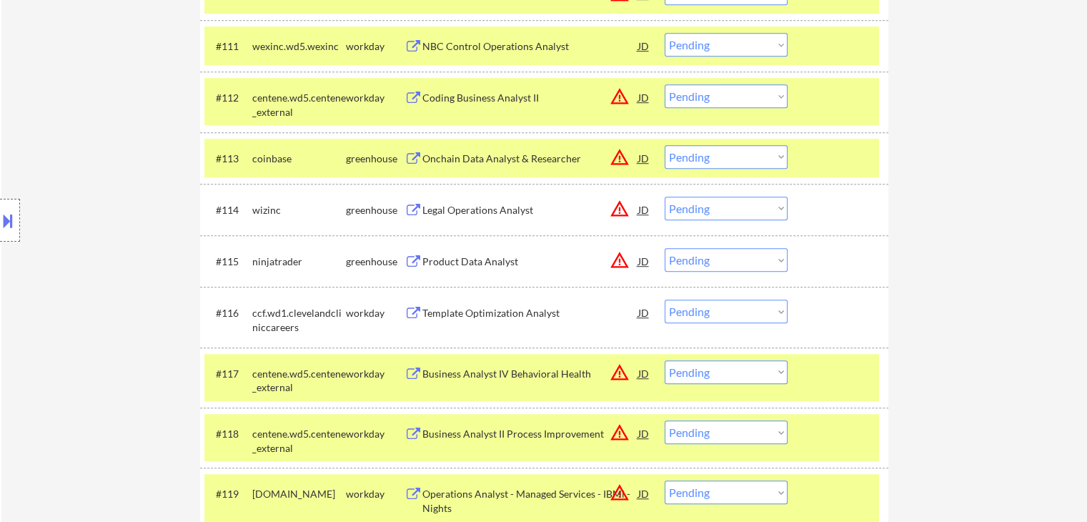
click at [701, 264] on select "Choose an option... Pending Applied Excluded (Questions) Excluded (Expired) Exc…" at bounding box center [726, 260] width 123 height 24
click at [665, 248] on select "Choose an option... Pending Applied Excluded (Questions) Excluded (Expired) Exc…" at bounding box center [726, 260] width 123 height 24
select select ""pending""
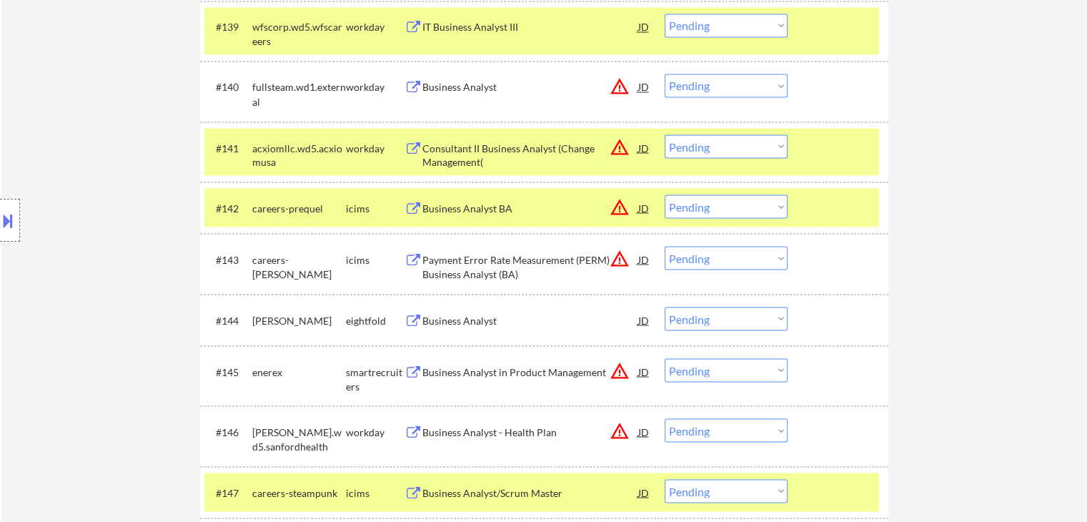
scroll to position [2645, 0]
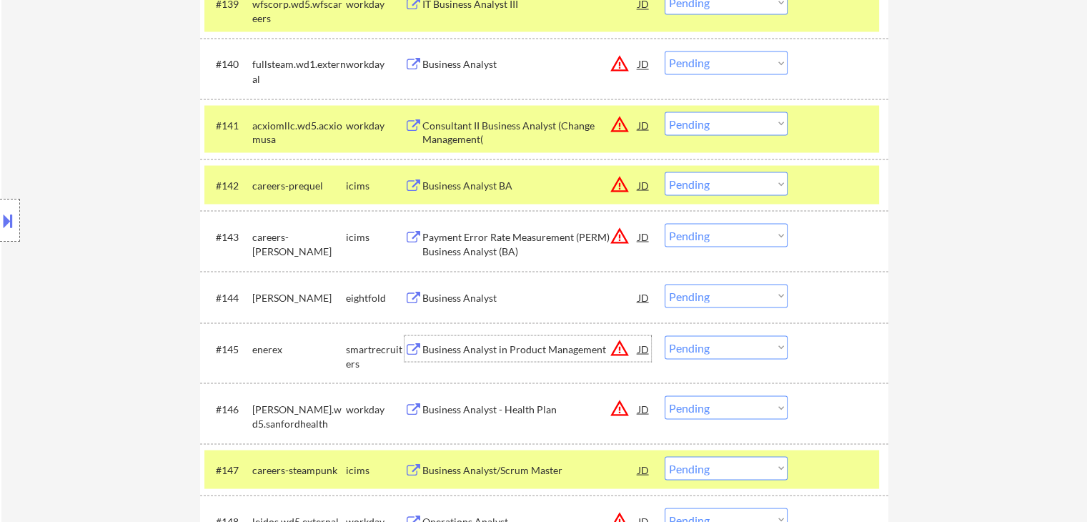
click at [465, 349] on div "Business Analyst in Product Management" at bounding box center [530, 349] width 216 height 14
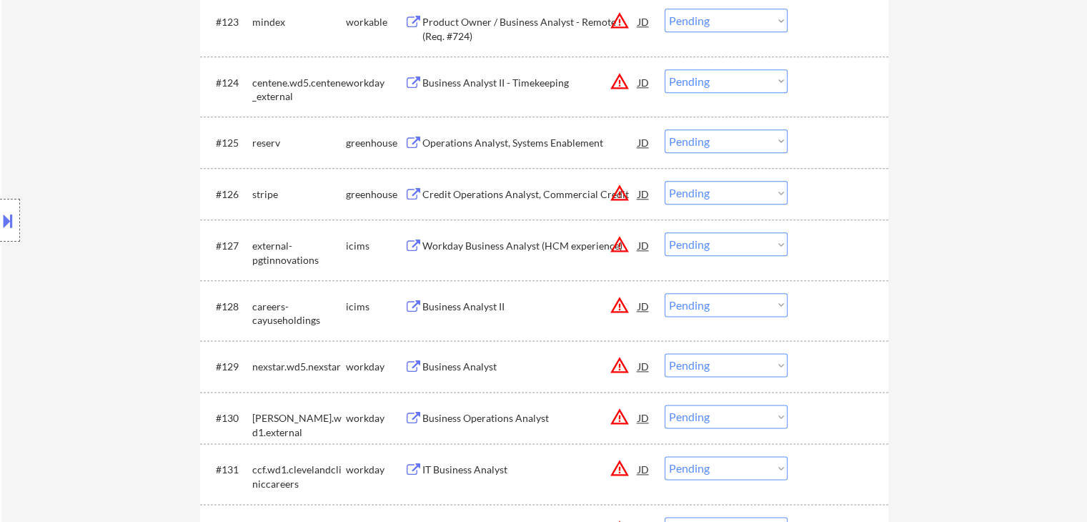
scroll to position [1574, 0]
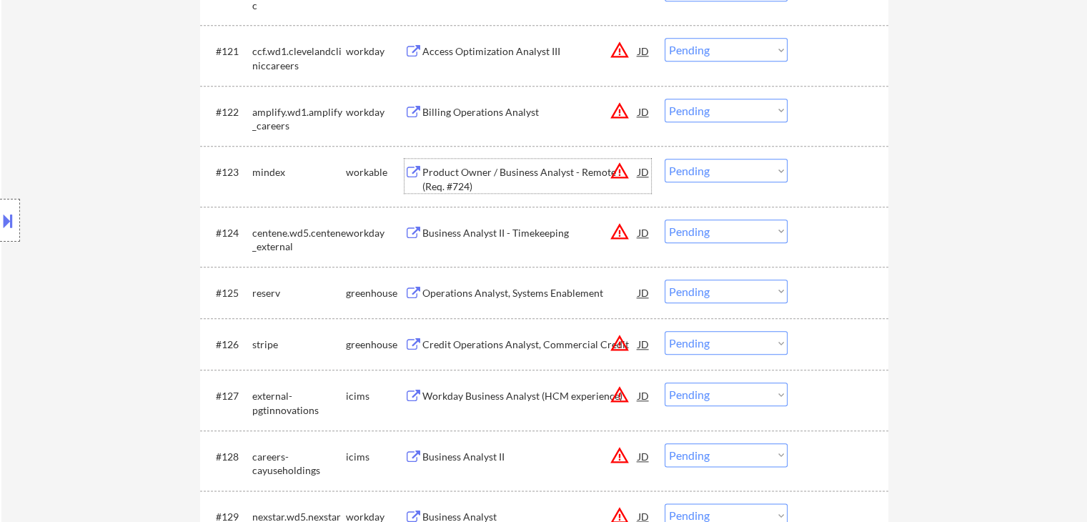
click at [469, 168] on div "Product Owner / Business Analyst - Remote (Req. #724)" at bounding box center [530, 179] width 216 height 28
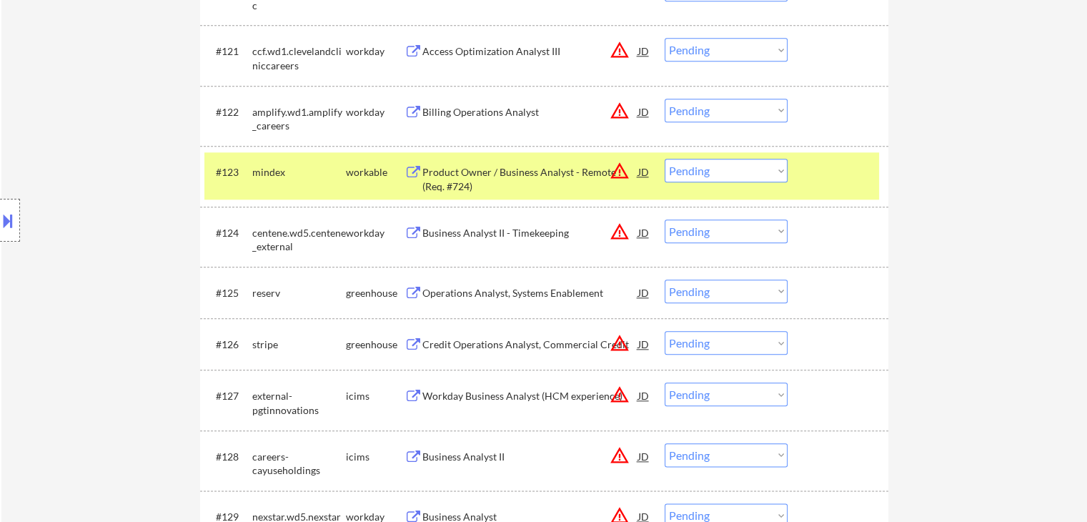
click at [482, 294] on div "Operations Analyst, Systems Enablement" at bounding box center [530, 293] width 216 height 14
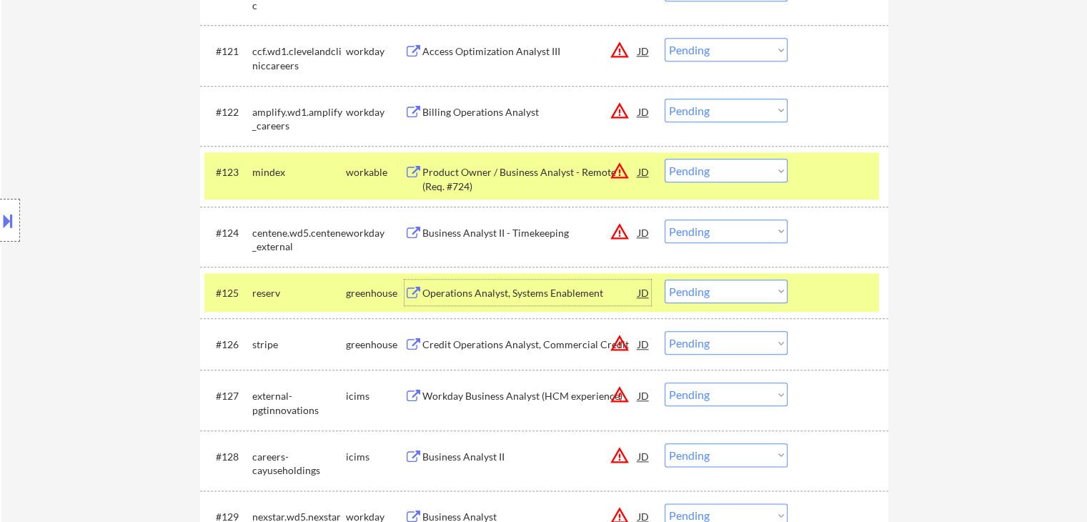
click at [136, 203] on div "Location Inclusions: remote" at bounding box center [128, 220] width 256 height 265
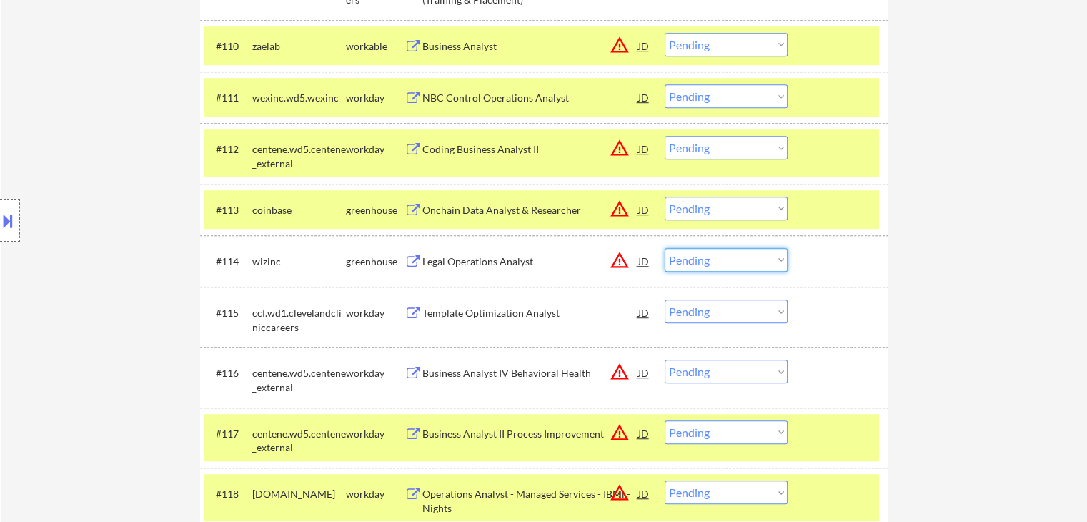
drag, startPoint x: 702, startPoint y: 262, endPoint x: 697, endPoint y: 268, distance: 7.6
click at [702, 262] on select "Choose an option... Pending Applied Excluded (Questions) Excluded (Expired) Exc…" at bounding box center [726, 260] width 123 height 24
click at [665, 248] on select "Choose an option... Pending Applied Excluded (Questions) Excluded (Expired) Exc…" at bounding box center [726, 260] width 123 height 24
select select ""pending""
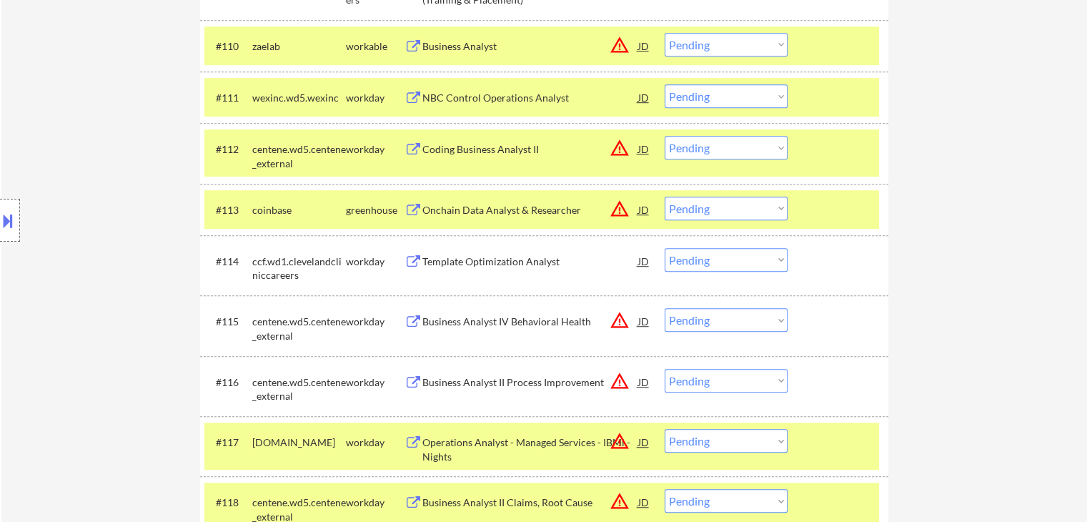
scroll to position [1433, 0]
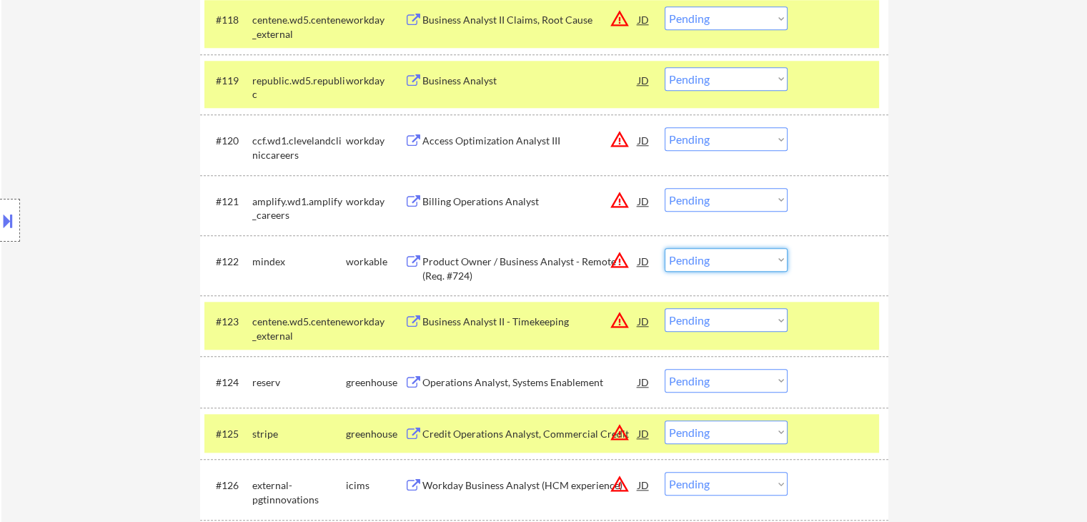
click at [706, 266] on select "Choose an option... Pending Applied Excluded (Questions) Excluded (Expired) Exc…" at bounding box center [726, 260] width 123 height 24
click at [665, 248] on select "Choose an option... Pending Applied Excluded (Questions) Excluded (Expired) Exc…" at bounding box center [726, 260] width 123 height 24
select select ""pending""
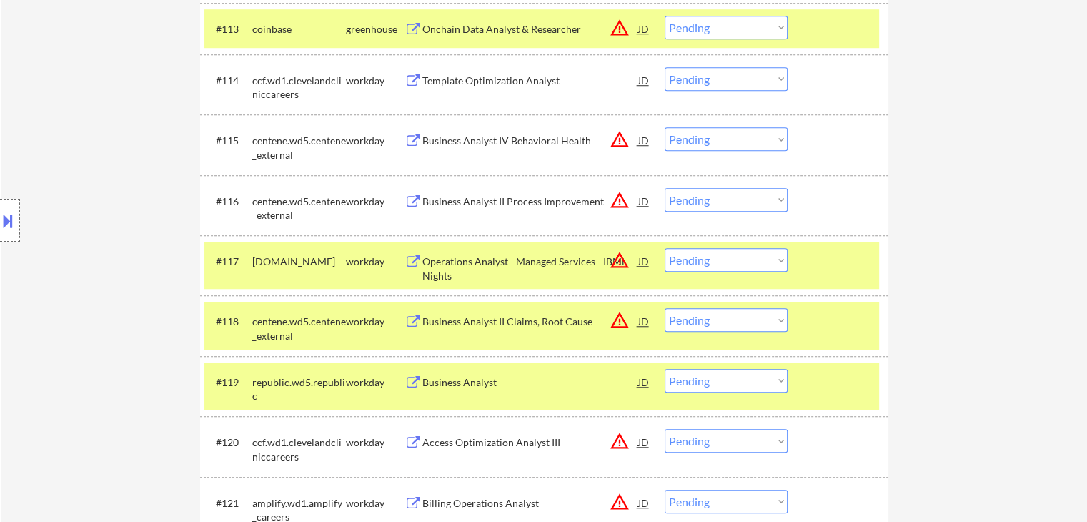
scroll to position [348, 0]
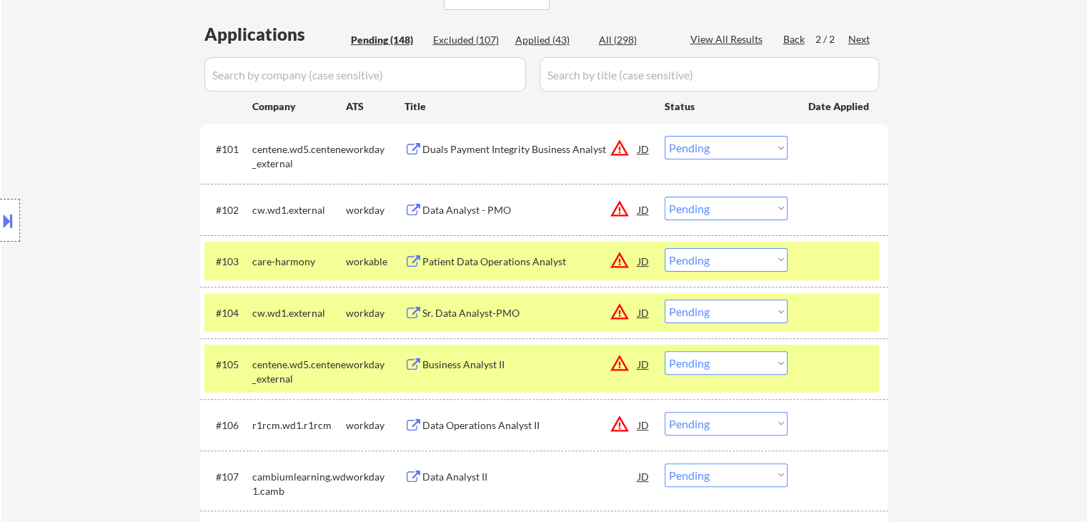
click at [699, 265] on select "Choose an option... Pending Applied Excluded (Questions) Excluded (Expired) Exc…" at bounding box center [726, 260] width 123 height 24
click at [665, 248] on select "Choose an option... Pending Applied Excluded (Questions) Excluded (Expired) Exc…" at bounding box center [726, 260] width 123 height 24
select select ""pending""
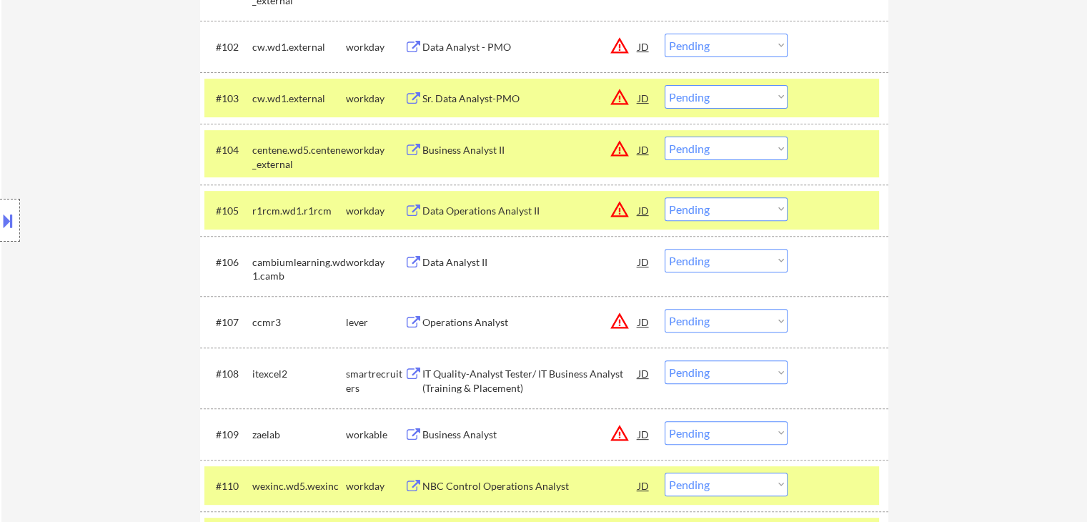
scroll to position [562, 0]
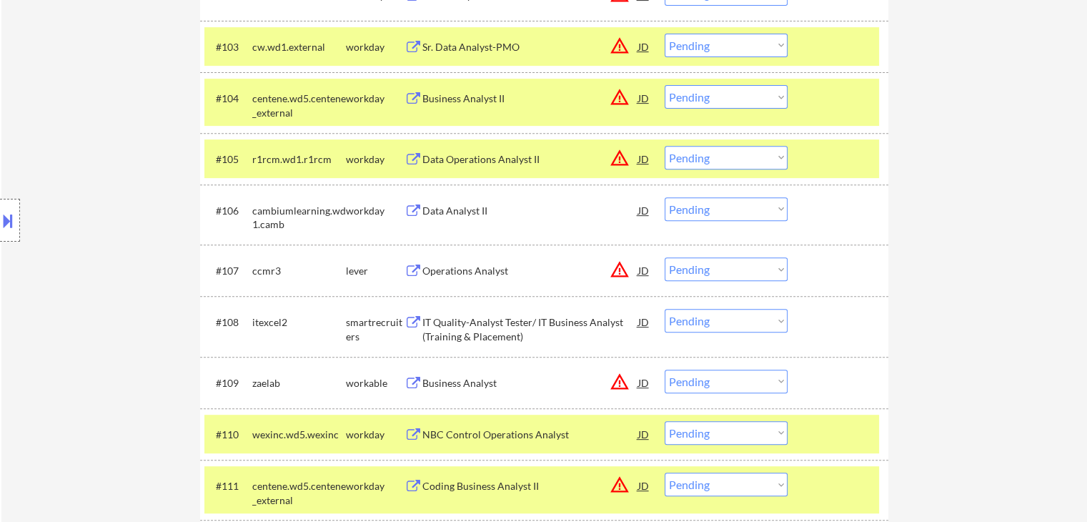
click at [695, 272] on select "Choose an option... Pending Applied Excluded (Questions) Excluded (Expired) Exc…" at bounding box center [726, 269] width 123 height 24
click at [665, 257] on select "Choose an option... Pending Applied Excluded (Questions) Excluded (Expired) Exc…" at bounding box center [726, 269] width 123 height 24
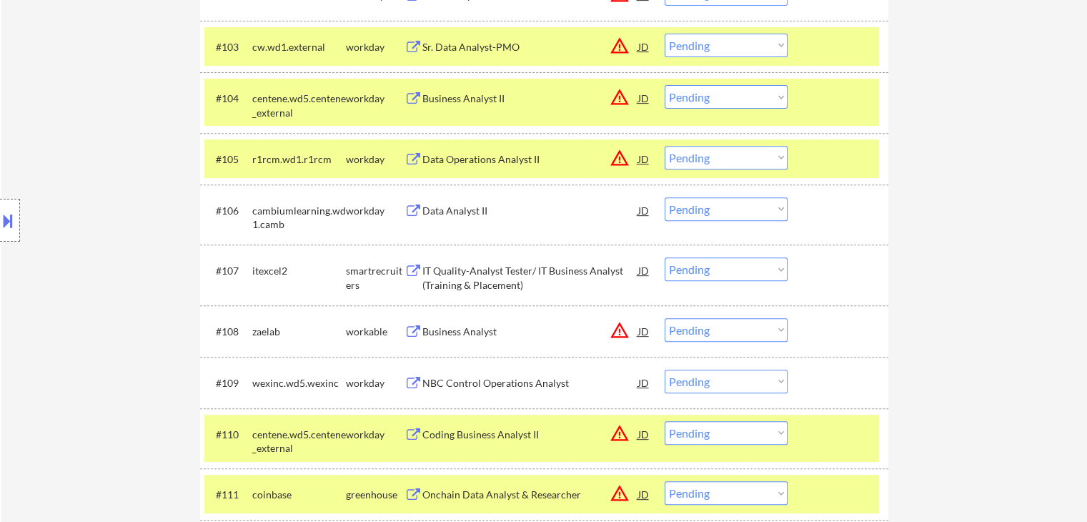
click at [725, 269] on select "Choose an option... Pending Applied Excluded (Questions) Excluded (Expired) Exc…" at bounding box center [726, 269] width 123 height 24
click at [665, 257] on select "Choose an option... Pending Applied Excluded (Questions) Excluded (Expired) Exc…" at bounding box center [726, 269] width 123 height 24
select select ""pending""
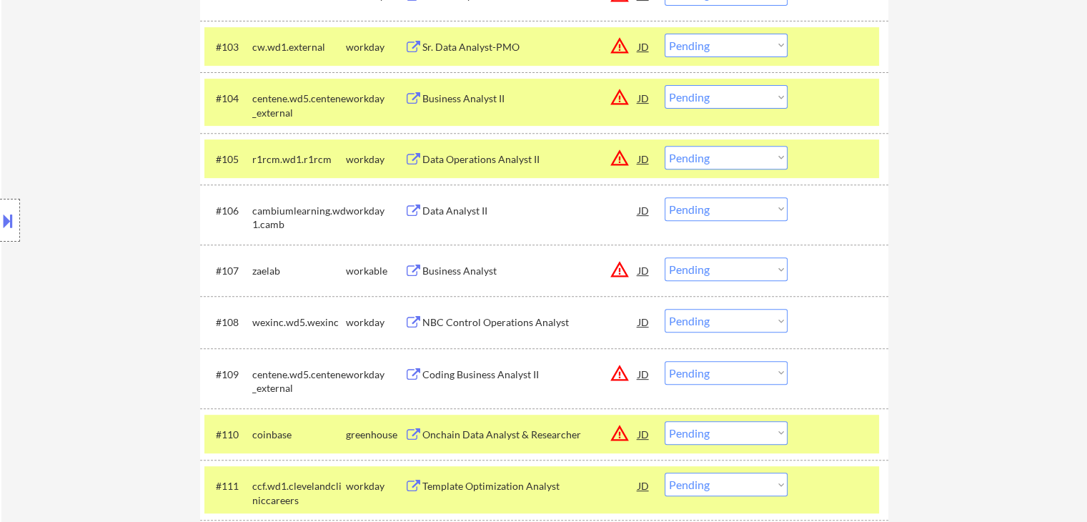
scroll to position [2458, 0]
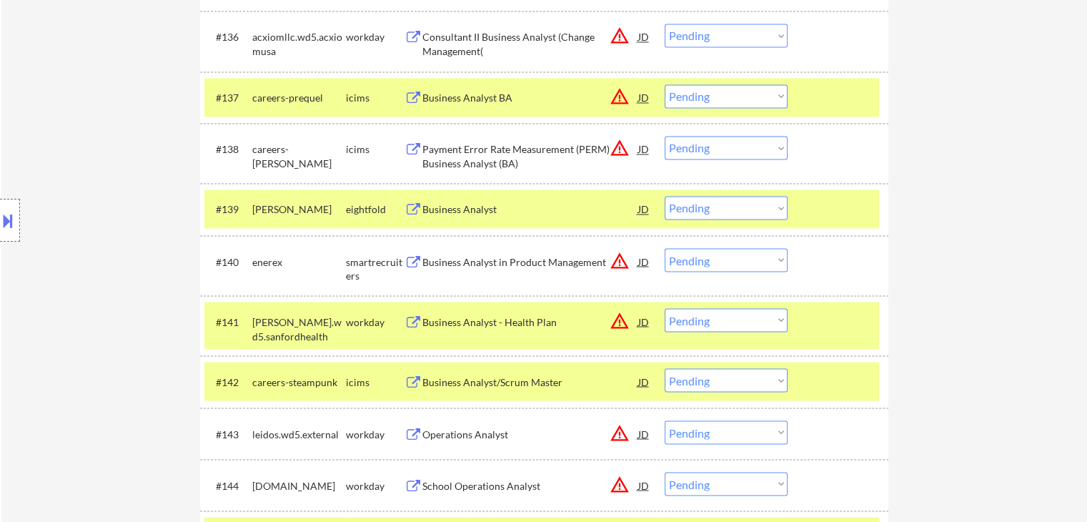
click at [702, 260] on select "Choose an option... Pending Applied Excluded (Questions) Excluded (Expired) Exc…" at bounding box center [726, 260] width 123 height 24
click at [665, 248] on select "Choose an option... Pending Applied Excluded (Questions) Excluded (Expired) Exc…" at bounding box center [726, 260] width 123 height 24
select select ""pending""
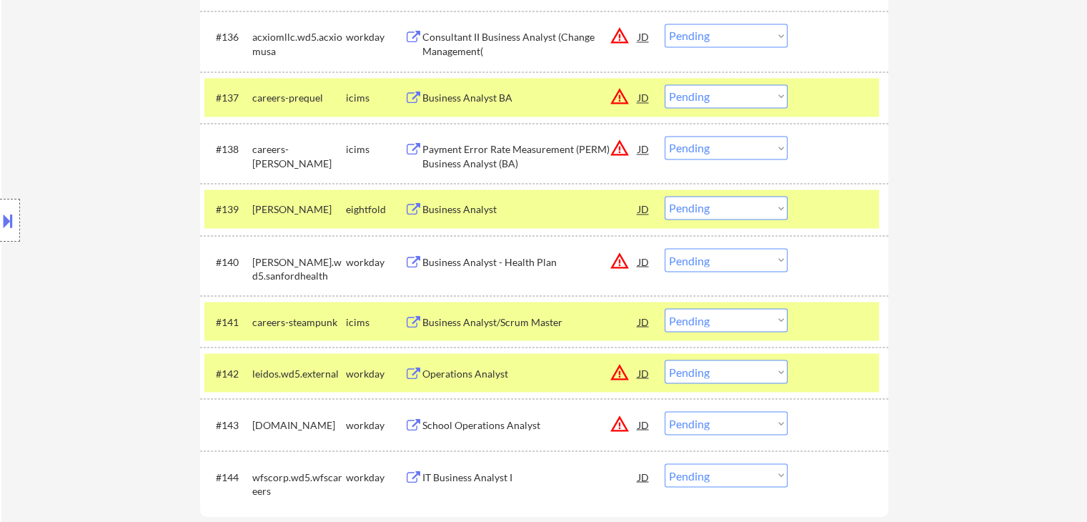
scroll to position [1329, 0]
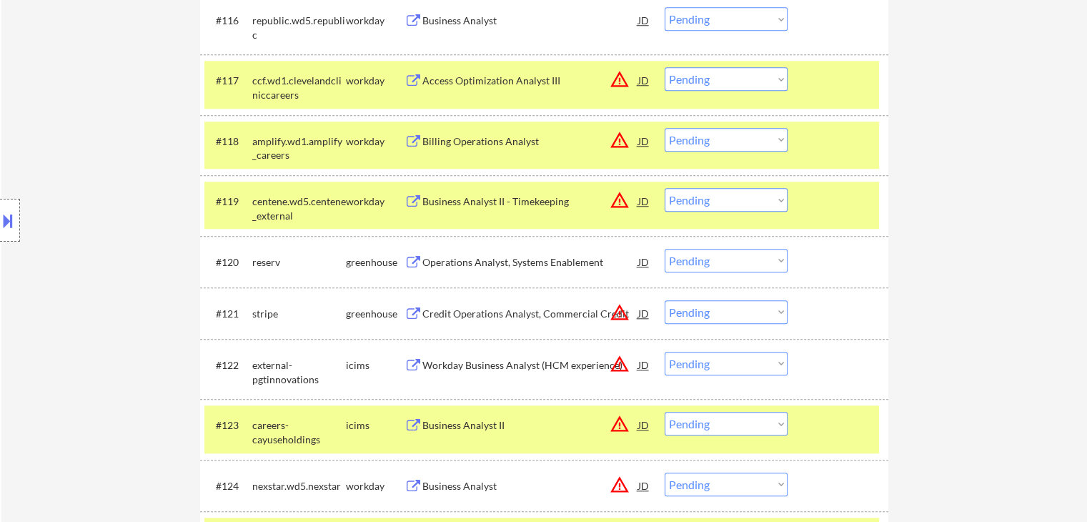
drag, startPoint x: 695, startPoint y: 261, endPoint x: 691, endPoint y: 270, distance: 10.0
click at [695, 261] on select "Choose an option... Pending Applied Excluded (Questions) Excluded (Expired) Exc…" at bounding box center [726, 261] width 123 height 24
click at [665, 249] on select "Choose an option... Pending Applied Excluded (Questions) Excluded (Expired) Exc…" at bounding box center [726, 261] width 123 height 24
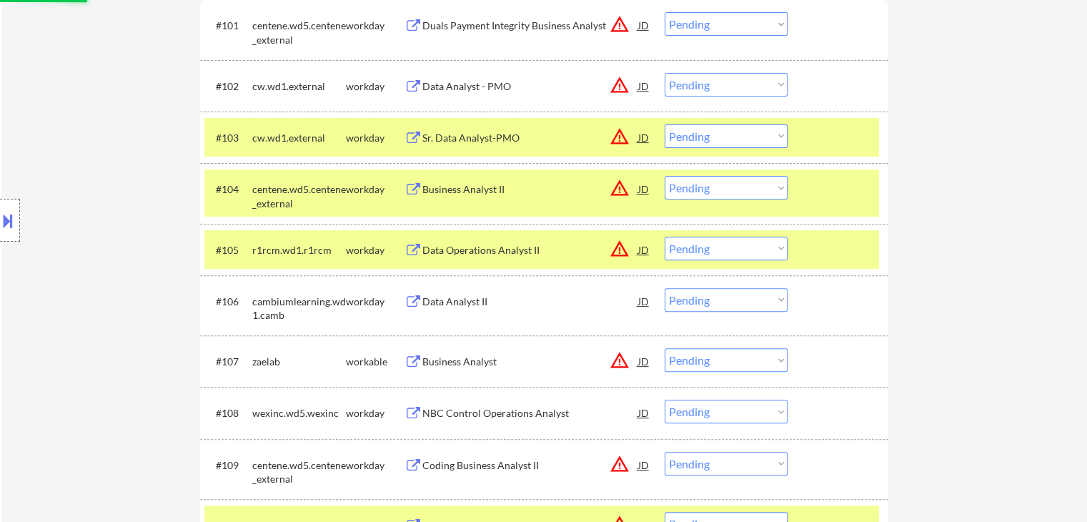
scroll to position [0, 0]
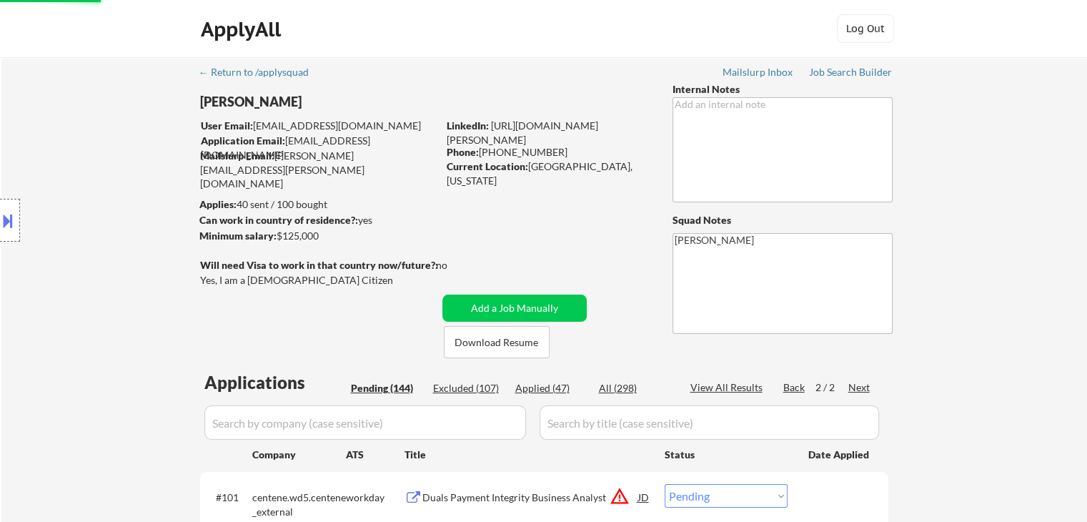
select select ""pending""
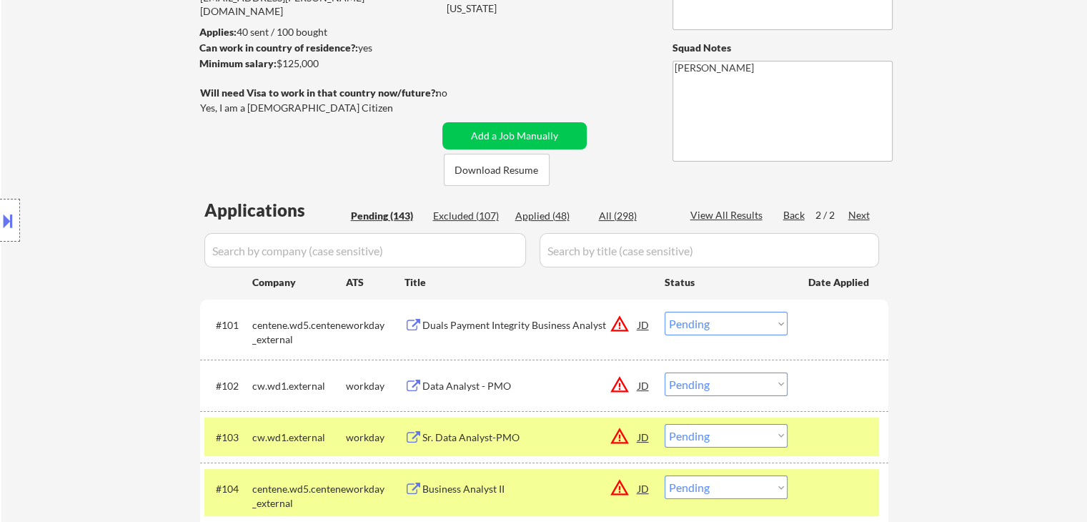
scroll to position [214, 0]
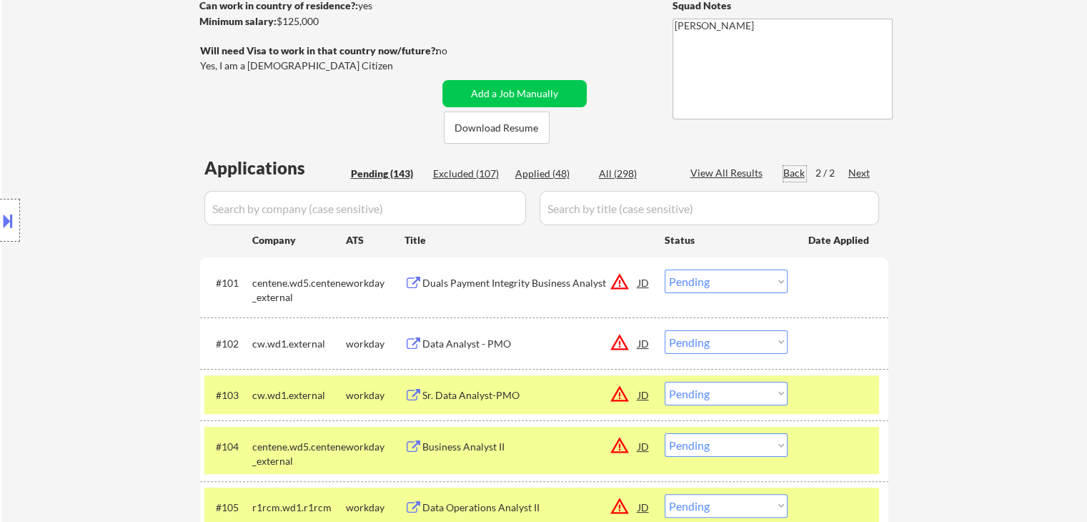
click at [802, 172] on div "Back" at bounding box center [794, 173] width 23 height 14
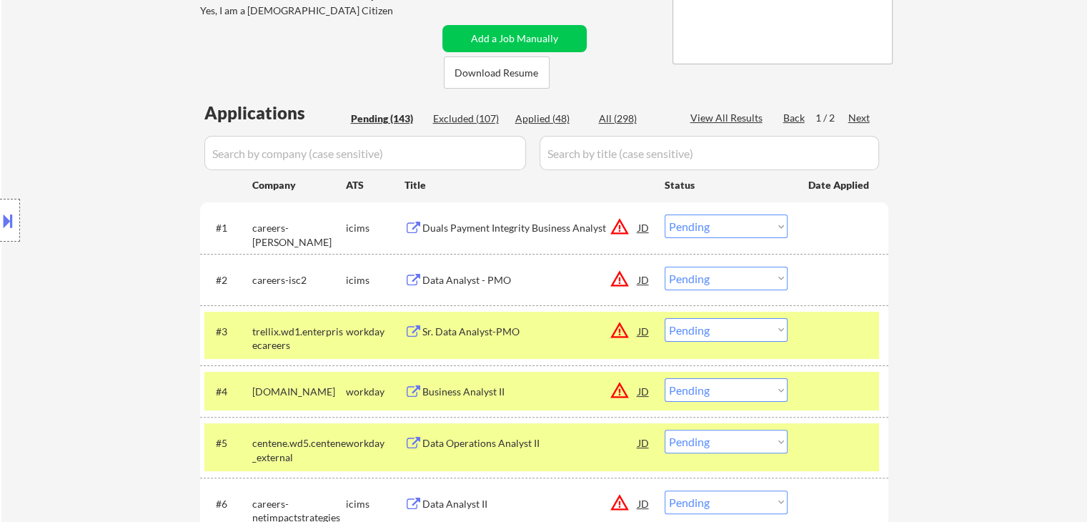
scroll to position [286, 0]
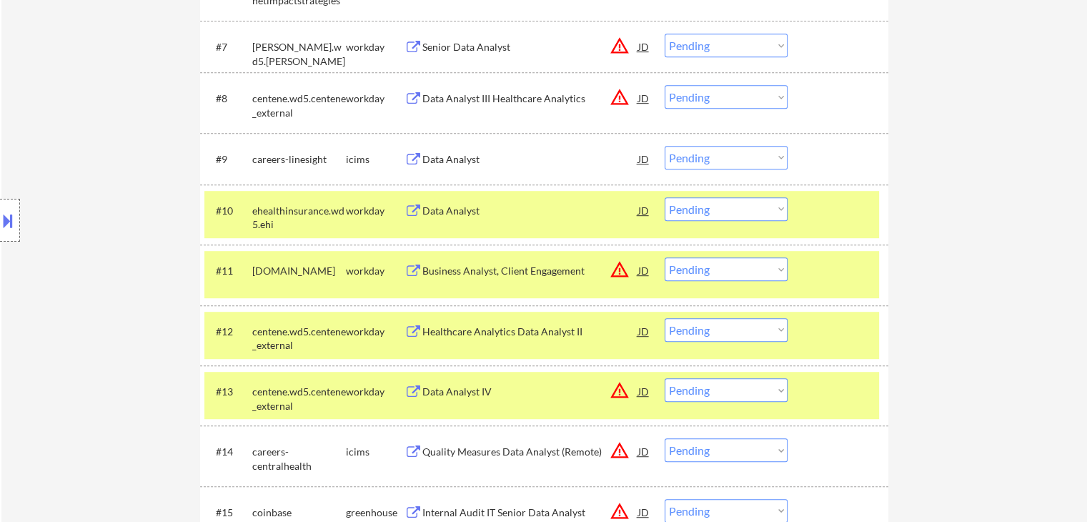
click at [134, 187] on div "Location Inclusions: remote" at bounding box center [128, 220] width 256 height 265
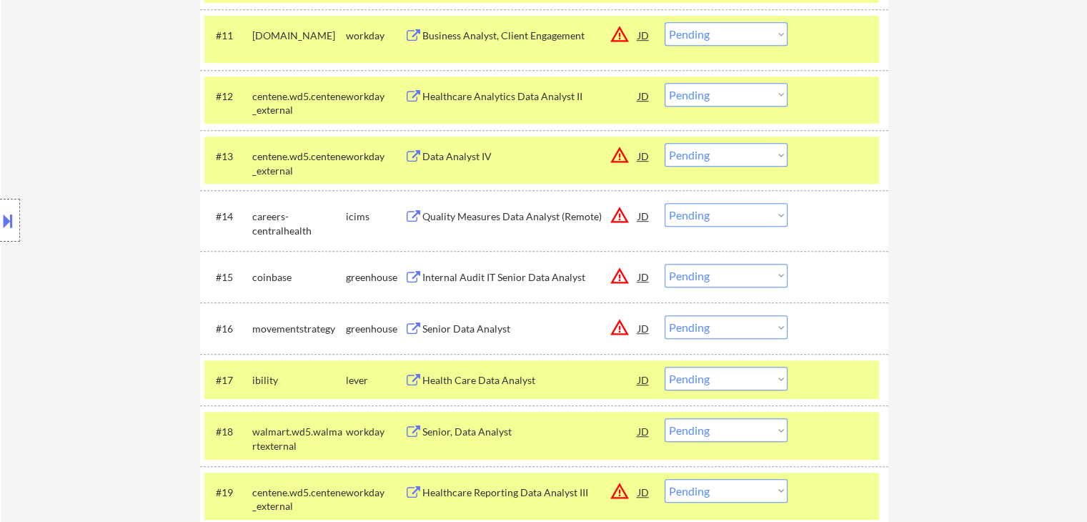
scroll to position [1143, 0]
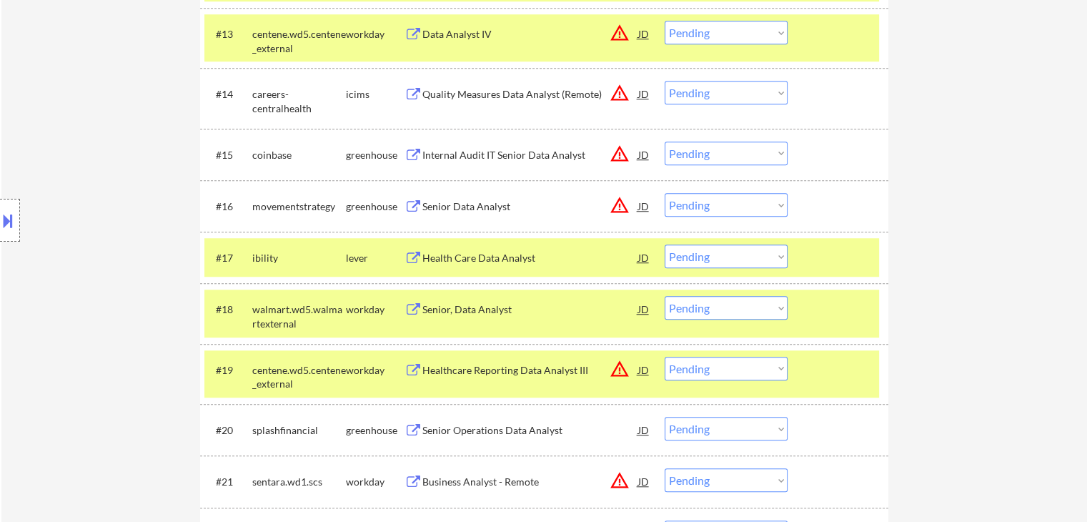
drag, startPoint x: 462, startPoint y: 155, endPoint x: 449, endPoint y: 155, distance: 12.9
click at [462, 155] on div "Internal Audit IT Senior Data Analyst" at bounding box center [530, 155] width 216 height 14
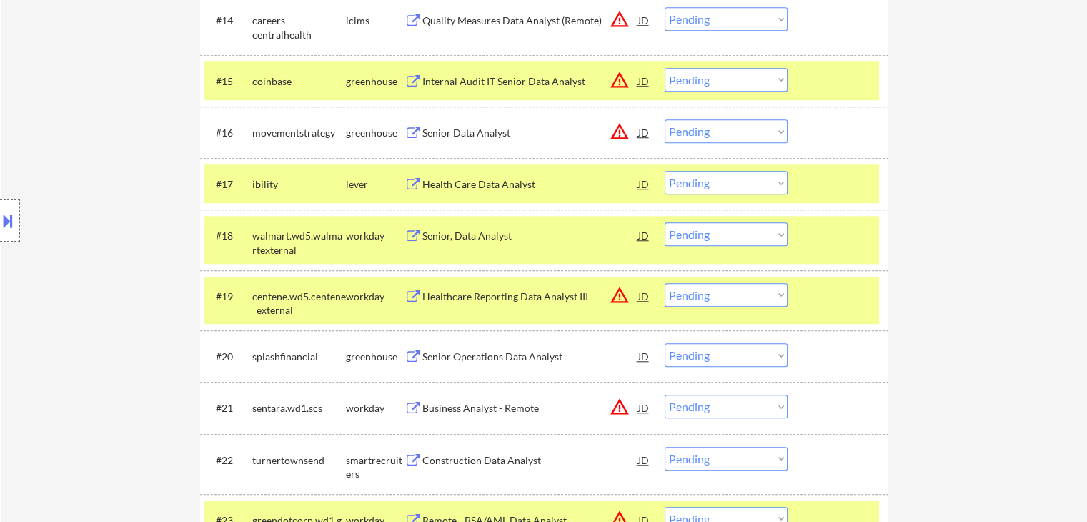
scroll to position [1286, 0]
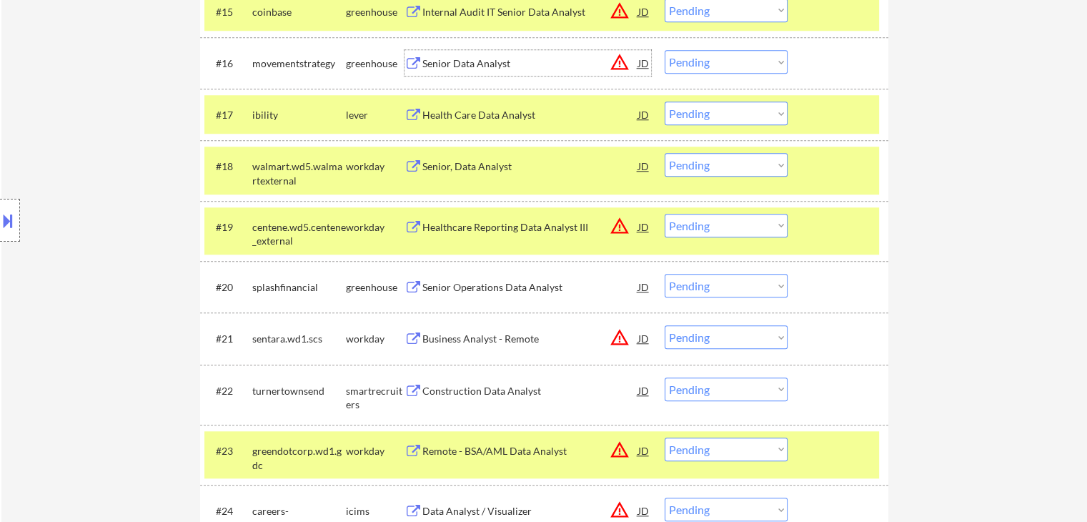
click at [468, 64] on div "Senior Data Analyst" at bounding box center [530, 63] width 216 height 14
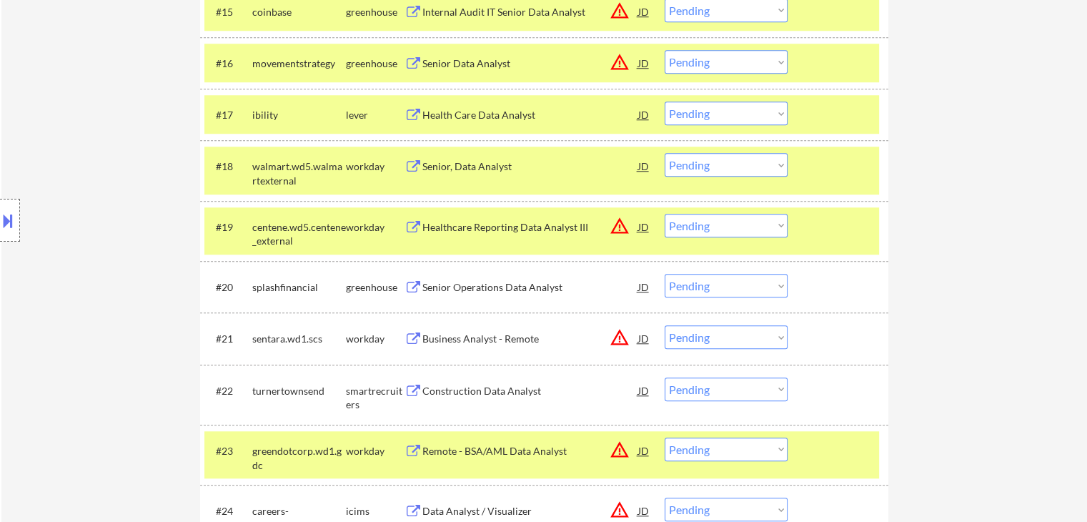
click at [487, 118] on div "Health Care Data Analyst" at bounding box center [530, 115] width 216 height 14
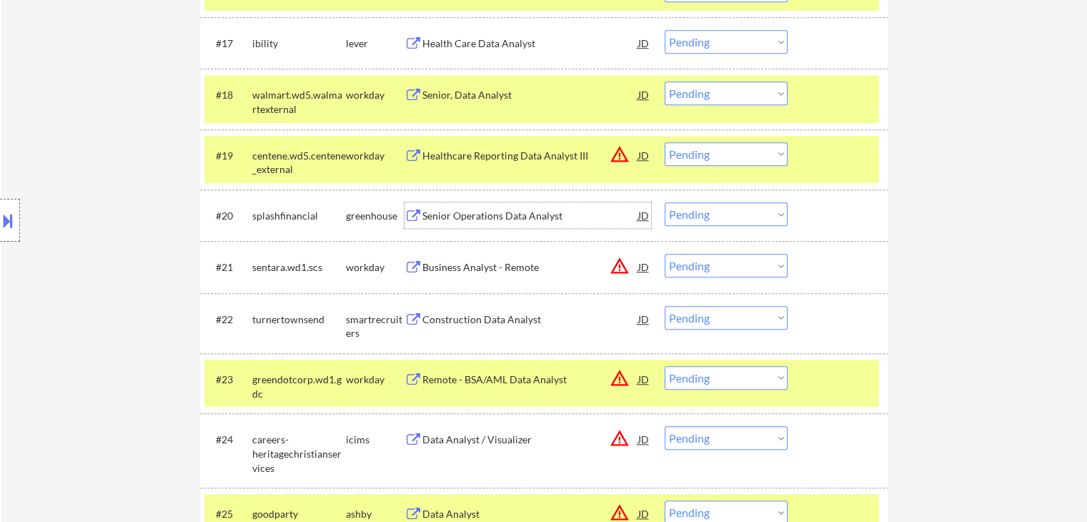
click at [474, 215] on div "Senior Operations Data Analyst" at bounding box center [530, 216] width 216 height 14
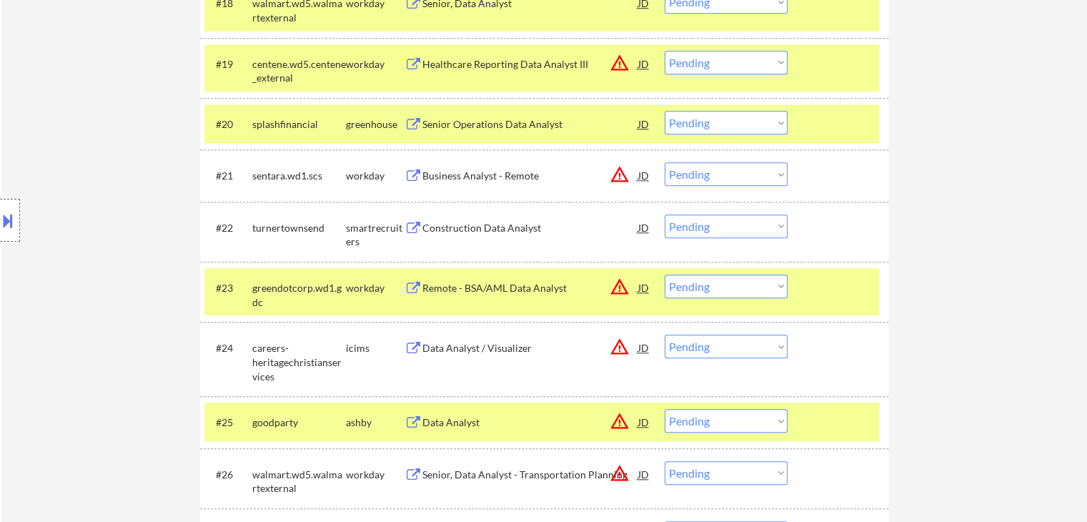
scroll to position [1501, 0]
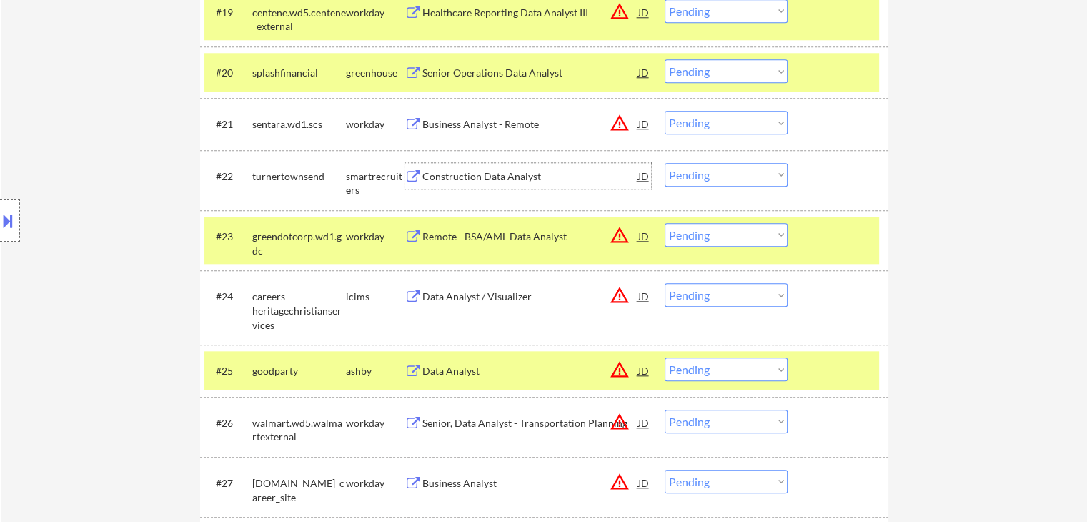
click at [456, 170] on div "Construction Data Analyst" at bounding box center [530, 176] width 216 height 14
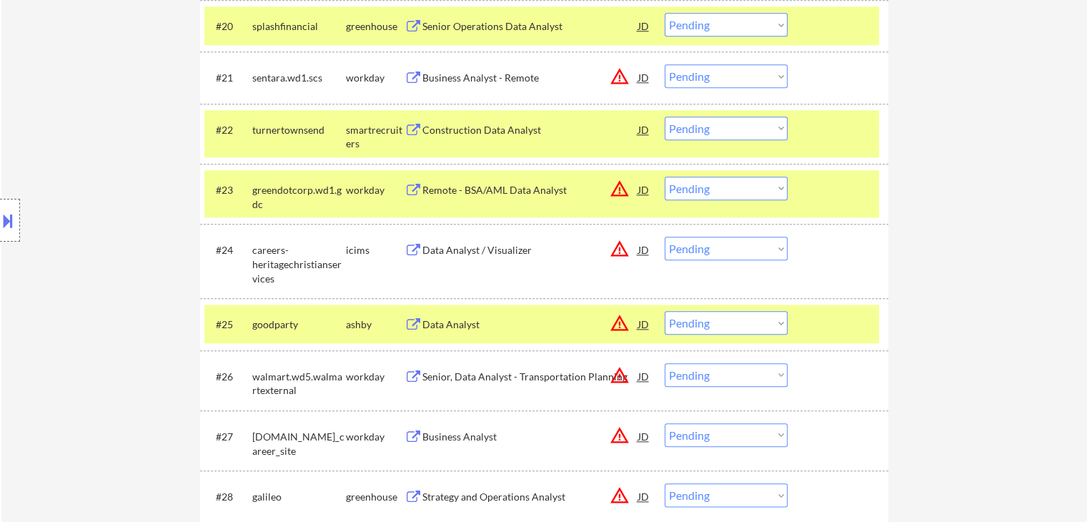
scroll to position [1644, 0]
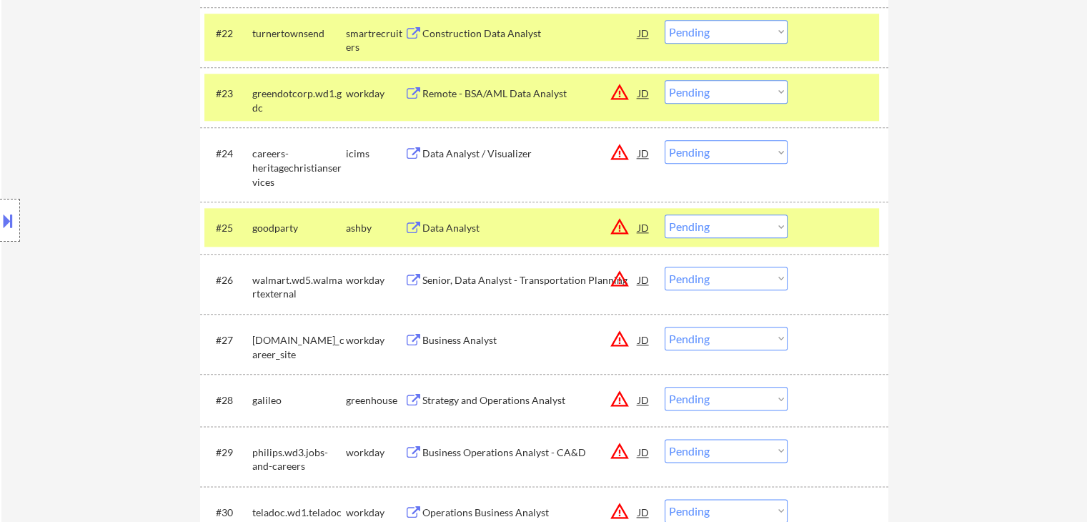
click at [449, 232] on div "Data Analyst" at bounding box center [530, 228] width 216 height 14
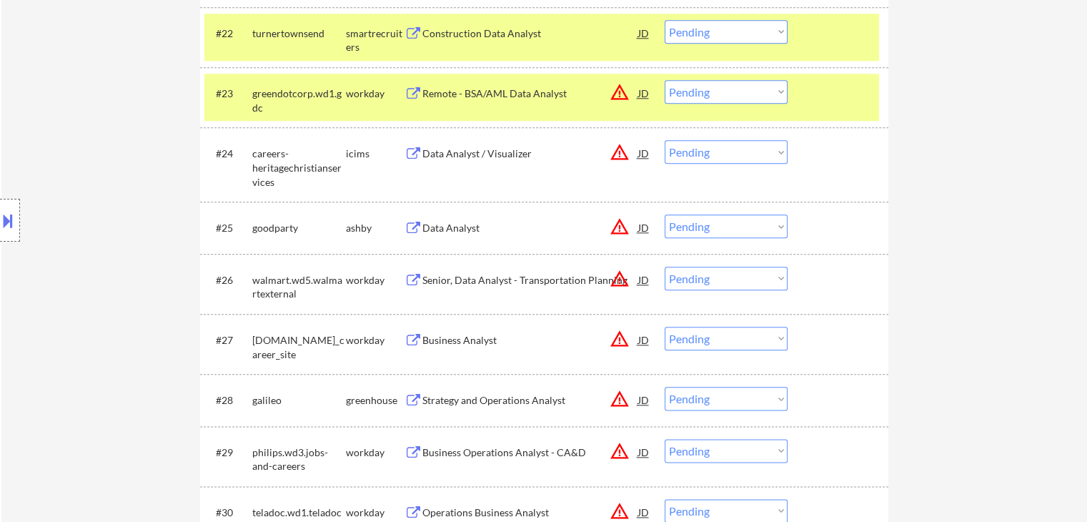
scroll to position [1088, 0]
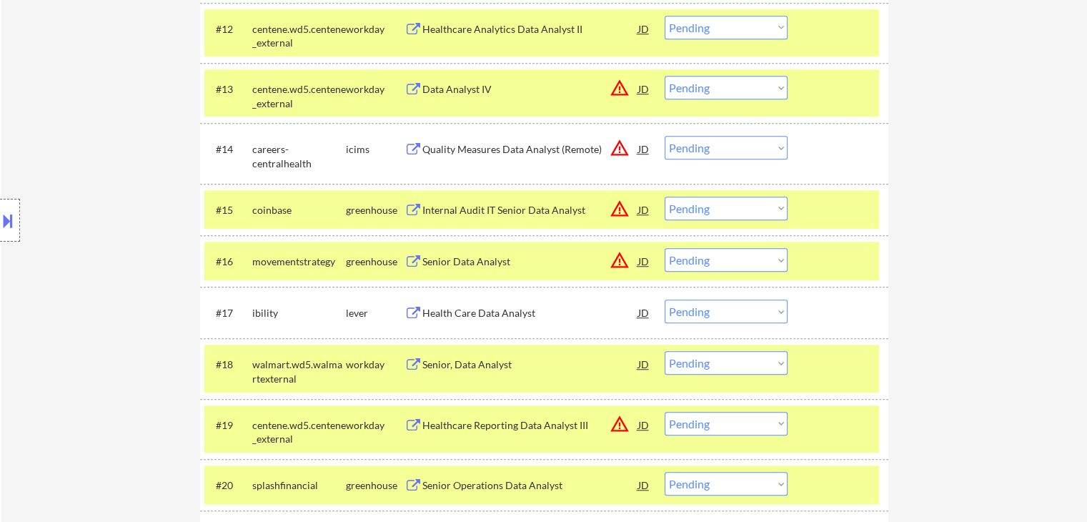
click at [766, 263] on select "Choose an option... Pending Applied Excluded (Questions) Excluded (Expired) Exc…" at bounding box center [726, 260] width 123 height 24
click at [665, 248] on select "Choose an option... Pending Applied Excluded (Questions) Excluded (Expired) Exc…" at bounding box center [726, 260] width 123 height 24
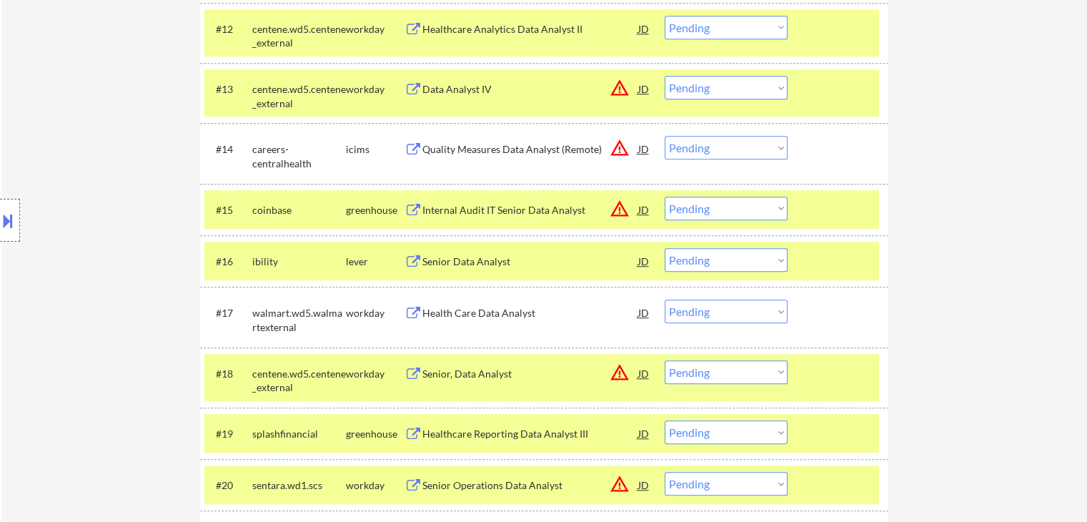
click at [756, 264] on select "Choose an option... Pending Applied Excluded (Questions) Excluded (Expired) Exc…" at bounding box center [726, 260] width 123 height 24
click at [665, 248] on select "Choose an option... Pending Applied Excluded (Questions) Excluded (Expired) Exc…" at bounding box center [726, 260] width 123 height 24
select select ""pending""
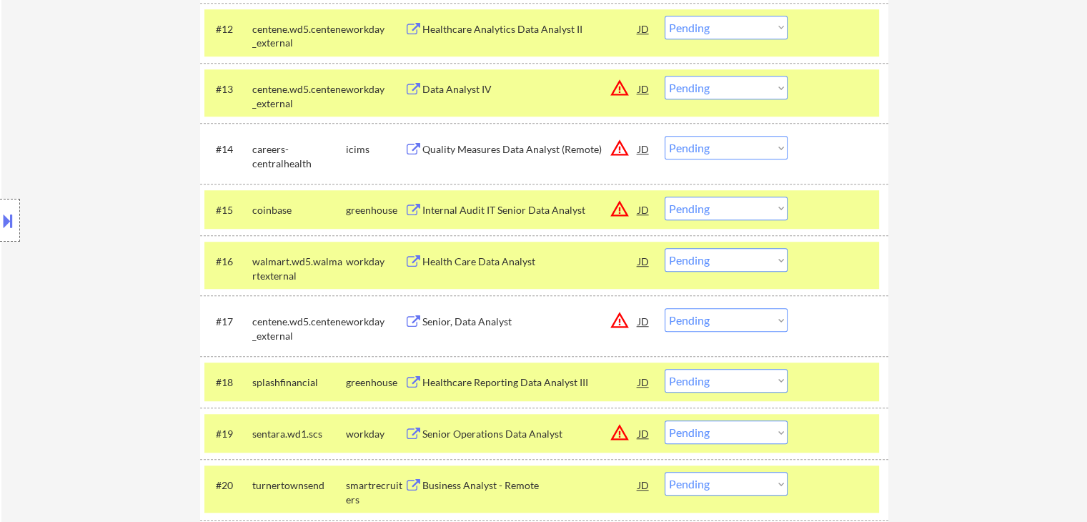
scroll to position [1507, 0]
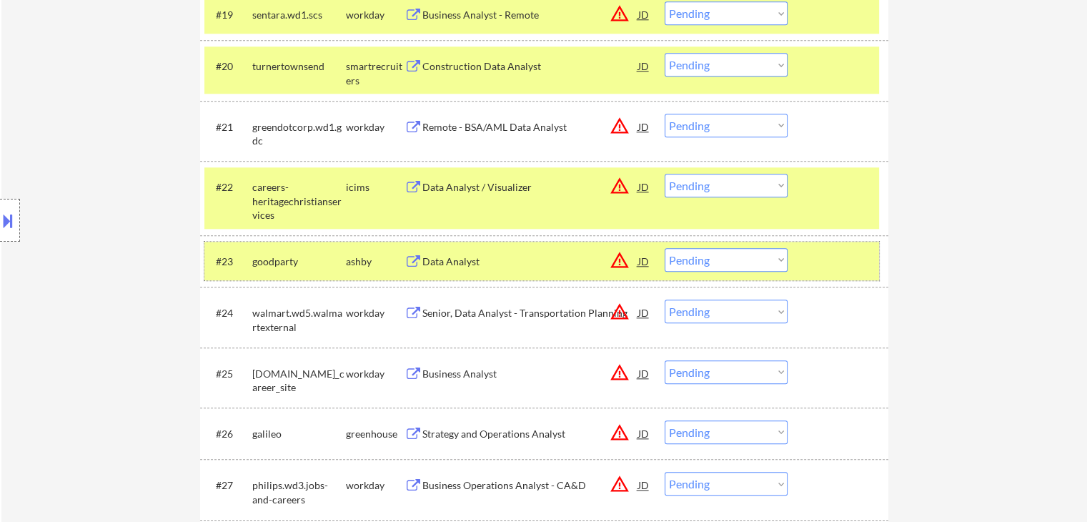
click at [709, 272] on div "#23 goodparty [PERSON_NAME] Data Analyst JD warning_amber Choose an option... P…" at bounding box center [541, 261] width 675 height 39
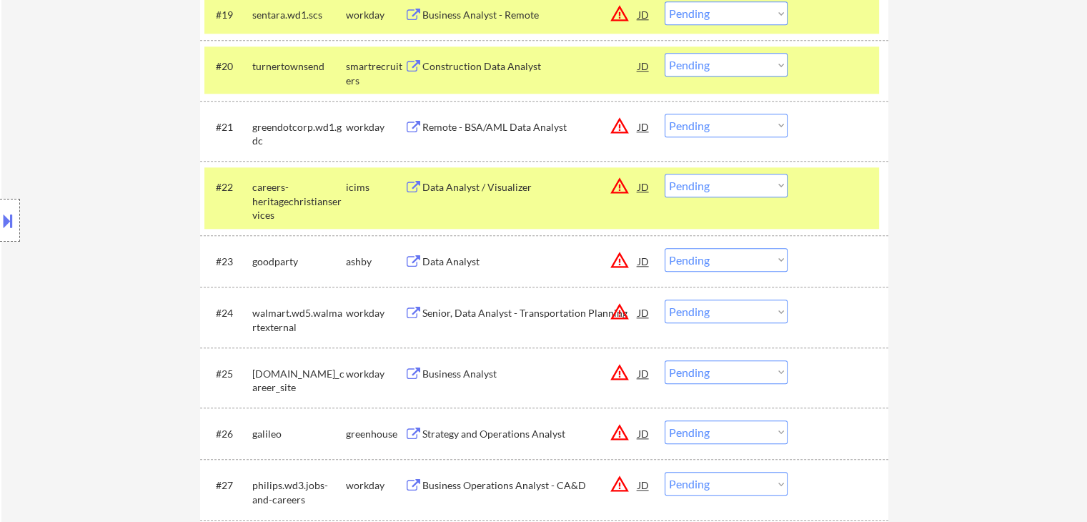
drag, startPoint x: 712, startPoint y: 262, endPoint x: 701, endPoint y: 253, distance: 14.3
click at [712, 262] on select "Choose an option... Pending Applied Excluded (Questions) Excluded (Expired) Exc…" at bounding box center [726, 260] width 123 height 24
click at [665, 248] on select "Choose an option... Pending Applied Excluded (Questions) Excluded (Expired) Exc…" at bounding box center [726, 260] width 123 height 24
select select ""pending""
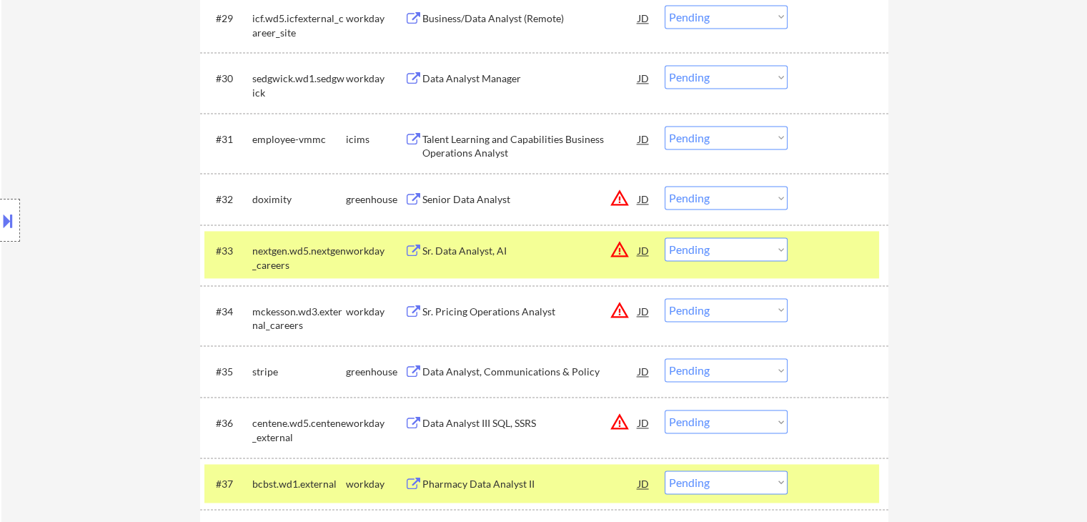
scroll to position [2222, 0]
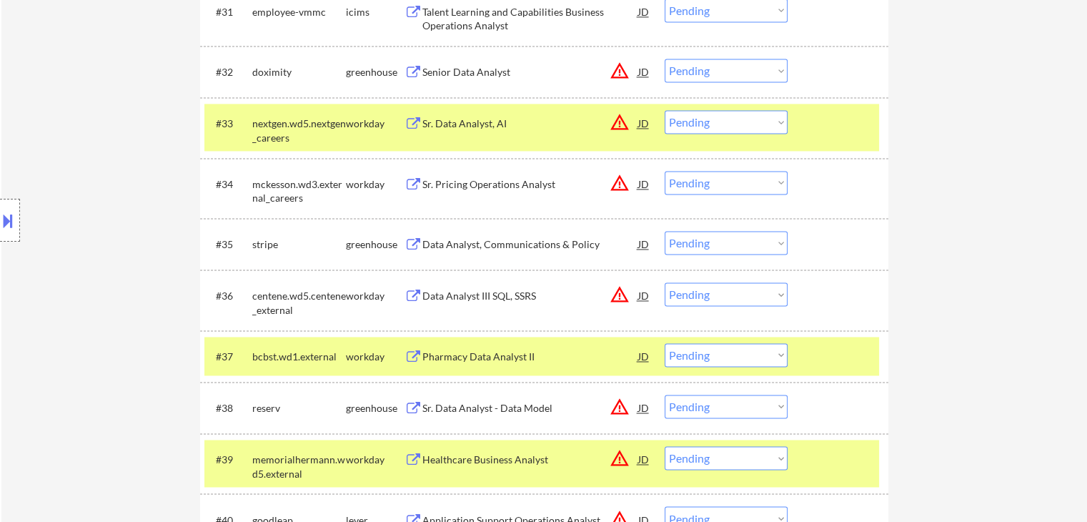
click at [459, 252] on div "Data Analyst, Communications & Policy" at bounding box center [530, 244] width 216 height 26
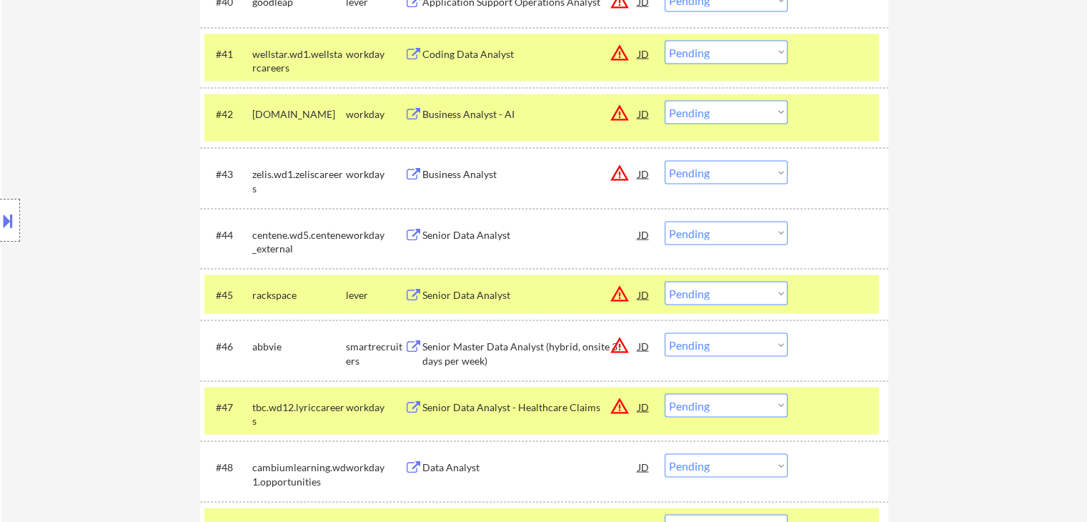
scroll to position [2793, 0]
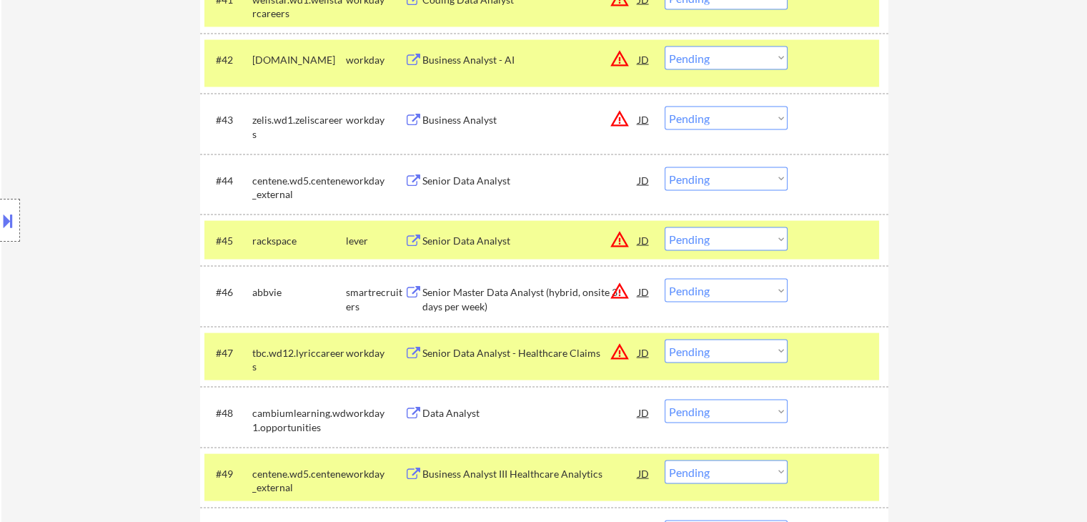
click at [434, 239] on div "Senior Data Analyst" at bounding box center [530, 241] width 216 height 14
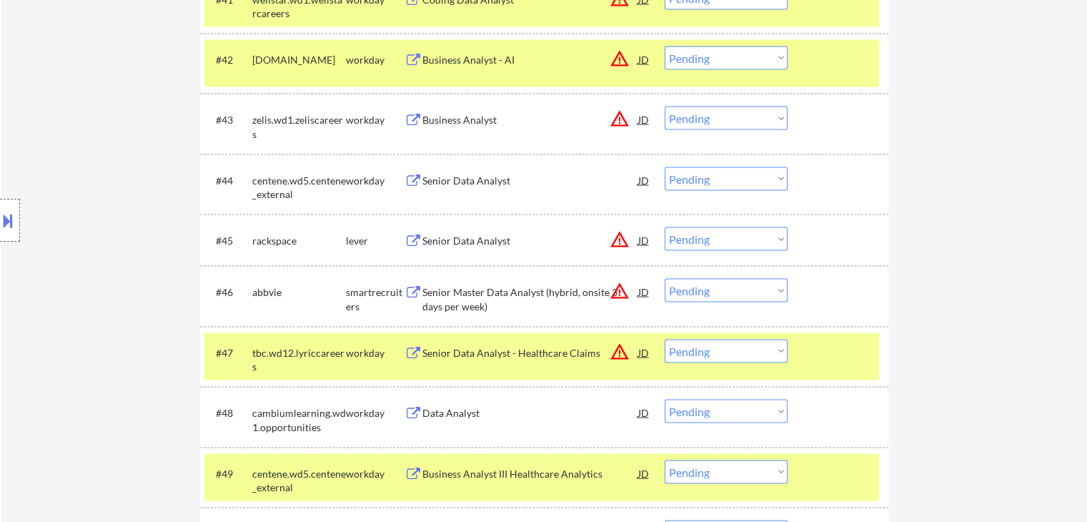
click at [1, 214] on button at bounding box center [8, 221] width 16 height 24
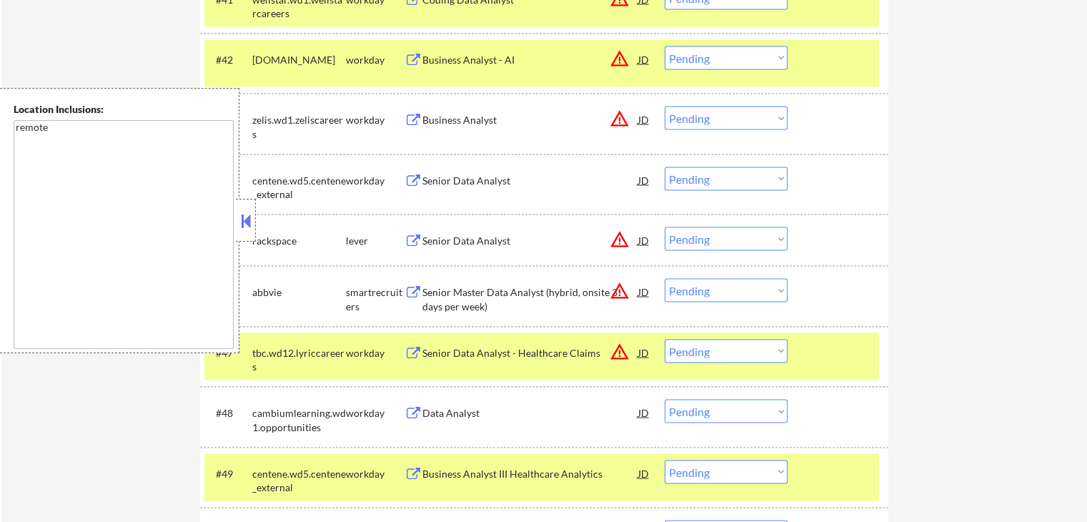
drag, startPoint x: 249, startPoint y: 232, endPoint x: 682, endPoint y: 35, distance: 476.2
click at [252, 230] on div at bounding box center [246, 220] width 20 height 43
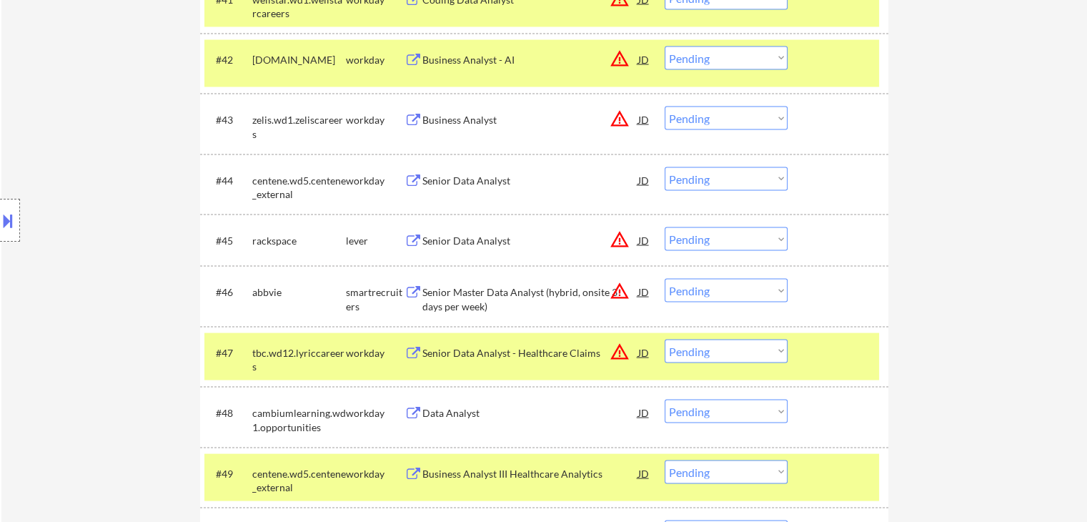
scroll to position [1209, 0]
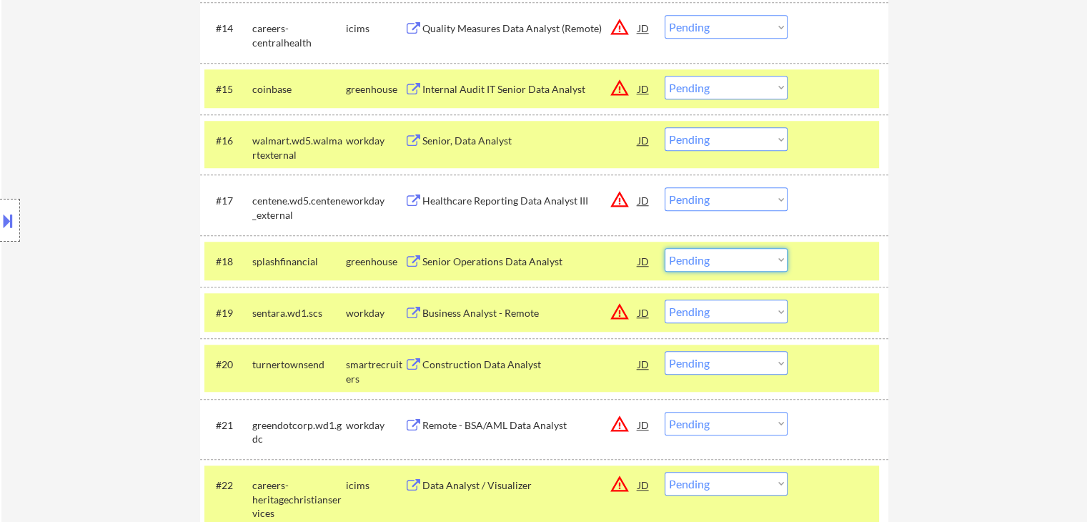
drag, startPoint x: 747, startPoint y: 259, endPoint x: 744, endPoint y: 270, distance: 11.3
click at [747, 259] on select "Choose an option... Pending Applied Excluded (Questions) Excluded (Expired) Exc…" at bounding box center [726, 260] width 123 height 24
click at [665, 248] on select "Choose an option... Pending Applied Excluded (Questions) Excluded (Expired) Exc…" at bounding box center [726, 260] width 123 height 24
select select ""pending""
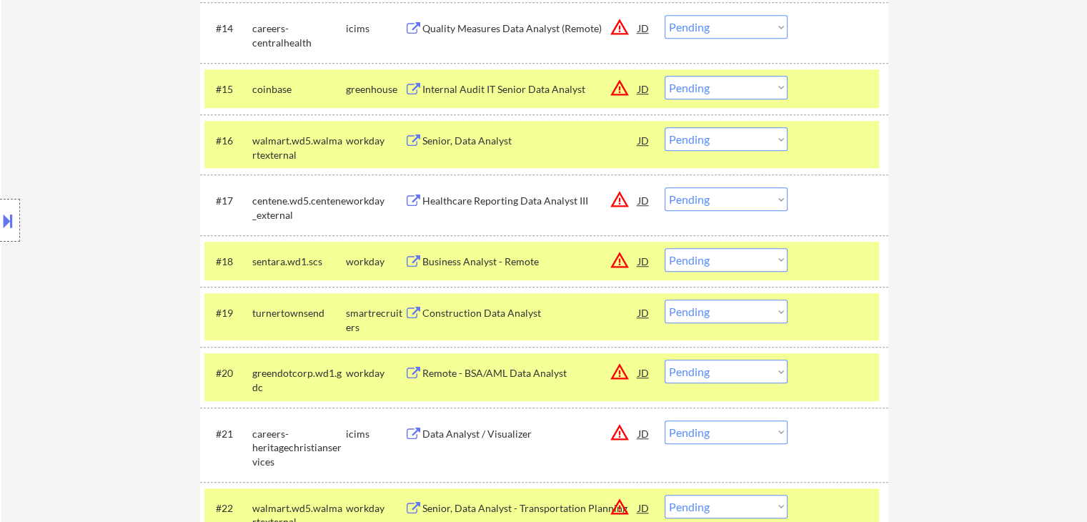
scroll to position [2721, 0]
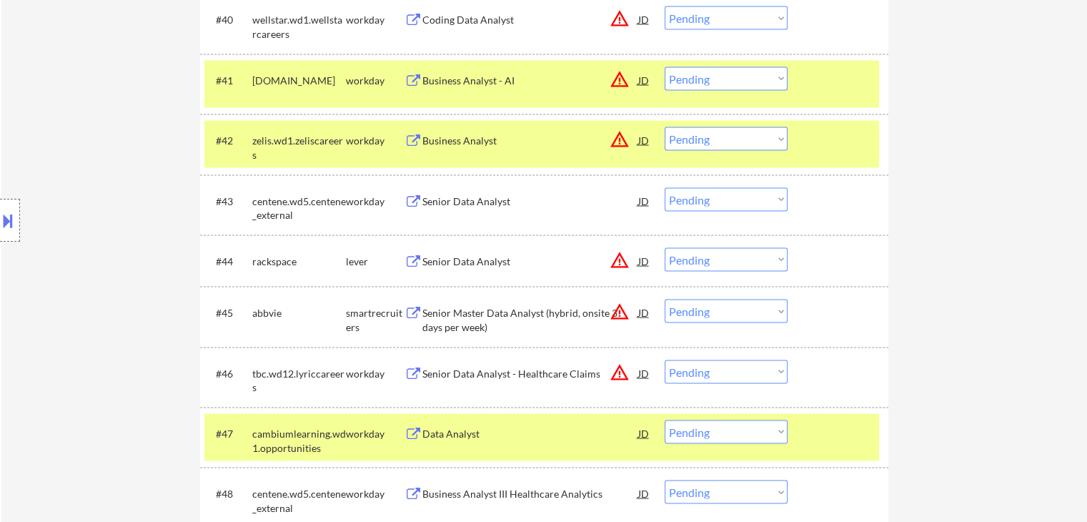
click at [460, 258] on div "Senior Data Analyst" at bounding box center [530, 261] width 216 height 14
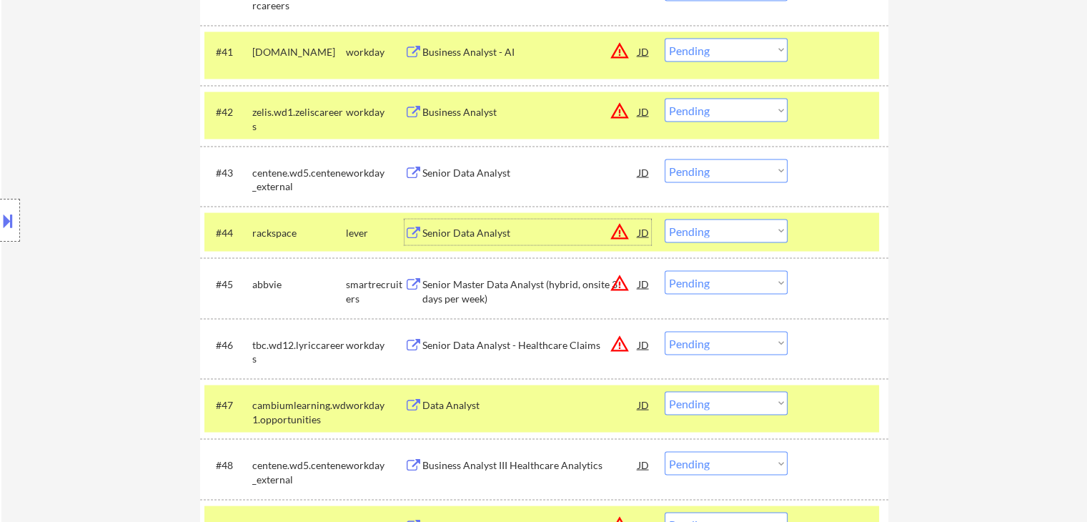
scroll to position [3079, 0]
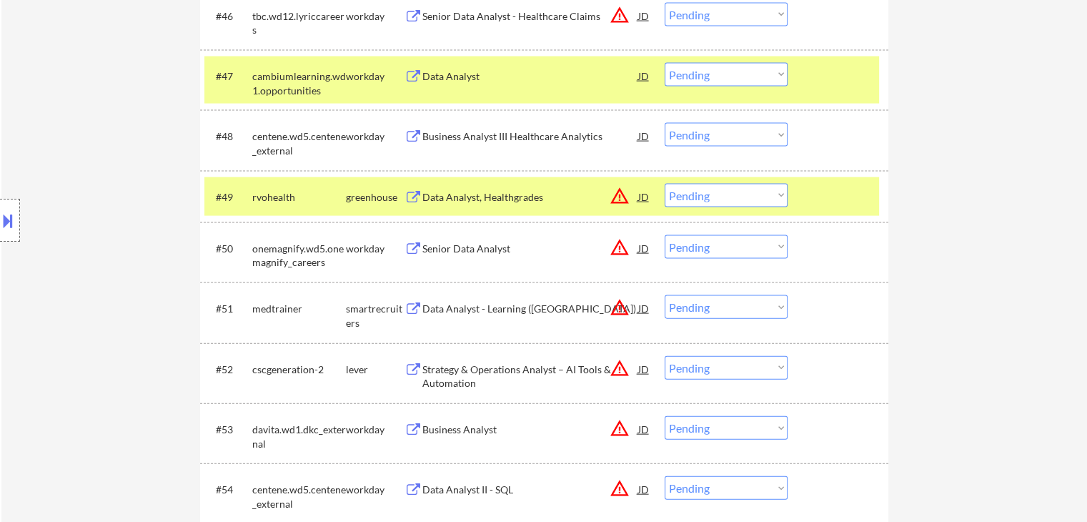
click at [455, 309] on div "Data Analyst - Learning ([GEOGRAPHIC_DATA])" at bounding box center [530, 309] width 216 height 14
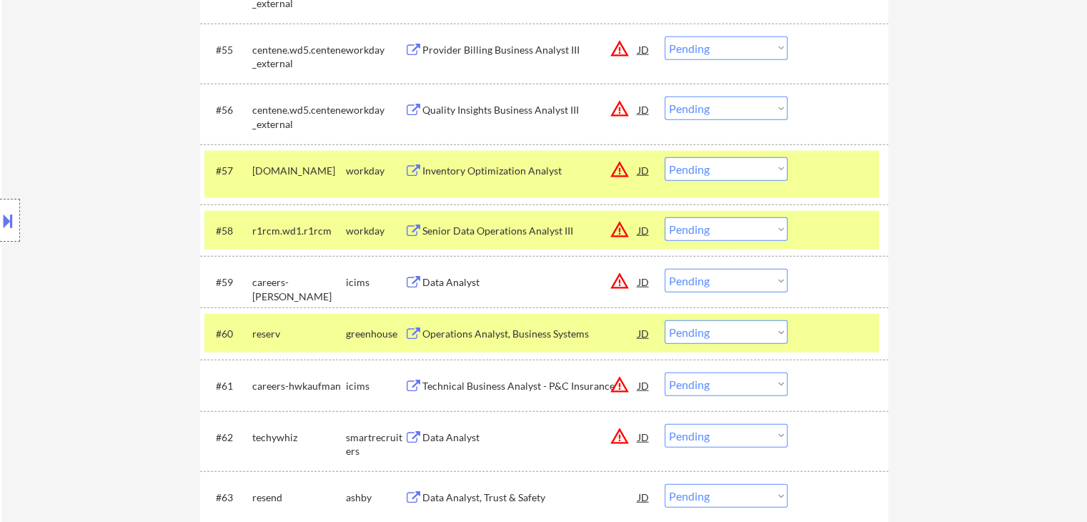
scroll to position [3793, 0]
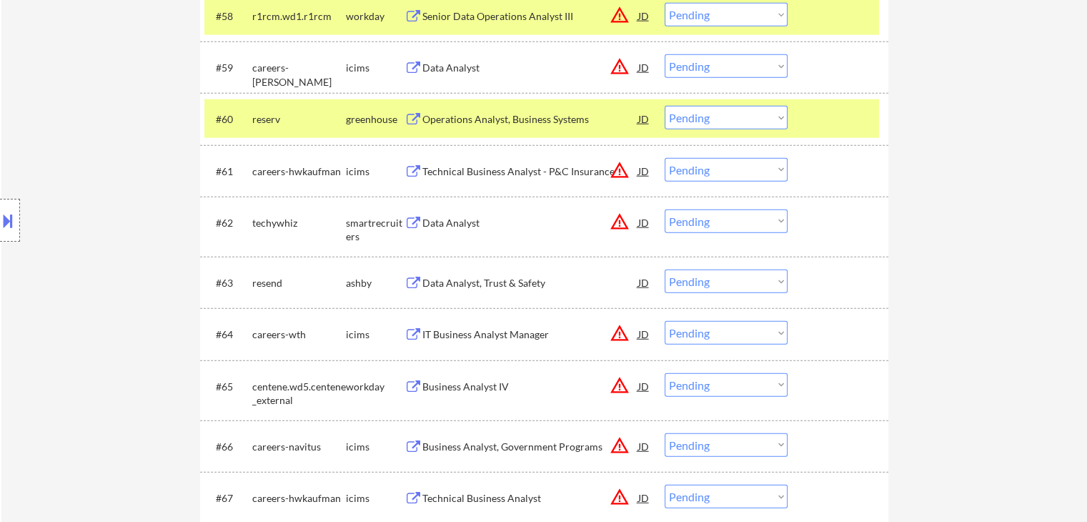
click at [446, 221] on div "Data Analyst" at bounding box center [530, 223] width 216 height 14
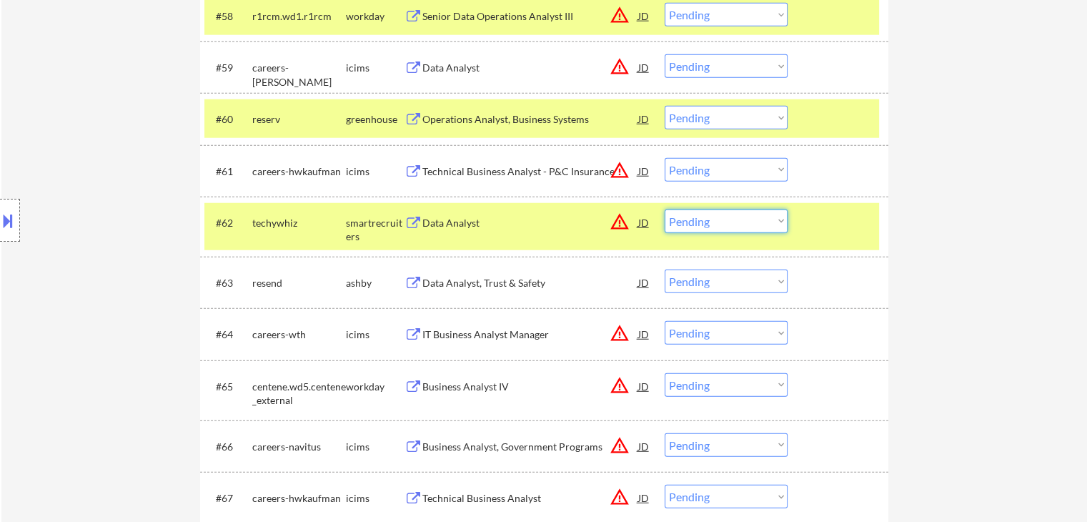
drag, startPoint x: 747, startPoint y: 223, endPoint x: 745, endPoint y: 230, distance: 7.3
click at [747, 223] on select "Choose an option... Pending Applied Excluded (Questions) Excluded (Expired) Exc…" at bounding box center [726, 221] width 123 height 24
click at [665, 209] on select "Choose an option... Pending Applied Excluded (Questions) Excluded (Expired) Exc…" at bounding box center [726, 221] width 123 height 24
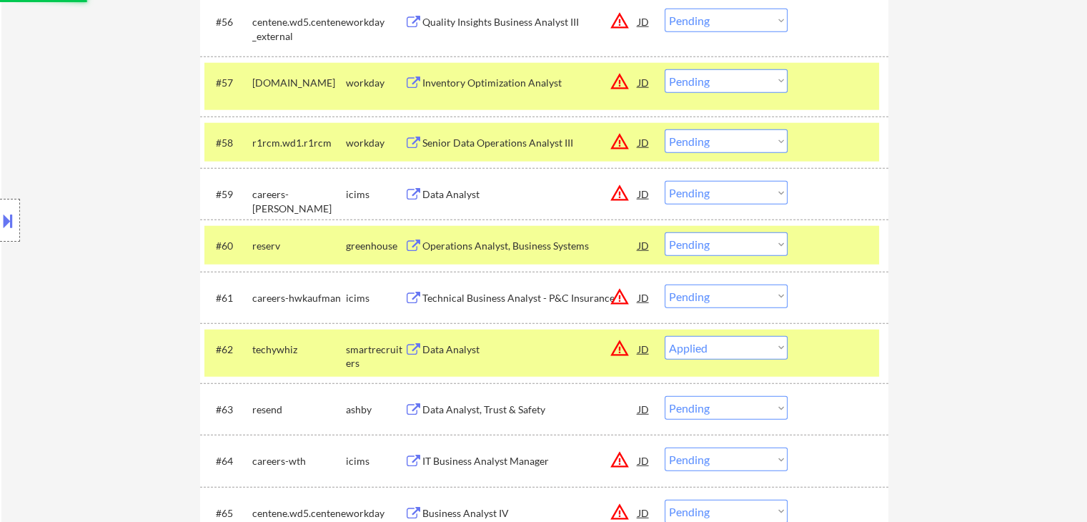
scroll to position [3579, 0]
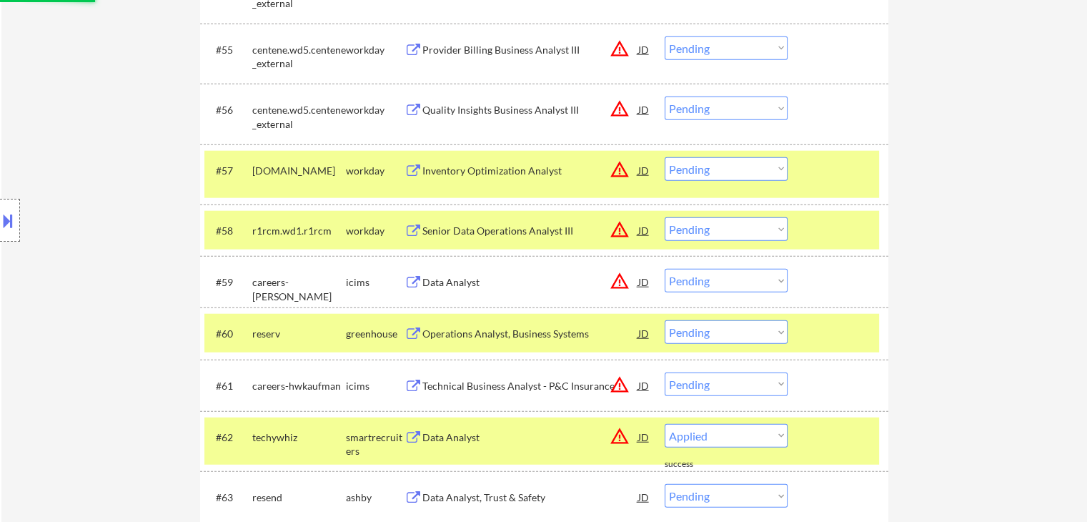
select select ""pending""
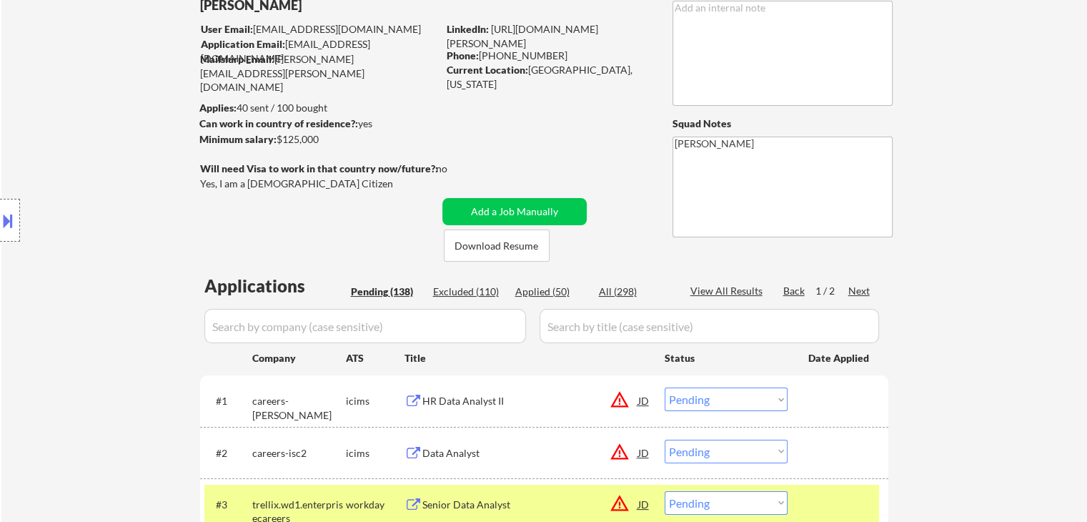
scroll to position [0, 0]
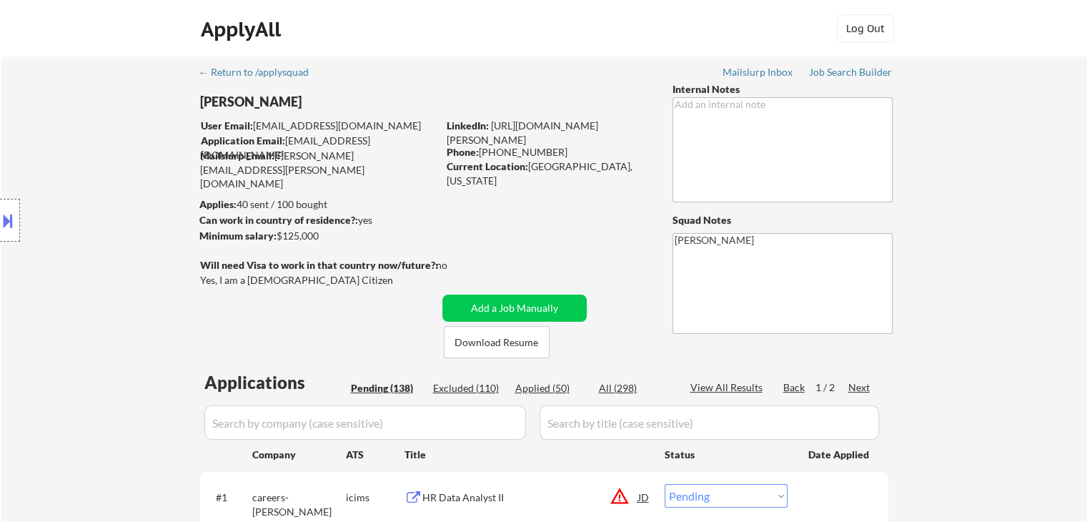
click at [96, 159] on div "Location Inclusions: remote" at bounding box center [128, 220] width 256 height 265
